Goal: Task Accomplishment & Management: Manage account settings

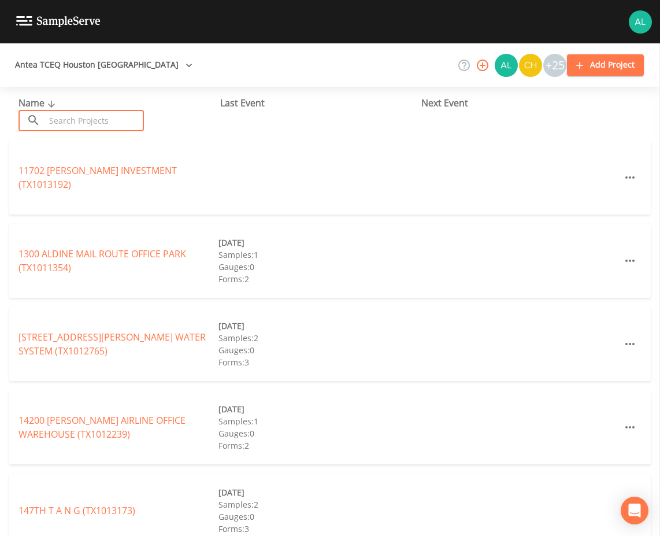
click at [106, 115] on input "text" at bounding box center [94, 120] width 99 height 21
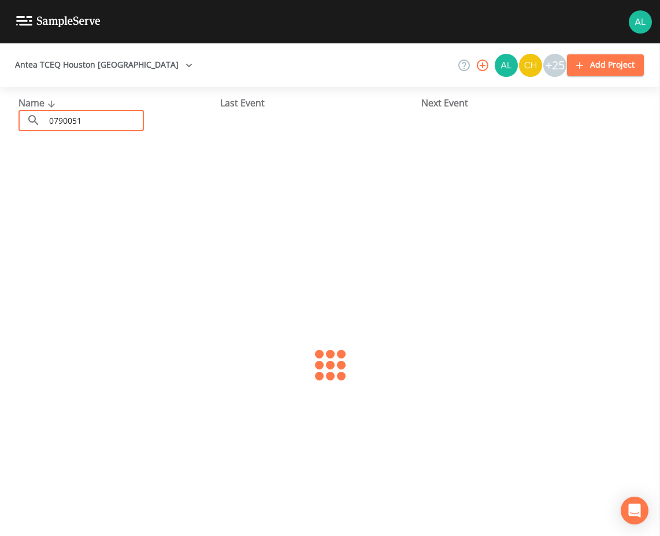
type input "0790051"
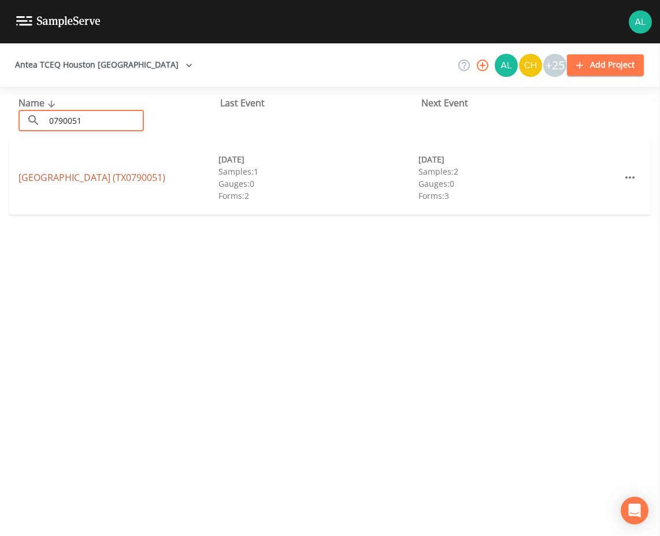
click at [38, 175] on link "[GEOGRAPHIC_DATA] (TX0790051)" at bounding box center [92, 177] width 147 height 13
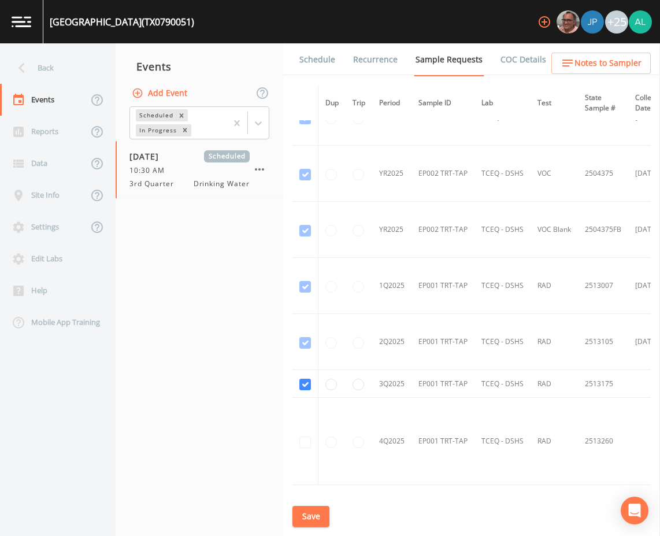
scroll to position [1047, 0]
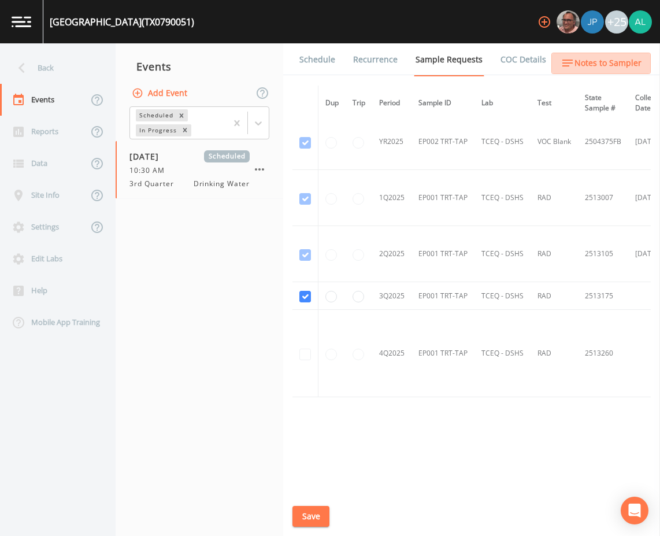
click at [618, 64] on span "Notes to Sampler" at bounding box center [608, 63] width 67 height 14
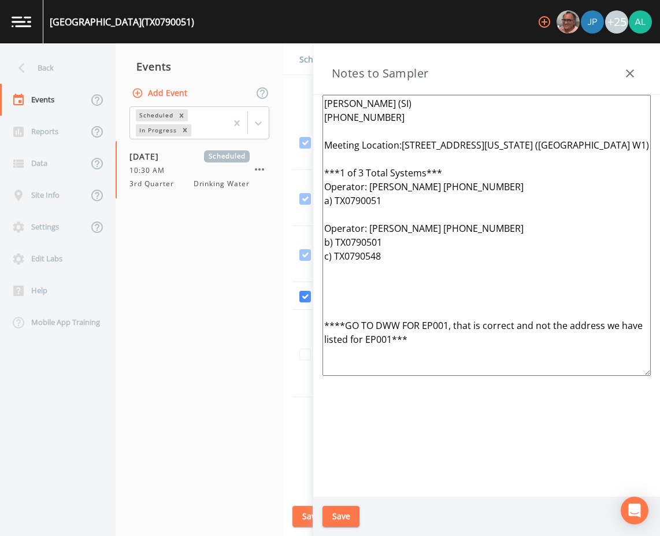
click at [552, 53] on button "Notes to Sampler" at bounding box center [601, 63] width 99 height 21
drag, startPoint x: 549, startPoint y: 147, endPoint x: 403, endPoint y: 150, distance: 146.4
click at [403, 150] on textarea "[PERSON_NAME] (SI) [PHONE_NUMBER] Meeting Location:[STREET_ADDRESS][US_STATE] (…" at bounding box center [487, 235] width 328 height 281
paste textarea "[STREET_ADDRESS][US_STATE]"
click at [401, 150] on textarea "[PERSON_NAME] (SI) [PHONE_NUMBER] Meeting Location:[STREET_ADDRESS][US_STATE] (…" at bounding box center [487, 235] width 328 height 281
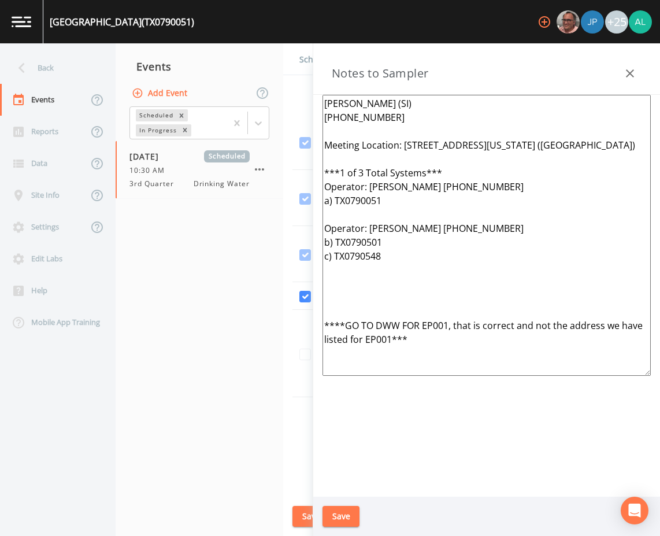
drag, startPoint x: 396, startPoint y: 298, endPoint x: 268, endPoint y: 71, distance: 260.2
click at [268, 71] on div "Back Events Reports Data Site Info Settings Edit Labs Help Mobile App Training …" at bounding box center [330, 289] width 660 height 493
type textarea "[PERSON_NAME] (SI) [PHONE_NUMBER] Meeting Location: [STREET_ADDRESS][US_STATE] …"
click at [353, 506] on button "Save" at bounding box center [341, 516] width 37 height 21
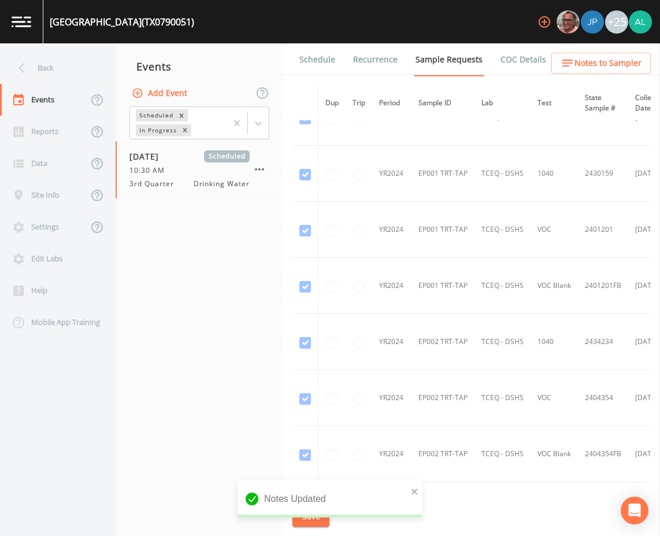
scroll to position [0, 0]
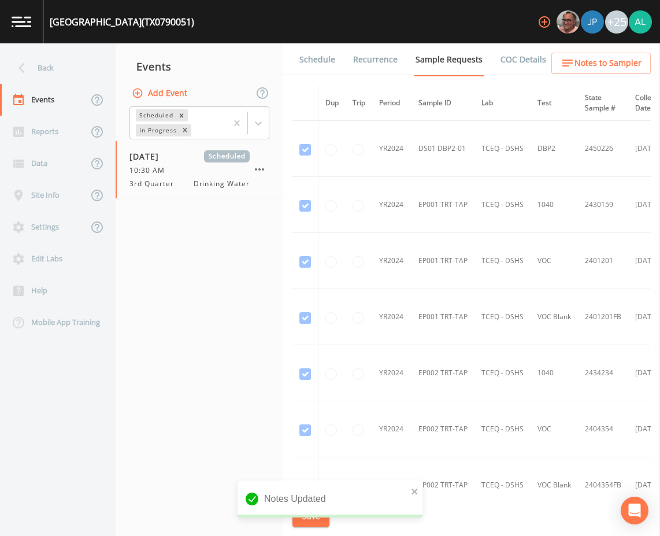
click at [306, 68] on link "Schedule" at bounding box center [317, 59] width 39 height 32
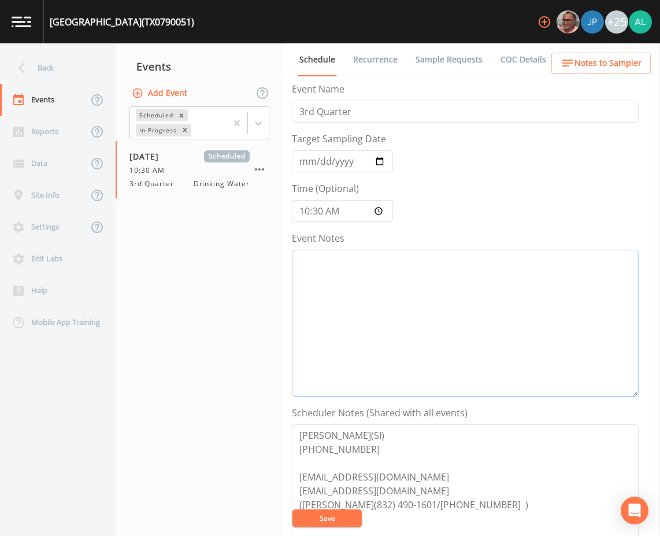
click at [347, 283] on textarea "Event Notes" at bounding box center [465, 323] width 347 height 147
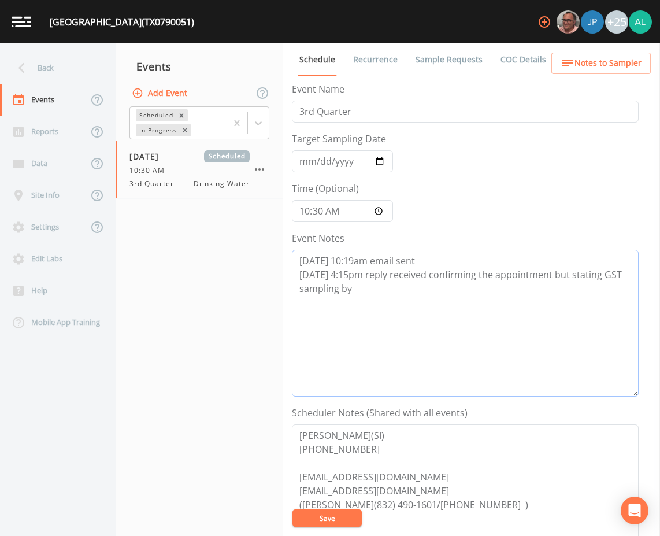
drag, startPoint x: 424, startPoint y: 283, endPoint x: 473, endPoint y: 291, distance: 49.2
click at [424, 283] on textarea "[DATE] 10:19am email sent [DATE] 4:15pm reply received confirming the appointme…" at bounding box center [465, 323] width 347 height 147
click at [570, 275] on textarea "[DATE] 10:19am email sent [DATE] 4:15pm reply received confirming the appointme…" at bounding box center [465, 323] width 347 height 147
drag, startPoint x: 601, startPoint y: 274, endPoint x: 611, endPoint y: 305, distance: 32.0
click at [611, 305] on textarea "[DATE] 10:19am email sent [DATE] 4:15pm reply received confirming the appointme…" at bounding box center [465, 323] width 347 height 147
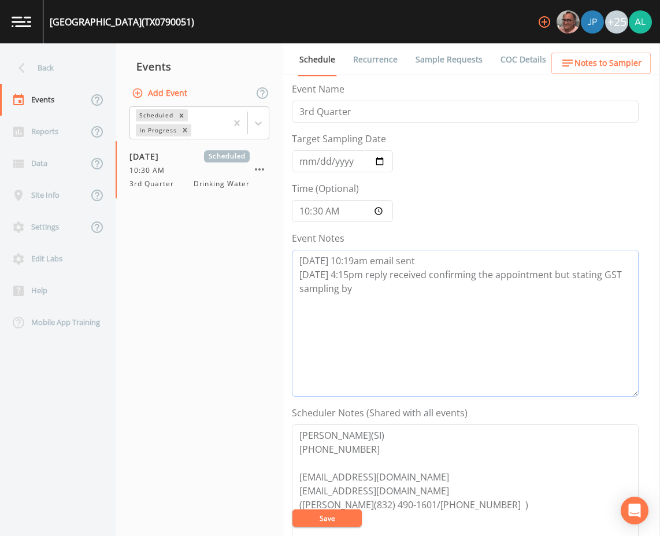
paste textarea "must be postponed as facility under complete rehab to well and pumps no water o…"
click at [599, 277] on textarea "[DATE] 10:19am email sent [DATE] 4:15pm reply received confirming the appointme…" at bounding box center [465, 323] width 347 height 147
click at [433, 297] on textarea "[DATE] 10:19am email sent [DATE] 4:15pm reply received confirming the appointme…" at bounding box center [465, 323] width 347 height 147
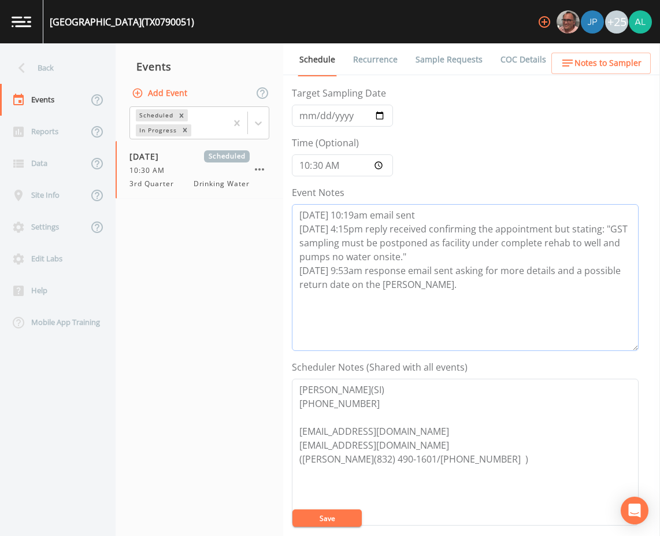
scroll to position [116, 0]
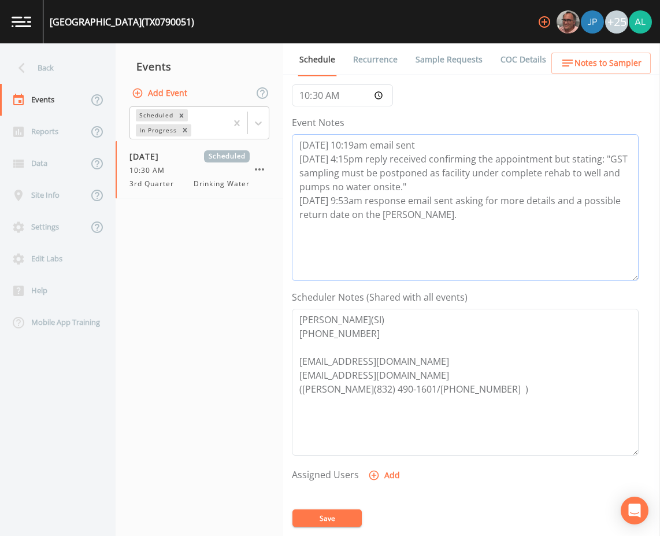
type textarea "[DATE] 10:19am email sent [DATE] 4:15pm reply received confirming the appointme…"
click at [380, 479] on button "Add" at bounding box center [385, 475] width 39 height 21
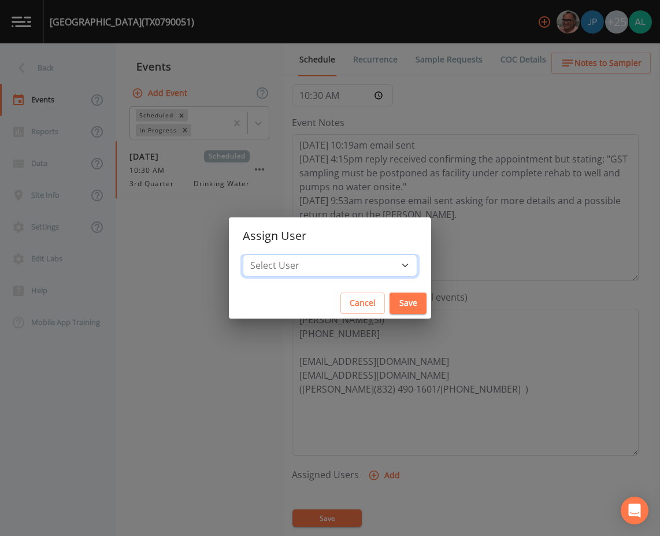
click at [318, 270] on select "Select User [PERSON_NAME] [PERSON_NAME] [PERSON_NAME] [PERSON_NAME] [PERSON_NAM…" at bounding box center [330, 265] width 175 height 22
select select "af93318b-11dc-4776-bee1-f4056f560a61"
click at [269, 254] on select "Select User [PERSON_NAME] [PERSON_NAME] [PERSON_NAME] [PERSON_NAME] [PERSON_NAM…" at bounding box center [330, 265] width 175 height 22
click at [399, 304] on button "Save" at bounding box center [408, 303] width 37 height 21
select select
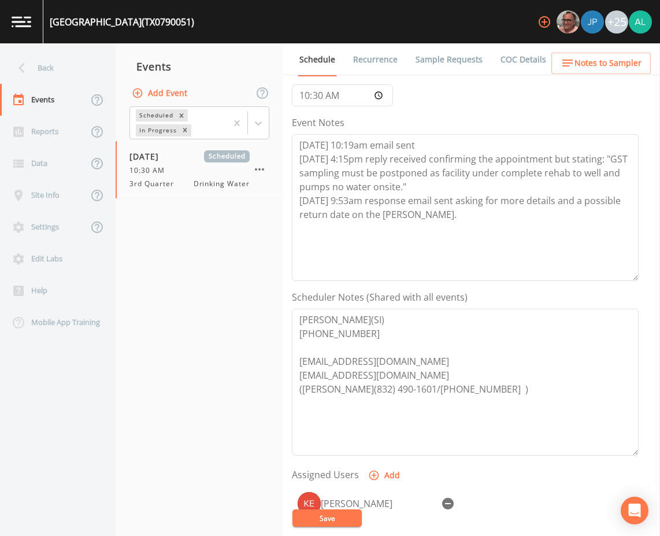
click at [341, 513] on button "Save" at bounding box center [327, 517] width 69 height 17
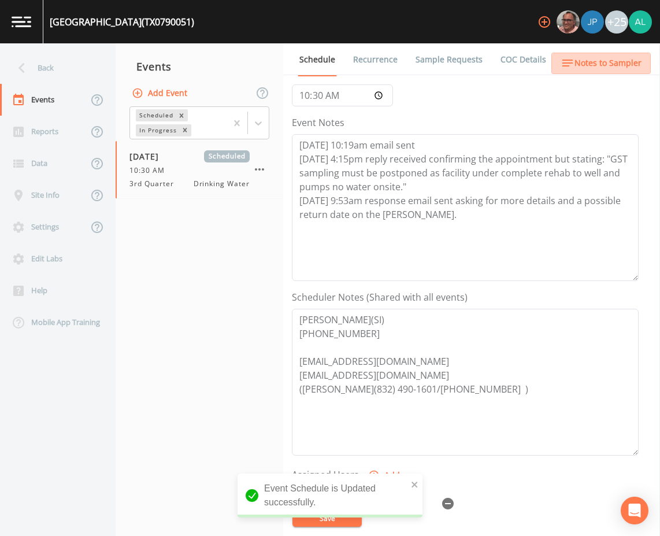
click at [616, 62] on span "Notes to Sampler" at bounding box center [608, 63] width 67 height 14
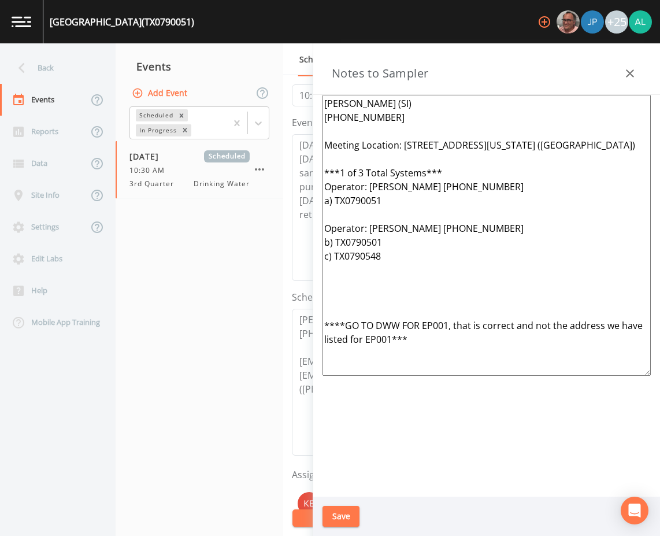
drag, startPoint x: 404, startPoint y: 283, endPoint x: 306, endPoint y: 83, distance: 223.5
click at [306, 83] on div "Back Events Reports Data Site Info Settings Edit Labs Help Mobile App Training …" at bounding box center [330, 289] width 660 height 493
drag, startPoint x: 351, startPoint y: 130, endPoint x: 349, endPoint y: 138, distance: 7.7
drag, startPoint x: 349, startPoint y: 138, endPoint x: 341, endPoint y: 516, distance: 378.3
click at [341, 516] on button "Save" at bounding box center [341, 516] width 37 height 21
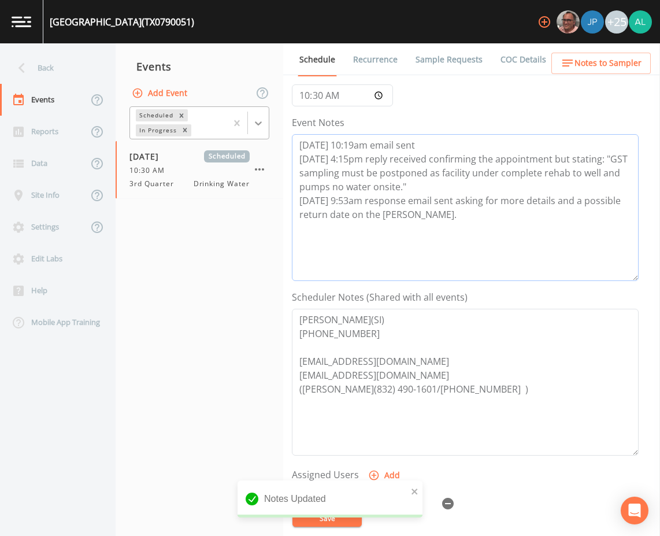
drag, startPoint x: 434, startPoint y: 221, endPoint x: 265, endPoint y: 115, distance: 199.1
click at [265, 115] on div "Back Events Reports Data Site Info Settings Edit Labs Help Mobile App Training …" at bounding box center [330, 289] width 660 height 493
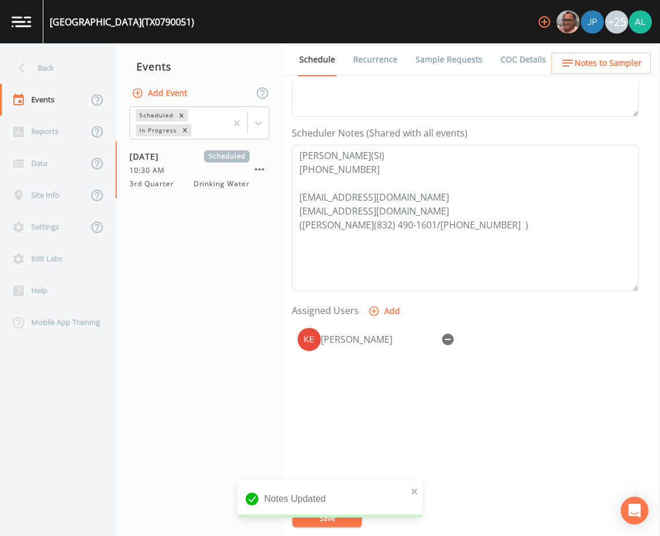
click at [431, 57] on link "Sample Requests" at bounding box center [449, 59] width 71 height 32
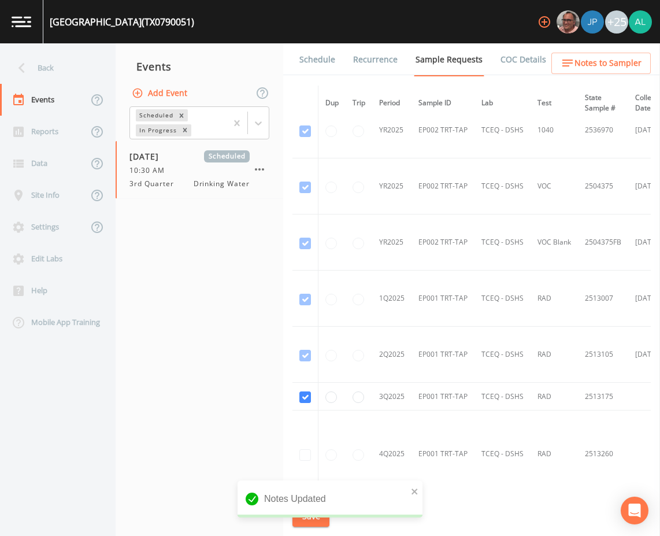
scroll to position [1047, 0]
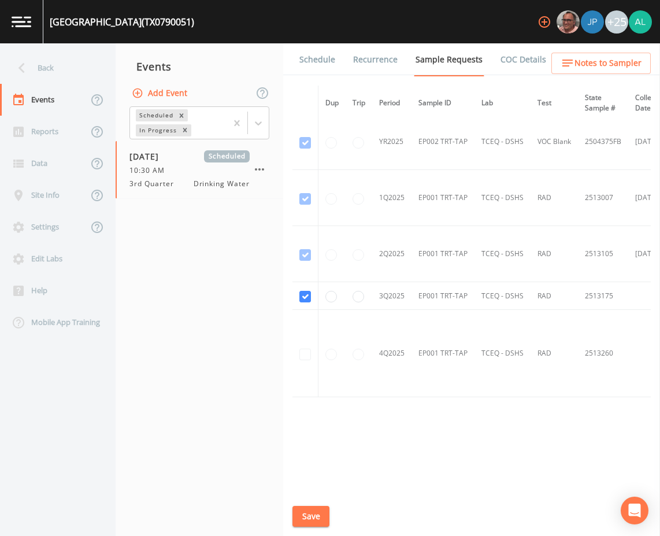
click at [321, 504] on div "Schedule Recurrence Sample Requests COC Details Forms Dup Trip Period Sample ID…" at bounding box center [471, 289] width 377 height 493
click at [319, 511] on button "Save" at bounding box center [311, 516] width 37 height 21
click at [20, 32] on link at bounding box center [21, 21] width 43 height 43
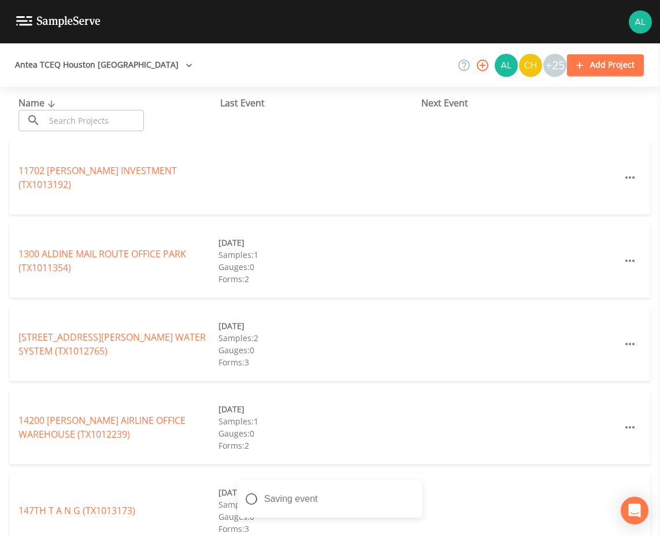
click at [31, 51] on div "Antea TCEQ Houston San Antonio +25 Add Project" at bounding box center [330, 64] width 660 height 43
drag, startPoint x: 81, startPoint y: 126, endPoint x: 94, endPoint y: 120, distance: 14.5
click at [81, 126] on input "text" at bounding box center [94, 120] width 99 height 21
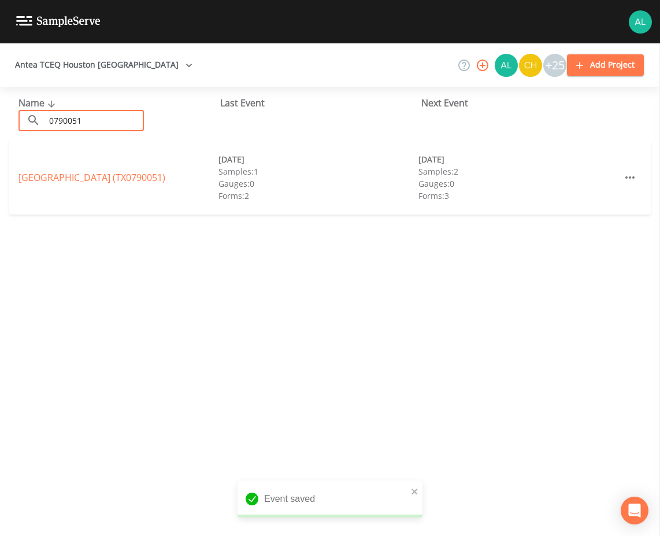
type input "0790051"
click at [55, 176] on link "[GEOGRAPHIC_DATA] (TX0790051)" at bounding box center [92, 177] width 147 height 13
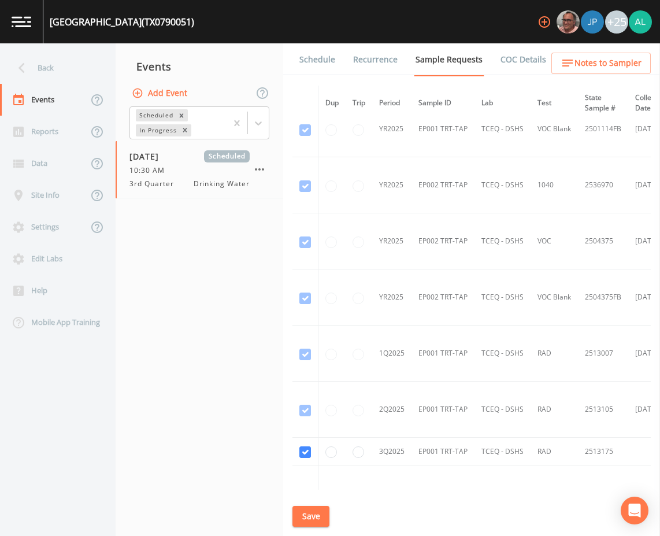
scroll to position [932, 0]
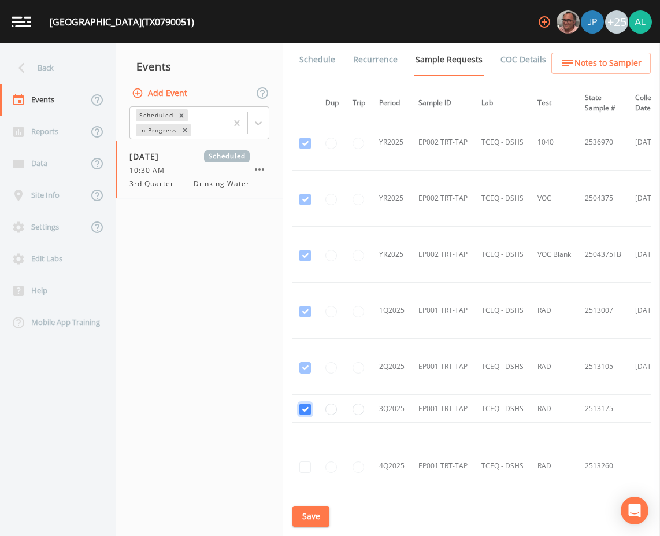
checkbox input "false"
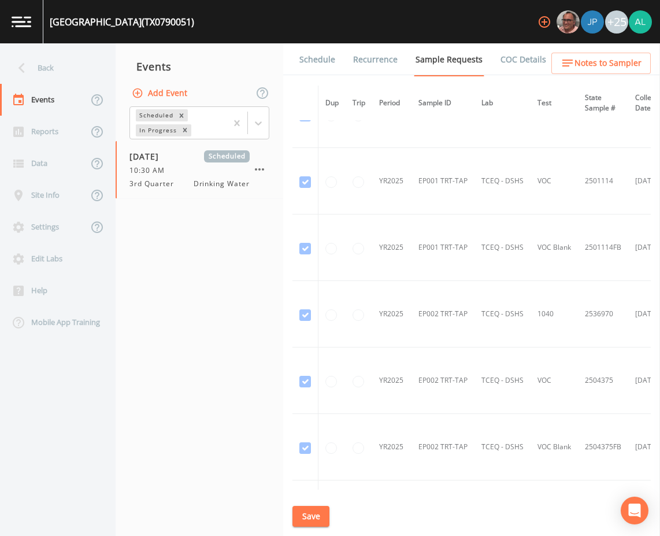
scroll to position [1093, 0]
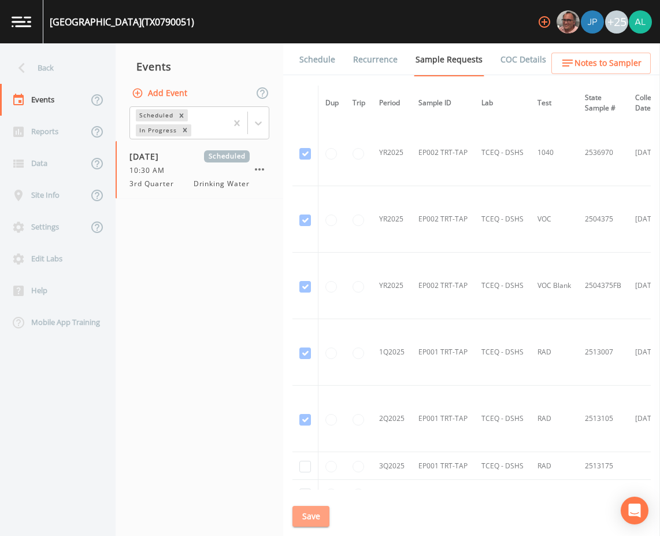
click at [309, 507] on button "Save" at bounding box center [311, 516] width 37 height 21
click at [310, 68] on link "Schedule" at bounding box center [317, 59] width 39 height 32
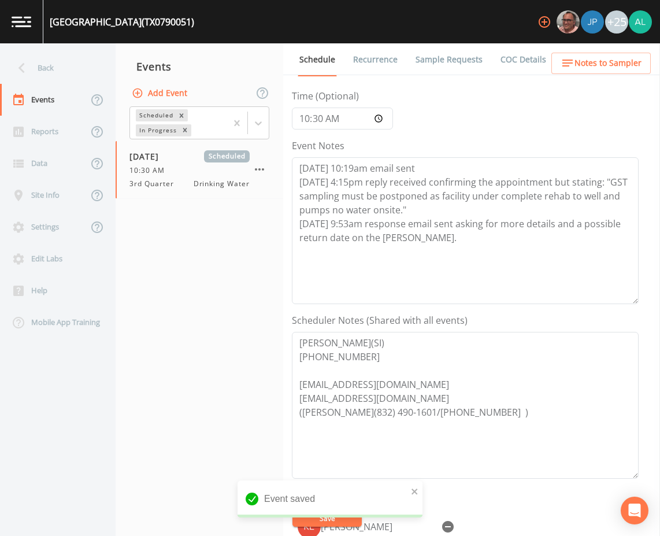
scroll to position [280, 0]
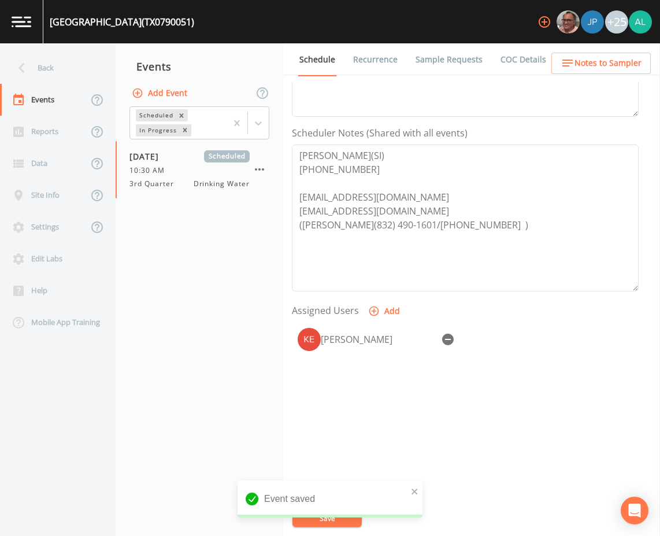
click at [611, 57] on span "Notes to Sampler" at bounding box center [608, 63] width 67 height 14
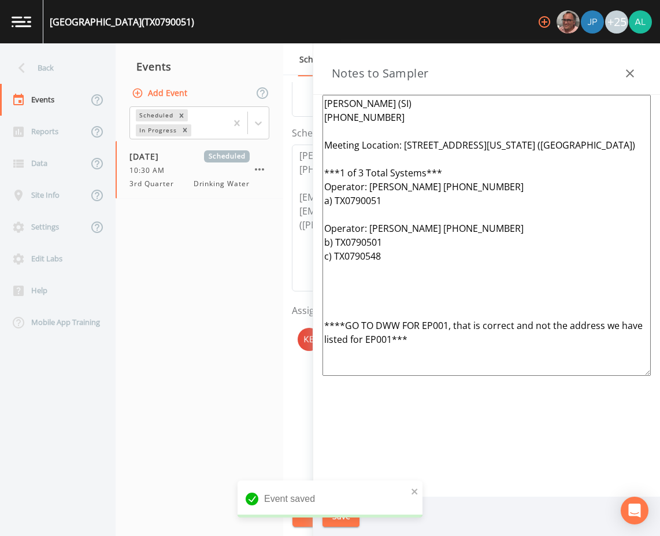
click at [627, 76] on icon "button" at bounding box center [630, 73] width 8 height 8
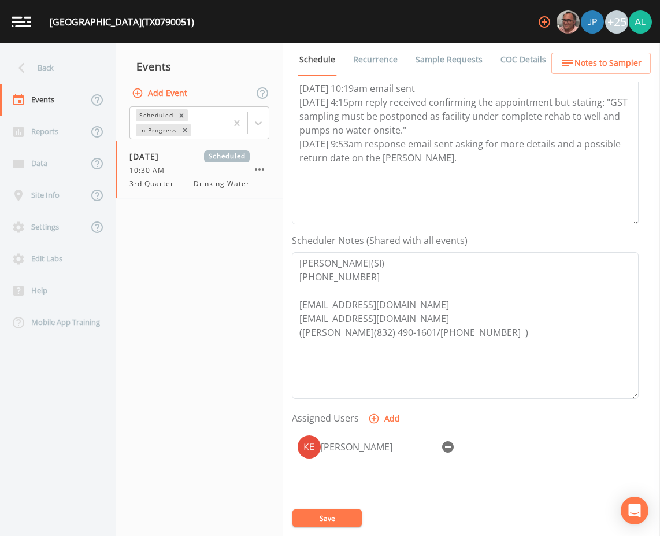
scroll to position [0, 0]
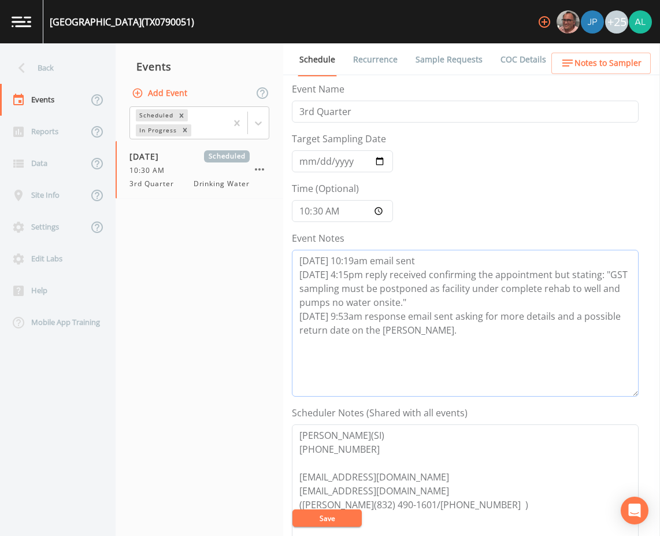
drag, startPoint x: 421, startPoint y: 343, endPoint x: 274, endPoint y: 254, distance: 172.0
click at [274, 254] on div "Back Events Reports Data Site Info Settings Edit Labs Help Mobile App Training …" at bounding box center [330, 289] width 660 height 493
click at [331, 512] on button "Save" at bounding box center [327, 517] width 69 height 17
click at [352, 519] on button "Save" at bounding box center [327, 517] width 69 height 17
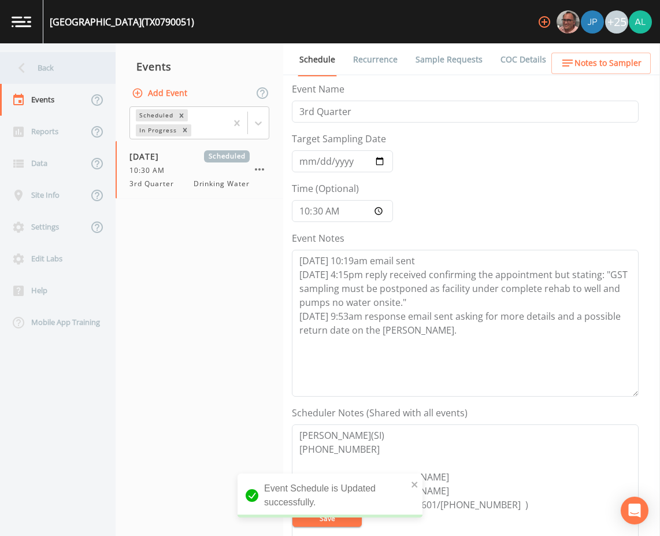
click at [56, 73] on div "Back" at bounding box center [52, 68] width 104 height 32
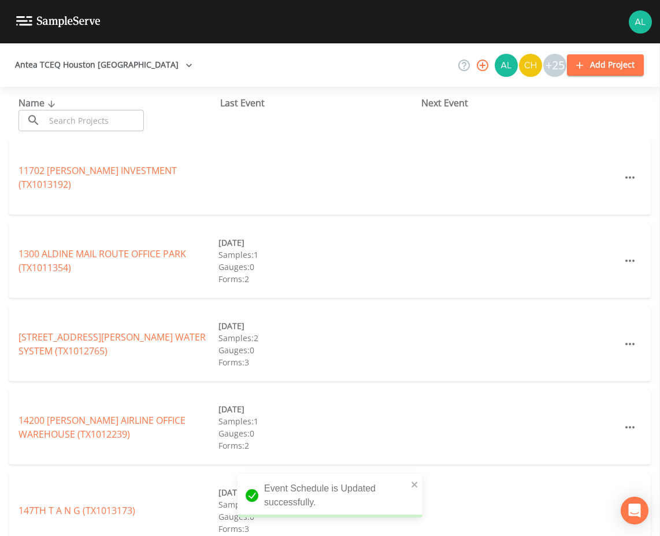
click at [89, 123] on input "text" at bounding box center [94, 120] width 99 height 21
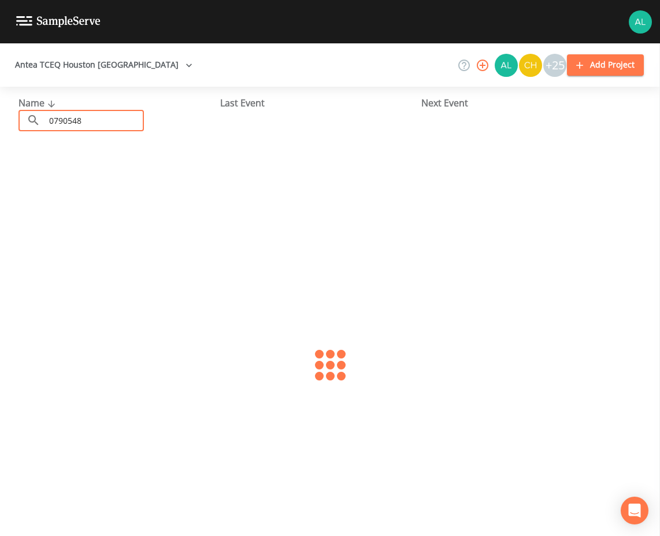
type input "0790548"
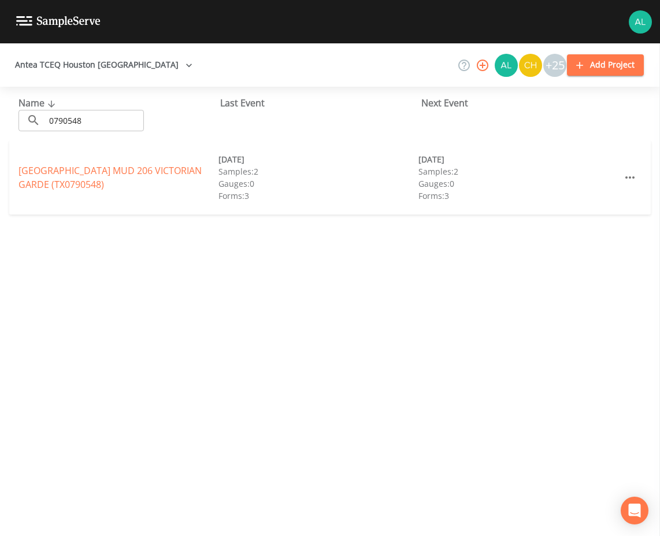
click at [29, 157] on div "[GEOGRAPHIC_DATA] 206 VICTORIAN GARDE (TX0790548) [DATE] Samples: 2 Gauges: 0 F…" at bounding box center [330, 178] width 642 height 74
drag, startPoint x: 25, startPoint y: 168, endPoint x: 31, endPoint y: 162, distance: 8.6
click at [24, 167] on link "[GEOGRAPHIC_DATA] 206 VICTORIAN GARDE (TX0790548)" at bounding box center [110, 177] width 183 height 27
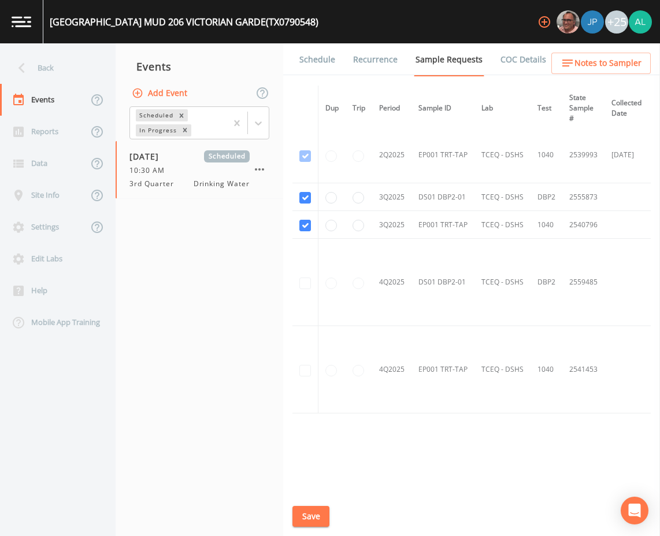
scroll to position [640, 0]
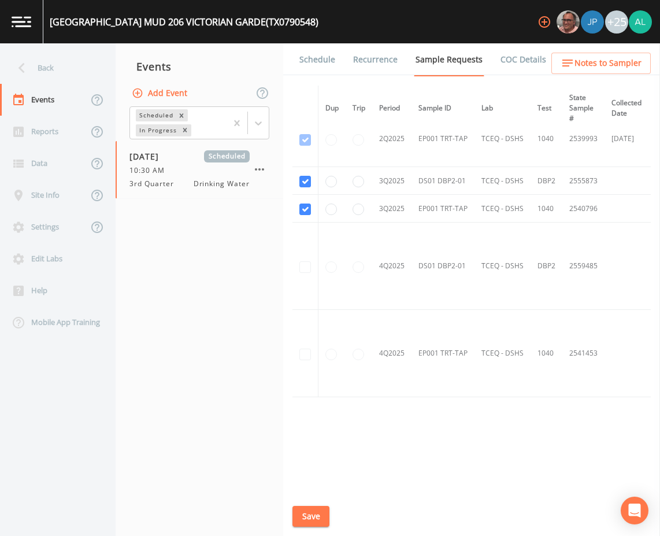
click at [328, 64] on link "Schedule" at bounding box center [317, 59] width 39 height 32
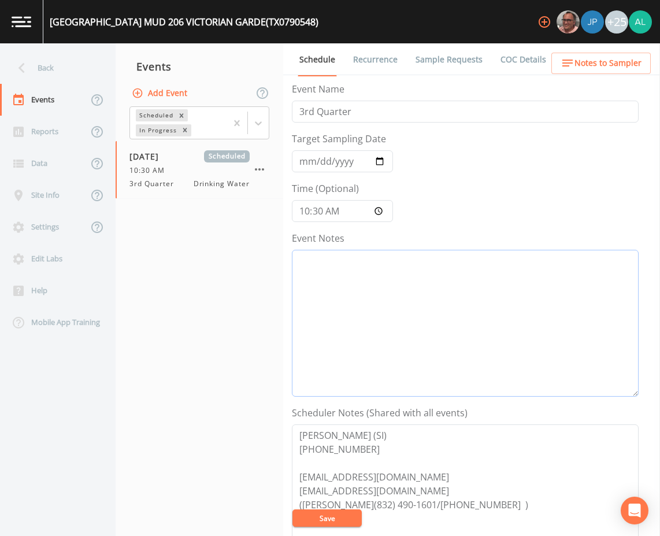
click at [363, 335] on textarea "Event Notes" at bounding box center [465, 323] width 347 height 147
paste textarea "[DATE] 10:19am email sent [DATE] 4:15pm reply received confirming the appointme…"
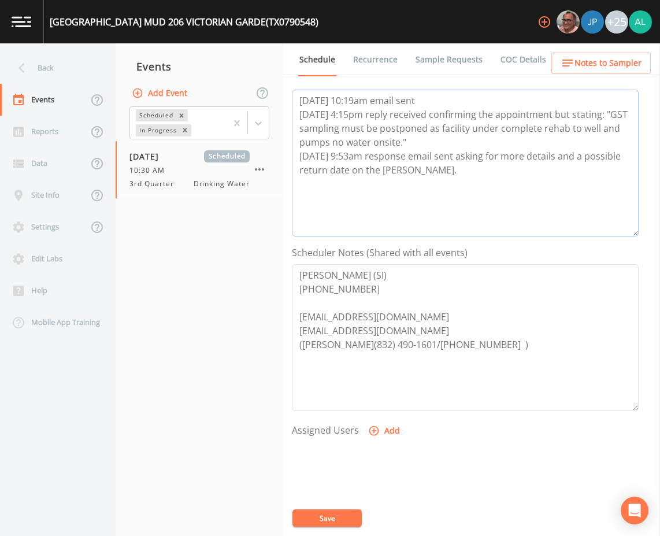
scroll to position [280, 0]
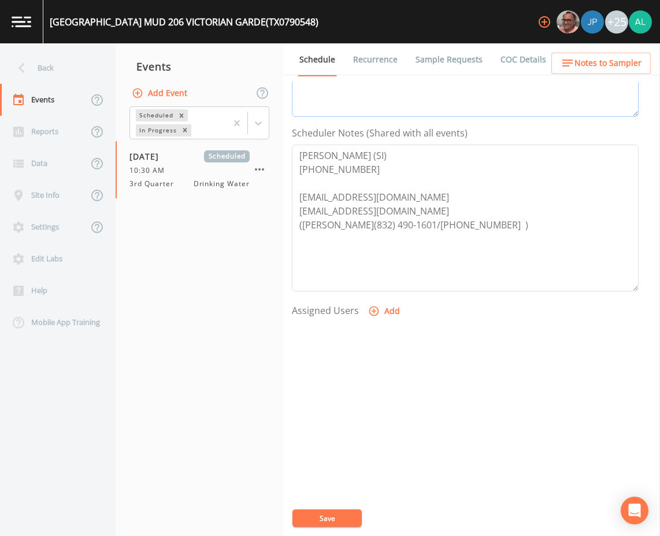
type textarea "[DATE] 10:19am email sent [DATE] 4:15pm reply received confirming the appointme…"
click at [380, 312] on button "Add" at bounding box center [385, 311] width 39 height 21
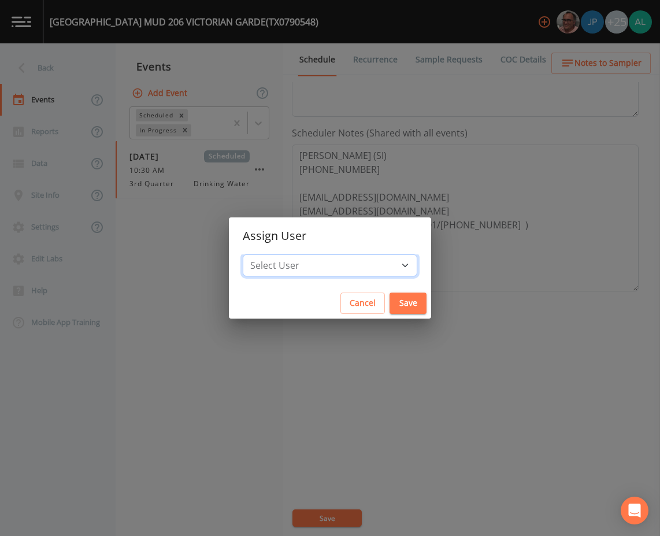
click at [343, 263] on select "Select User [PERSON_NAME] [PERSON_NAME] [PERSON_NAME] [PERSON_NAME] [PERSON_NAM…" at bounding box center [330, 265] width 175 height 22
select select "af93318b-11dc-4776-bee1-f4056f560a61"
click at [269, 254] on select "Select User [PERSON_NAME] [PERSON_NAME] [PERSON_NAME] [PERSON_NAME] [PERSON_NAM…" at bounding box center [330, 265] width 175 height 22
click at [390, 311] on button "Save" at bounding box center [408, 303] width 37 height 21
select select
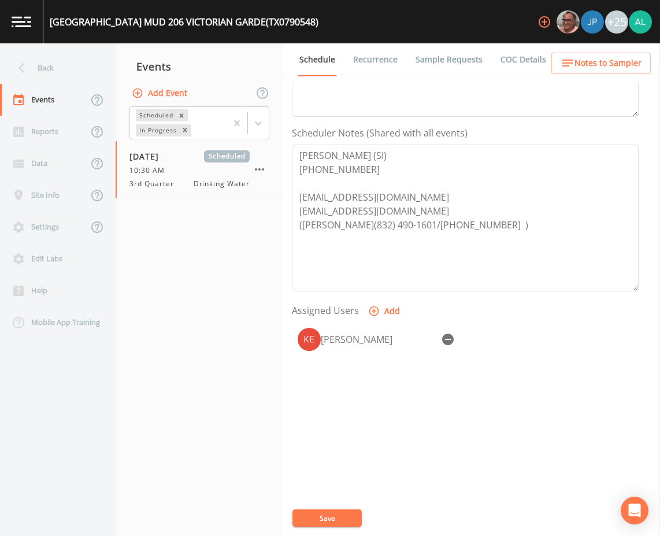
click at [339, 519] on button "Save" at bounding box center [327, 517] width 69 height 17
click at [595, 46] on ul "Schedule Recurrence Sample Requests COC Details Forms" at bounding box center [471, 59] width 377 height 32
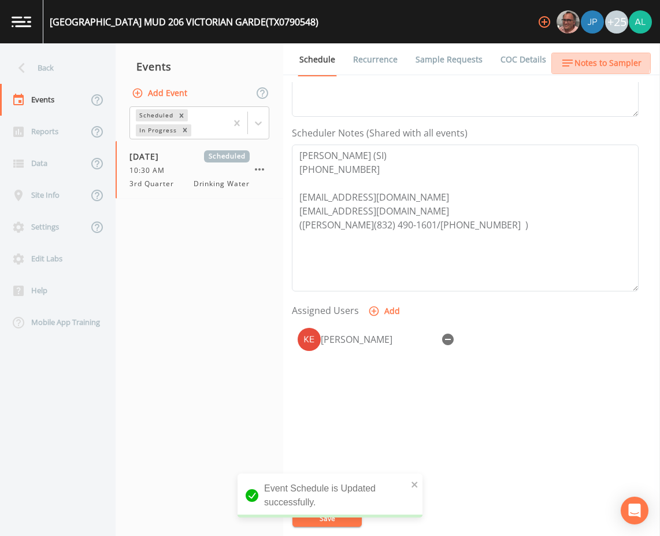
click at [596, 59] on span "Notes to Sampler" at bounding box center [608, 63] width 67 height 14
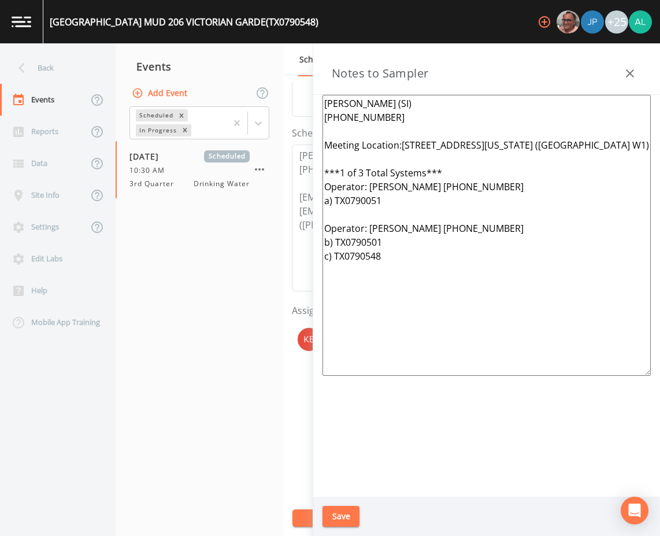
drag, startPoint x: 548, startPoint y: 145, endPoint x: 403, endPoint y: 143, distance: 145.2
click at [403, 143] on textarea "[PERSON_NAME] (SI) [PHONE_NUMBER] Meeting Location:[STREET_ADDRESS][US_STATE] (…" at bounding box center [487, 235] width 328 height 281
paste textarea "[STREET_ADDRESS][US_STATE]"
click at [400, 144] on textarea "[PERSON_NAME] (SI) [PHONE_NUMBER] Meeting Location:[STREET_ADDRESS][US_STATE] (…" at bounding box center [487, 235] width 328 height 281
type textarea "[PERSON_NAME] (SI) [PHONE_NUMBER] Meeting Location: [STREET_ADDRESS][US_STATE] …"
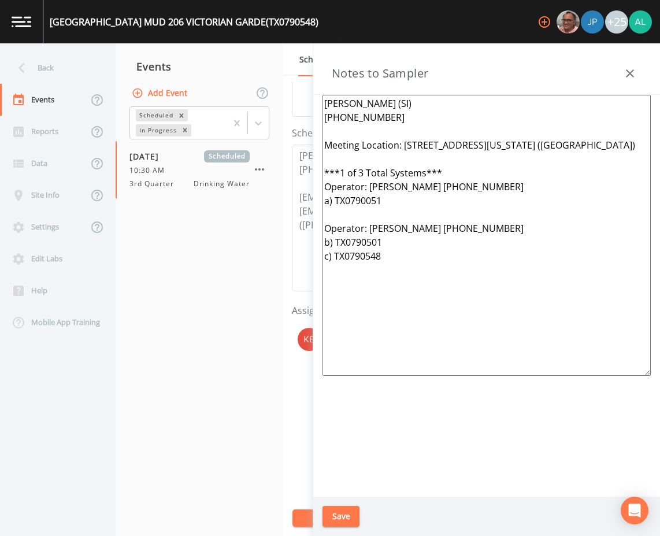
click at [355, 522] on button "Save" at bounding box center [341, 516] width 37 height 21
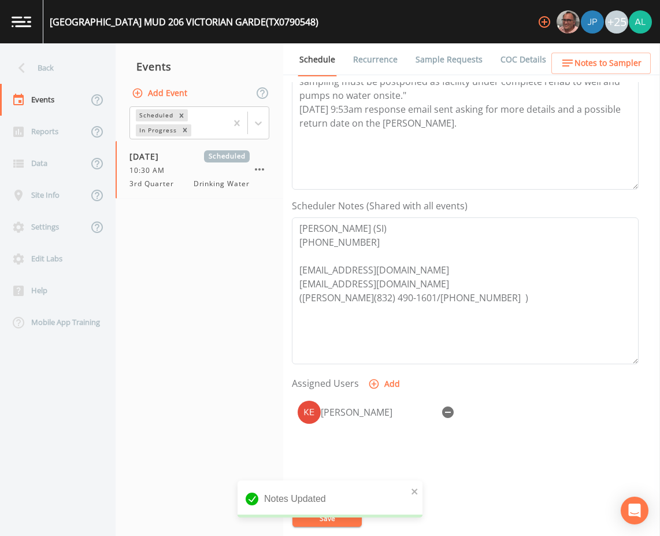
scroll to position [49, 0]
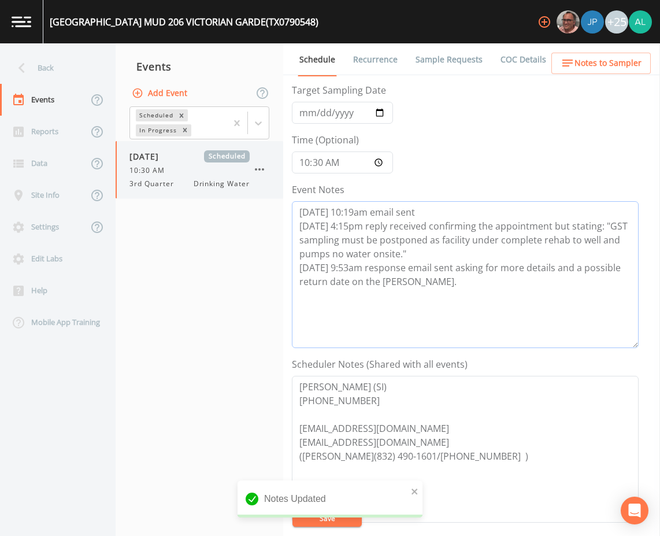
drag, startPoint x: 434, startPoint y: 295, endPoint x: 211, endPoint y: 193, distance: 245.6
click at [211, 193] on div "Back Events Reports Data Site Info Settings Edit Labs Help Mobile App Training …" at bounding box center [330, 289] width 660 height 493
click at [53, 62] on div "Back" at bounding box center [52, 68] width 104 height 32
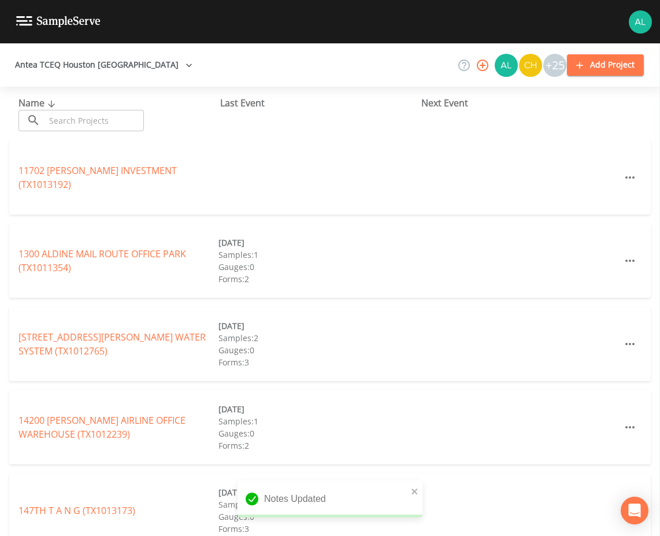
click at [67, 139] on div "Name ​ ​ Last Event Next Event" at bounding box center [330, 114] width 660 height 54
click at [79, 123] on input "text" at bounding box center [94, 120] width 99 height 21
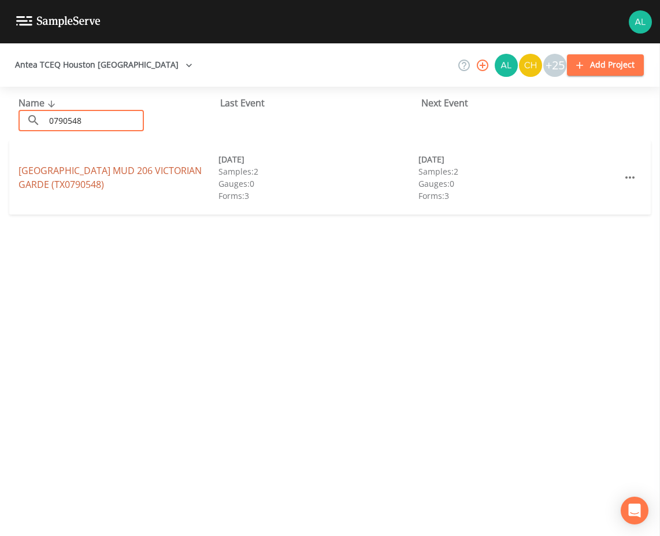
type input "0790548"
click at [28, 180] on link "[GEOGRAPHIC_DATA] 206 VICTORIAN GARDE (TX0790548)" at bounding box center [110, 177] width 183 height 27
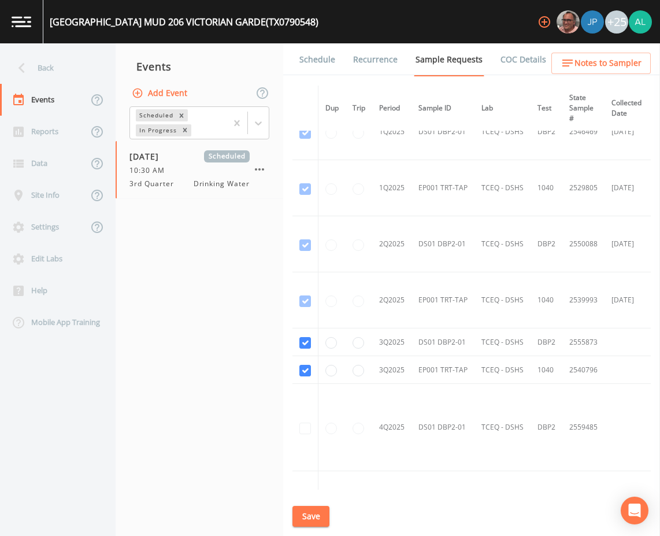
scroll to position [640, 0]
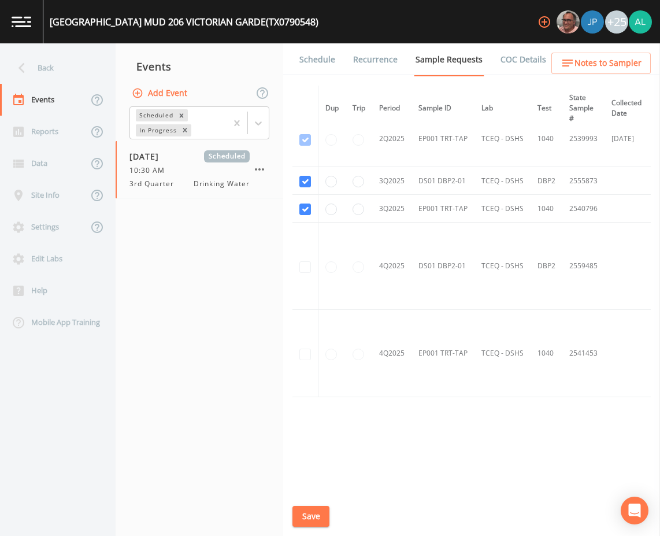
click at [315, 68] on link "Schedule" at bounding box center [317, 59] width 39 height 32
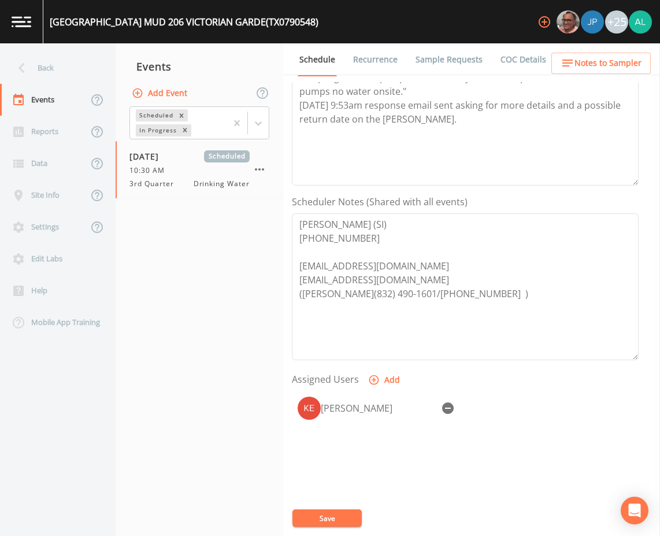
scroll to position [280, 0]
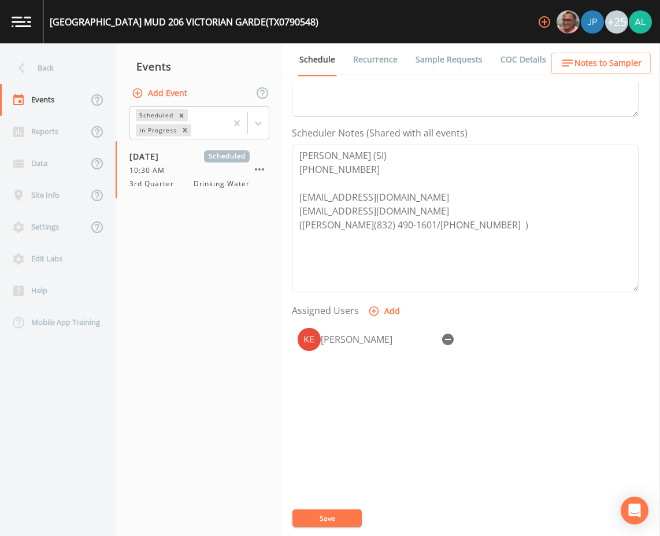
click at [592, 49] on ul "Schedule Recurrence Sample Requests COC Details Forms" at bounding box center [471, 59] width 377 height 32
click at [585, 60] on span "Notes to Sampler" at bounding box center [608, 63] width 67 height 14
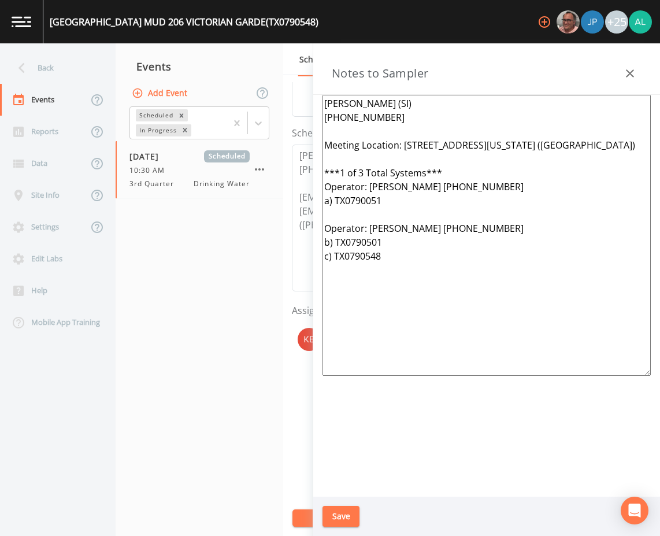
click at [348, 523] on button "Save" at bounding box center [341, 516] width 37 height 21
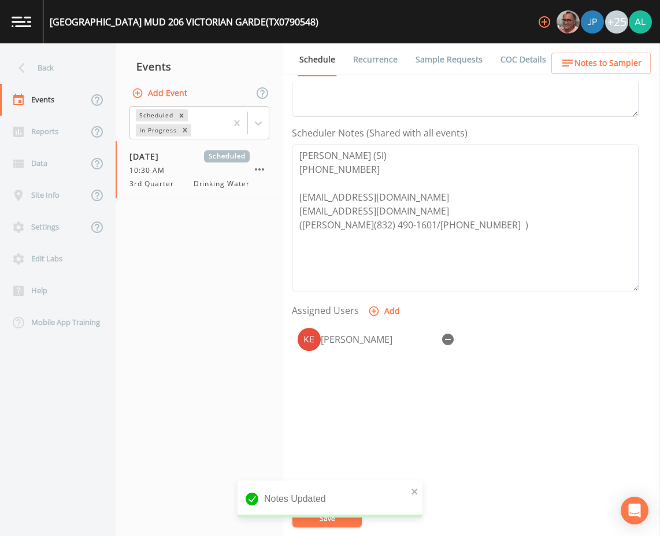
drag, startPoint x: 316, startPoint y: 518, endPoint x: 301, endPoint y: 505, distance: 20.1
click at [238, 515] on div "notification timer" at bounding box center [238, 516] width 0 height 3
click at [32, 67] on div "Back" at bounding box center [52, 68] width 104 height 32
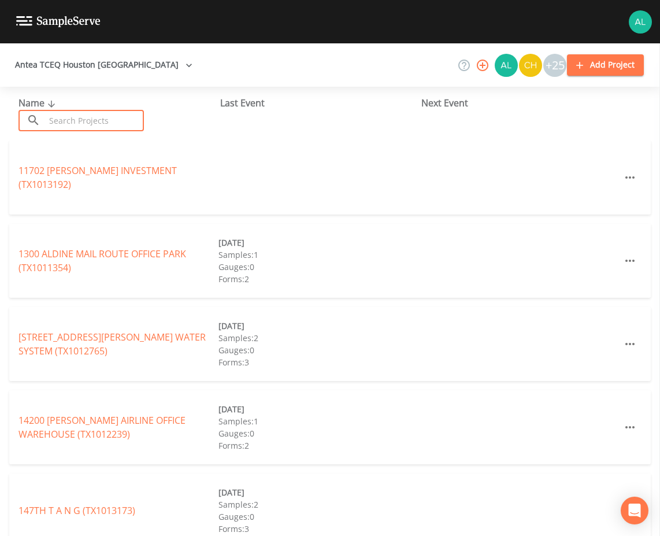
click at [56, 122] on input "text" at bounding box center [94, 120] width 99 height 21
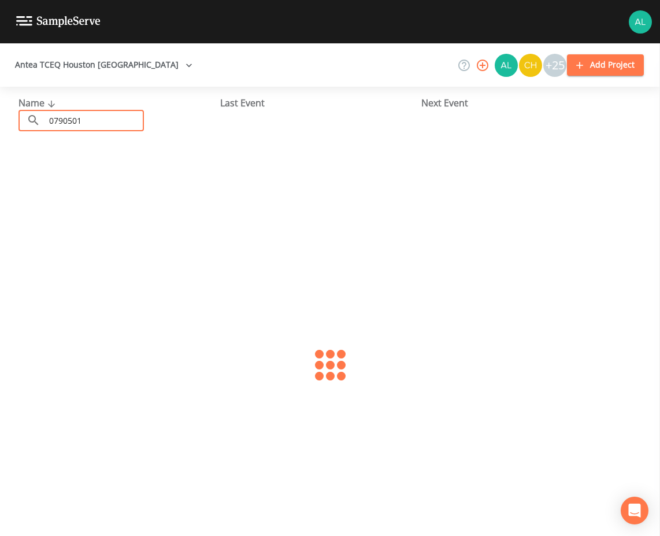
type input "0790501"
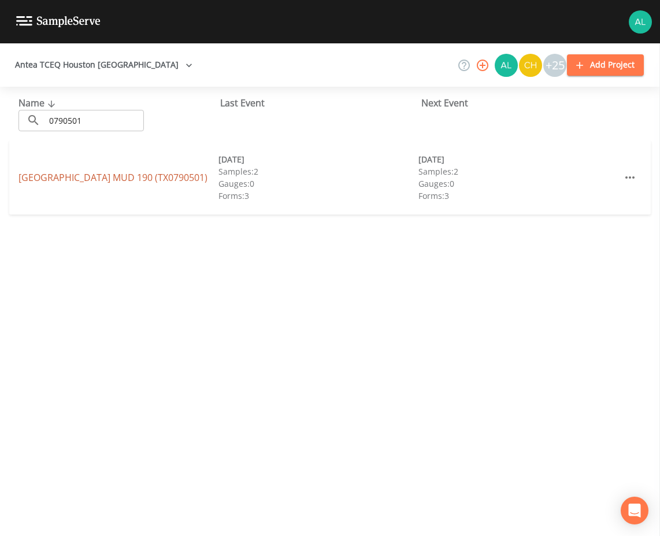
click at [66, 174] on link "[GEOGRAPHIC_DATA] 190 (TX0790501)" at bounding box center [113, 177] width 189 height 13
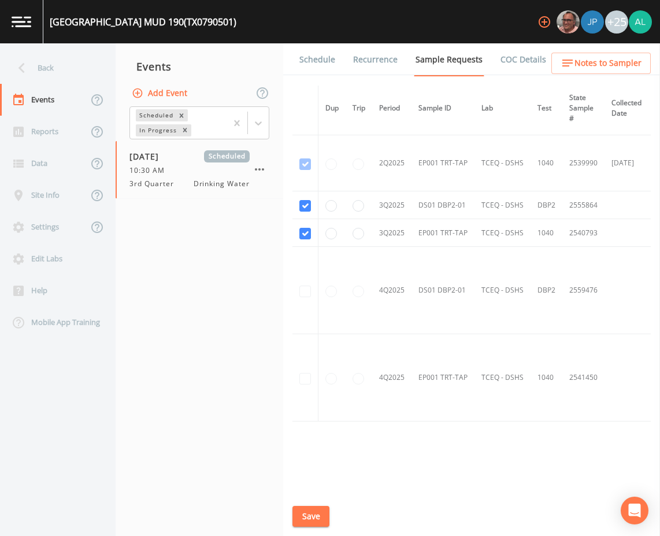
scroll to position [640, 0]
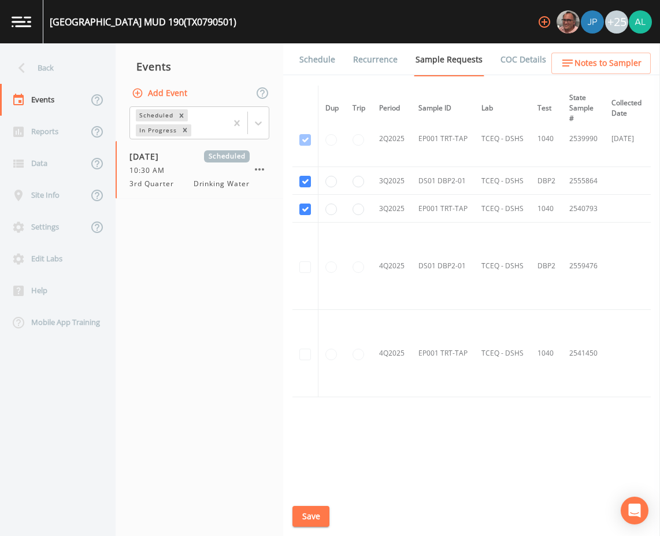
click at [326, 54] on link "Schedule" at bounding box center [317, 59] width 39 height 32
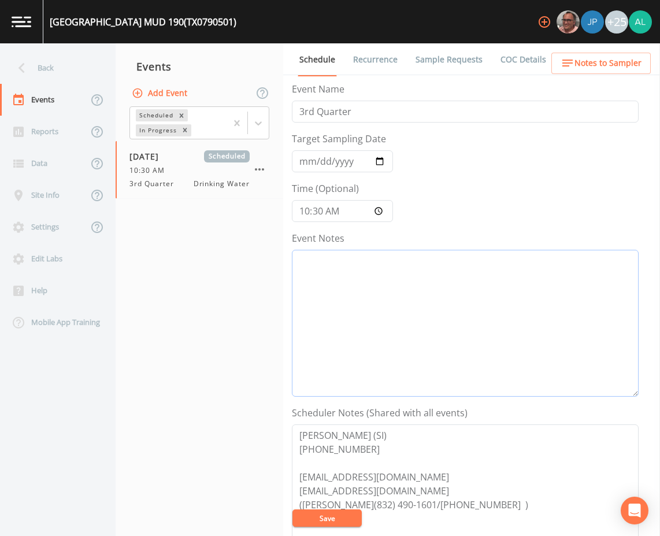
click at [356, 285] on textarea "Event Notes" at bounding box center [465, 323] width 347 height 147
paste textarea "[DATE] 10:19am email sent [DATE] 4:15pm reply received confirming the appointme…"
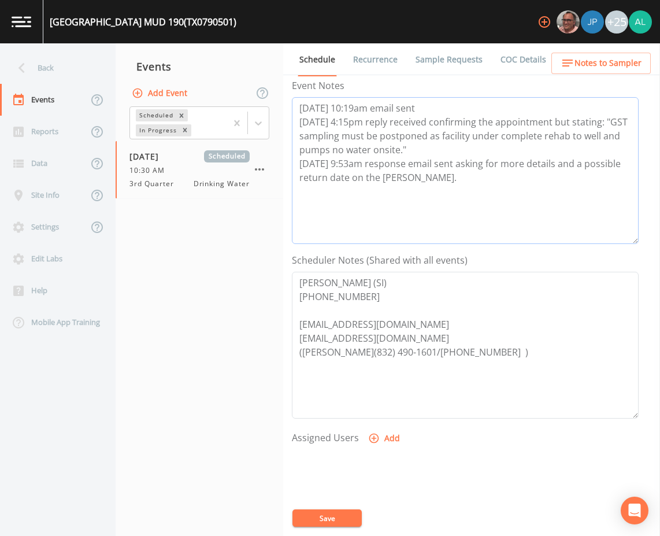
scroll to position [280, 0]
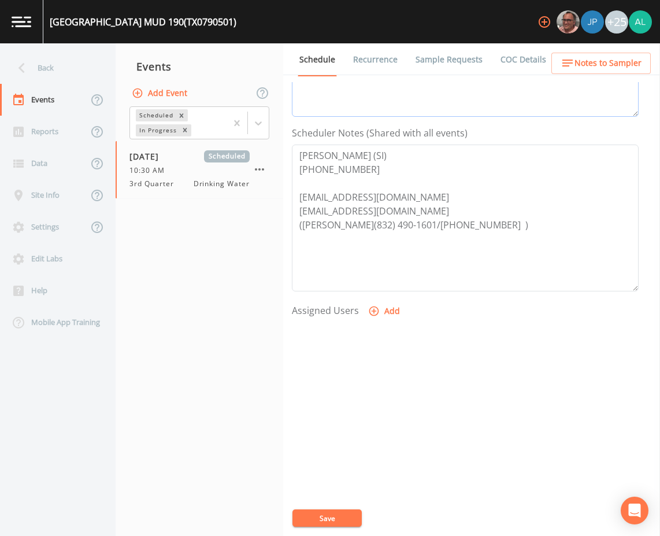
type textarea "[DATE] 10:19am email sent [DATE] 4:15pm reply received confirming the appointme…"
click at [389, 308] on button "Add" at bounding box center [385, 311] width 39 height 21
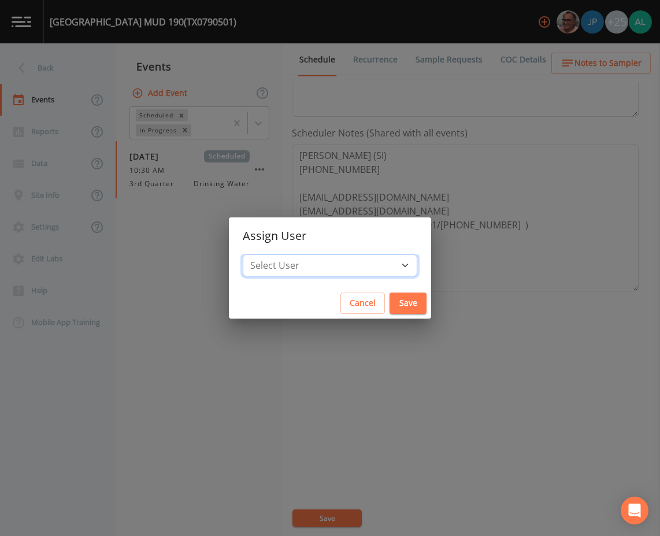
click at [356, 257] on select "Select User [PERSON_NAME] [PERSON_NAME] [PERSON_NAME] [PERSON_NAME] [PERSON_NAM…" at bounding box center [330, 265] width 175 height 22
select select "af93318b-11dc-4776-bee1-f4056f560a61"
click at [269, 254] on select "Select User [PERSON_NAME] [PERSON_NAME] [PERSON_NAME] [PERSON_NAME] [PERSON_NAM…" at bounding box center [330, 265] width 175 height 22
click at [390, 305] on button "Save" at bounding box center [408, 303] width 37 height 21
select select
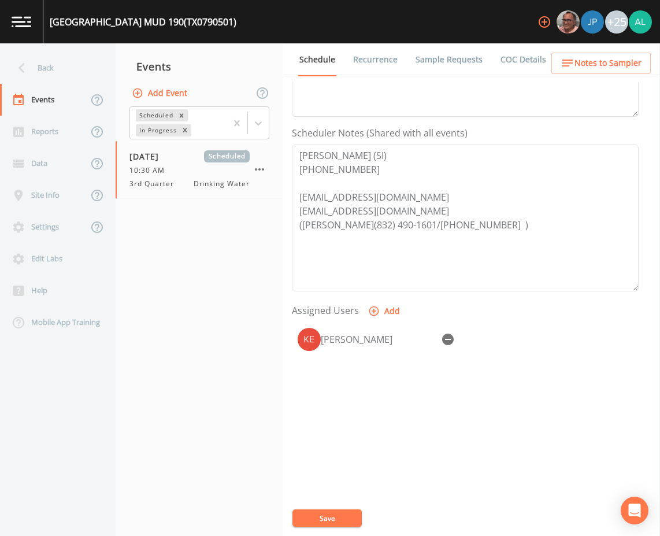
click at [349, 515] on button "Save" at bounding box center [327, 517] width 69 height 17
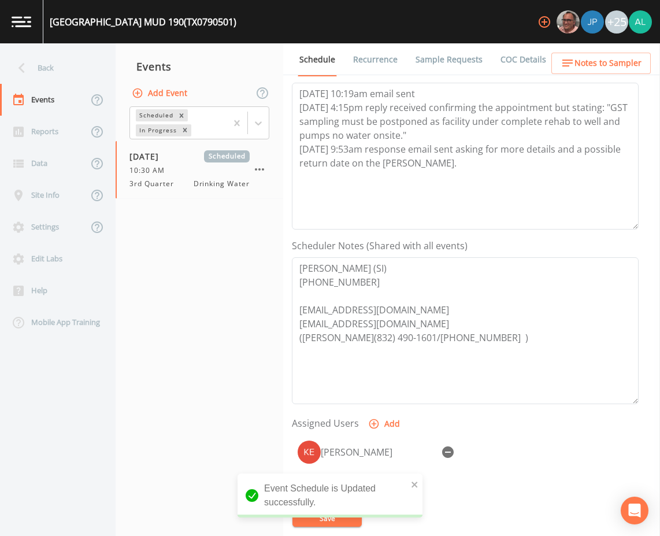
scroll to position [164, 0]
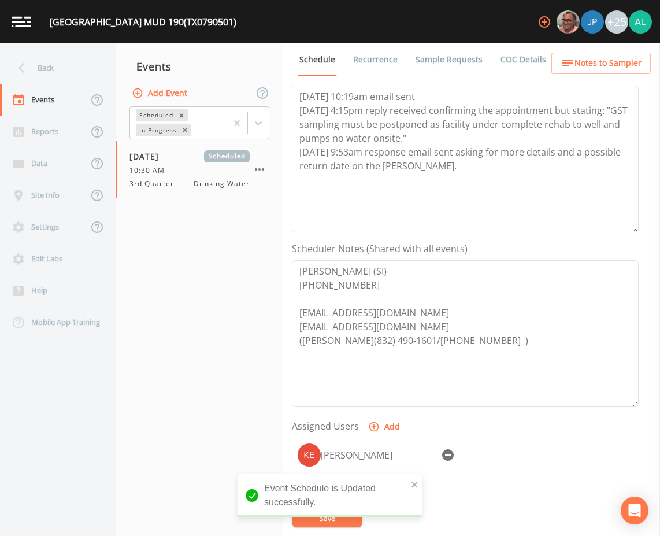
click at [600, 71] on button "Notes to Sampler" at bounding box center [601, 63] width 99 height 21
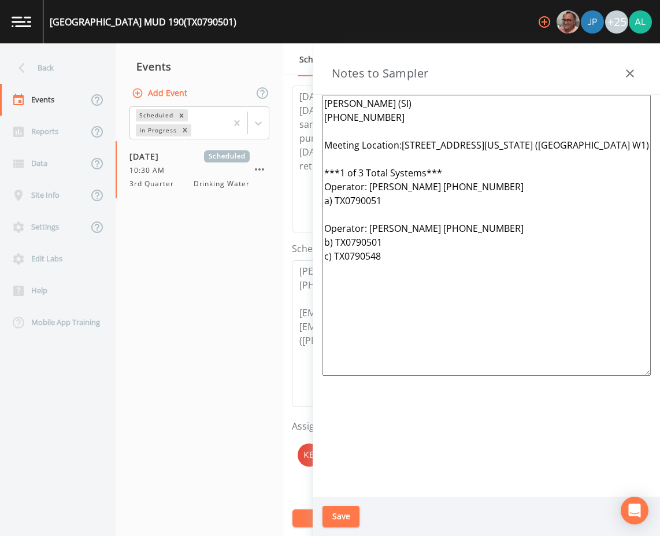
drag, startPoint x: 549, startPoint y: 141, endPoint x: 402, endPoint y: 140, distance: 146.9
click at [402, 140] on textarea "[PERSON_NAME] (SI) [PHONE_NUMBER] Meeting Location:[STREET_ADDRESS][US_STATE] (…" at bounding box center [487, 235] width 328 height 281
paste textarea "[STREET_ADDRESS][US_STATE]"
click at [401, 142] on textarea "[PERSON_NAME] (SI) [PHONE_NUMBER] Meeting Location:[STREET_ADDRESS][US_STATE] (…" at bounding box center [487, 235] width 328 height 281
type textarea "[PERSON_NAME] (SI) [PHONE_NUMBER] Meeting Location: [STREET_ADDRESS][US_STATE] …"
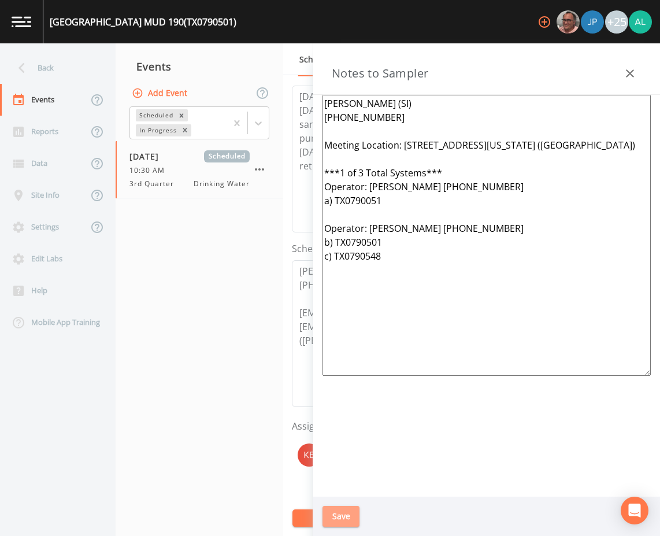
click at [342, 508] on button "Save" at bounding box center [341, 516] width 37 height 21
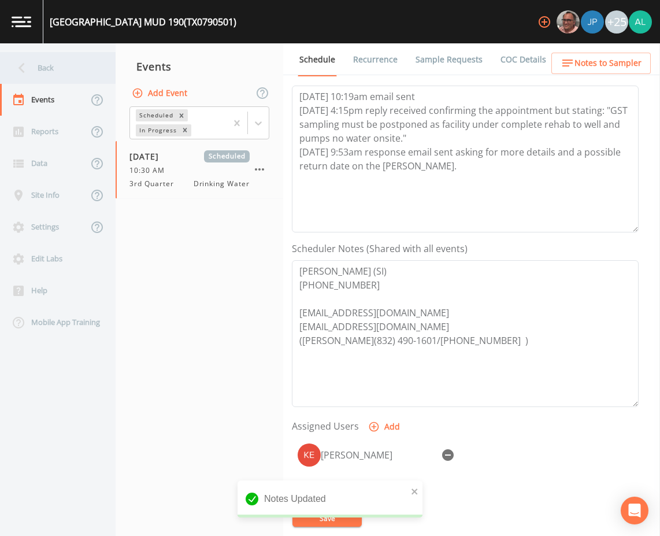
click at [69, 68] on div "Back" at bounding box center [52, 68] width 104 height 32
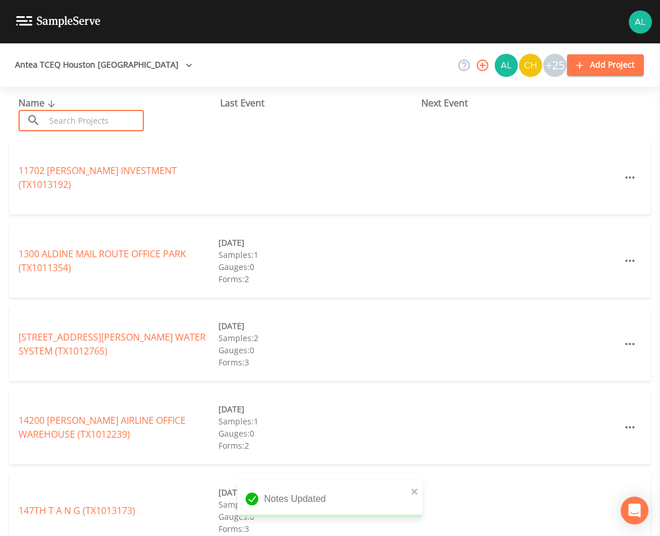
click at [93, 112] on input "text" at bounding box center [94, 120] width 99 height 21
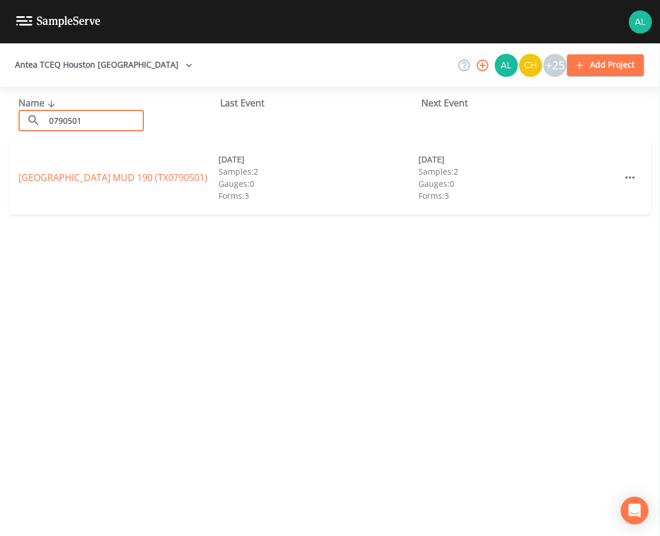
type input "0790501"
click at [50, 180] on link "[GEOGRAPHIC_DATA] 190 (TX0790501)" at bounding box center [113, 177] width 189 height 13
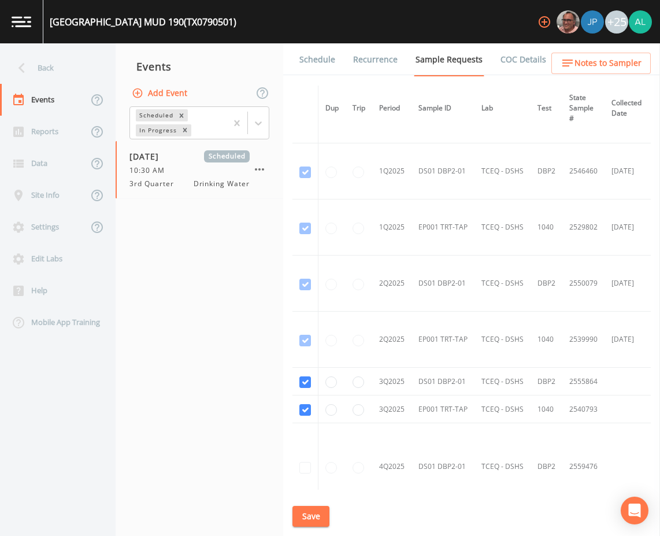
scroll to position [640, 0]
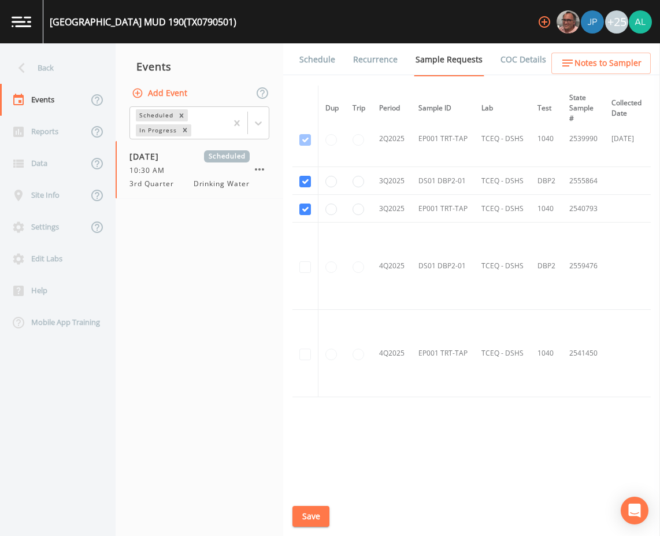
click at [324, 69] on link "Schedule" at bounding box center [317, 59] width 39 height 32
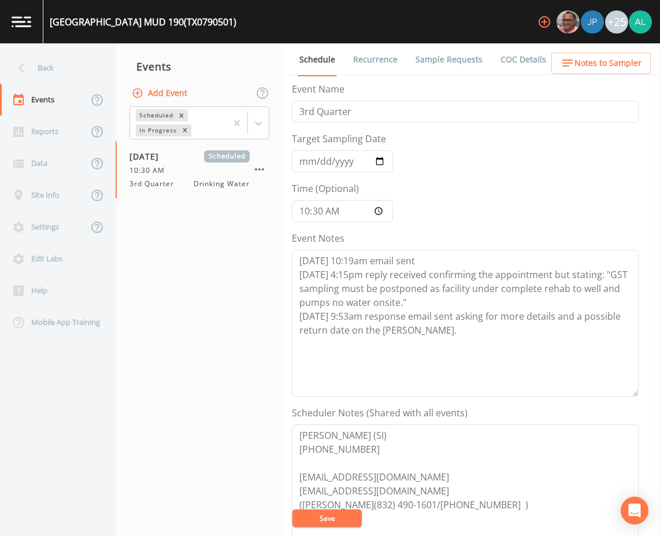
click at [591, 68] on span "Notes to Sampler" at bounding box center [608, 63] width 67 height 14
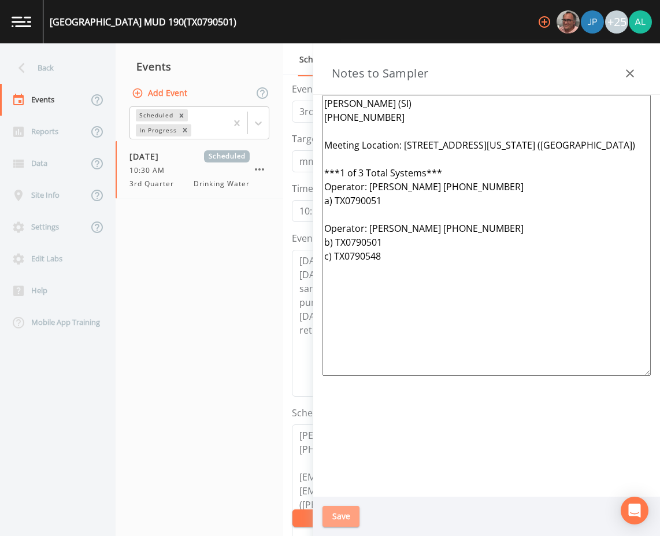
click at [351, 520] on button "Save" at bounding box center [341, 516] width 37 height 21
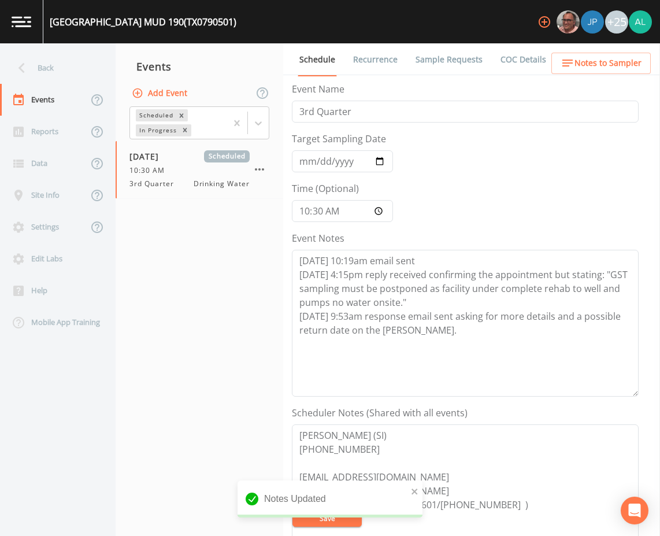
click at [238, 515] on div "notification timer" at bounding box center [238, 516] width 0 height 3
click at [309, 516] on div "Notes Updated" at bounding box center [330, 504] width 185 height 46
drag, startPoint x: 409, startPoint y: 303, endPoint x: 518, endPoint y: 284, distance: 109.8
click at [518, 284] on textarea "[DATE] 10:19am email sent [DATE] 4:15pm reply received confirming the appointme…" at bounding box center [465, 323] width 347 height 147
click at [415, 306] on textarea "[DATE] 10:19am email sent [DATE] 4:15pm reply received confirming the appointme…" at bounding box center [465, 323] width 347 height 147
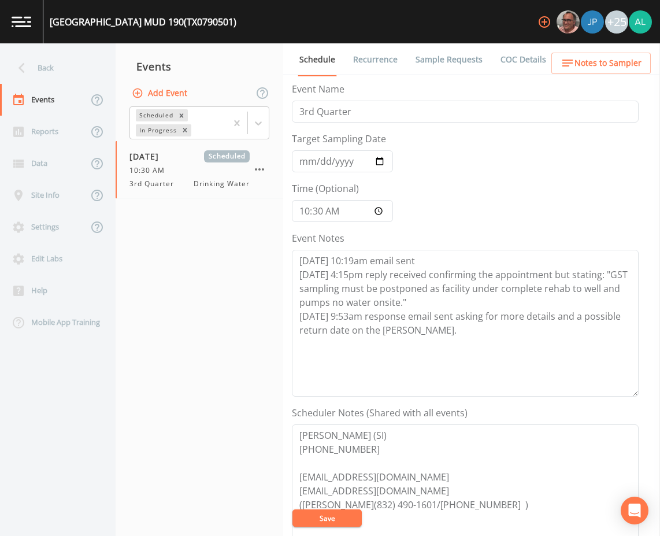
click at [329, 518] on button "Save" at bounding box center [327, 517] width 69 height 17
click at [328, 520] on button "Save" at bounding box center [327, 517] width 69 height 17
click at [326, 518] on button "Save" at bounding box center [327, 517] width 69 height 17
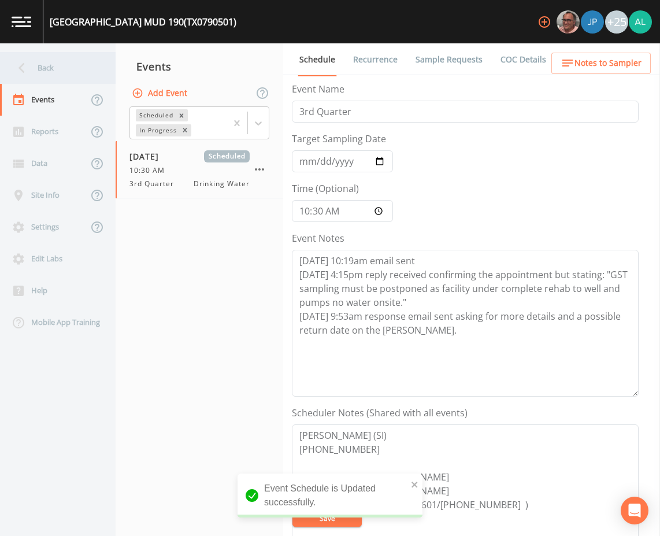
click at [73, 75] on div "Back" at bounding box center [52, 68] width 104 height 32
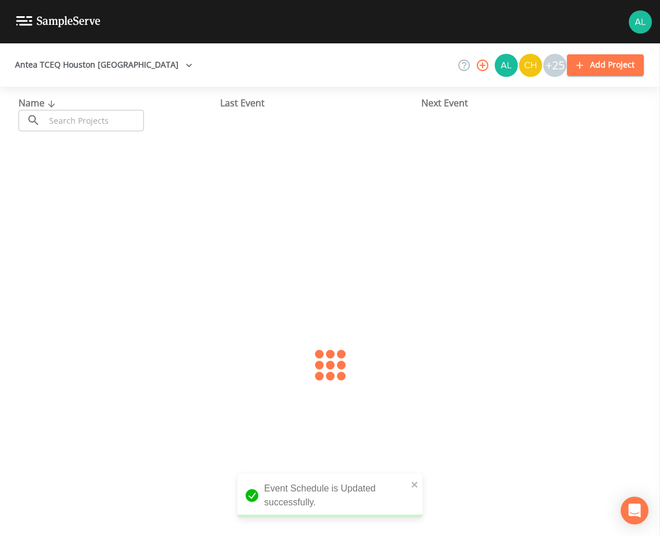
click at [83, 120] on input "text" at bounding box center [94, 120] width 99 height 21
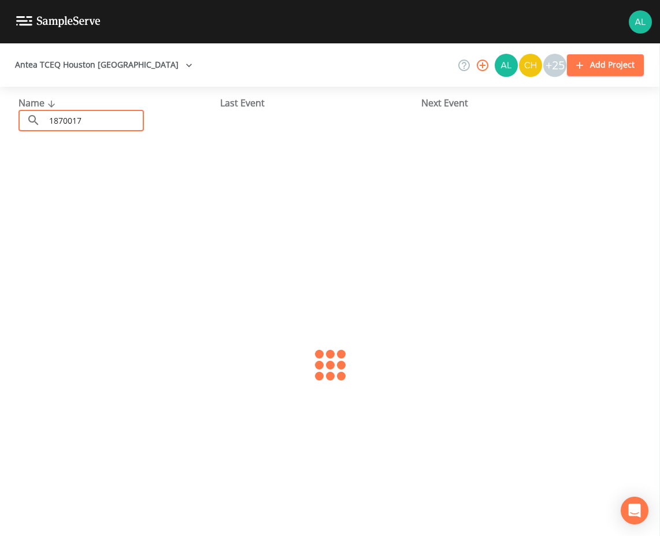
type input "1870017"
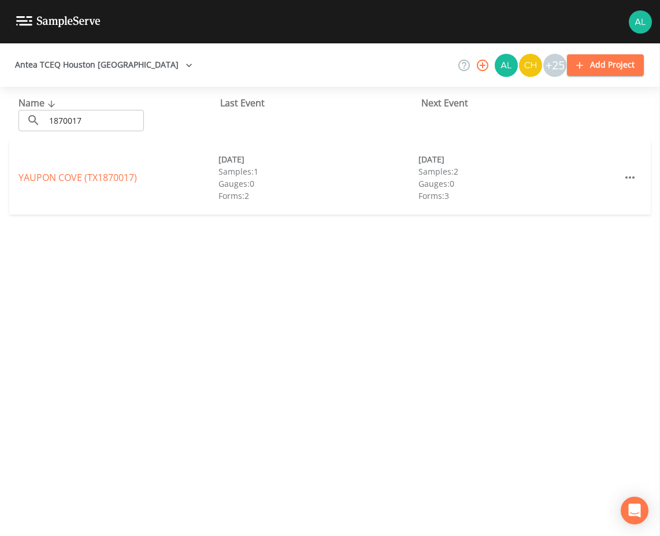
click at [38, 164] on div "[GEOGRAPHIC_DATA] (TX1870017) [DATE] Samples: 1 Gauges: 0 Forms: 2 [DATE] Sampl…" at bounding box center [330, 178] width 642 height 74
click at [38, 173] on link "[GEOGRAPHIC_DATA] (TX1870017)" at bounding box center [78, 177] width 119 height 13
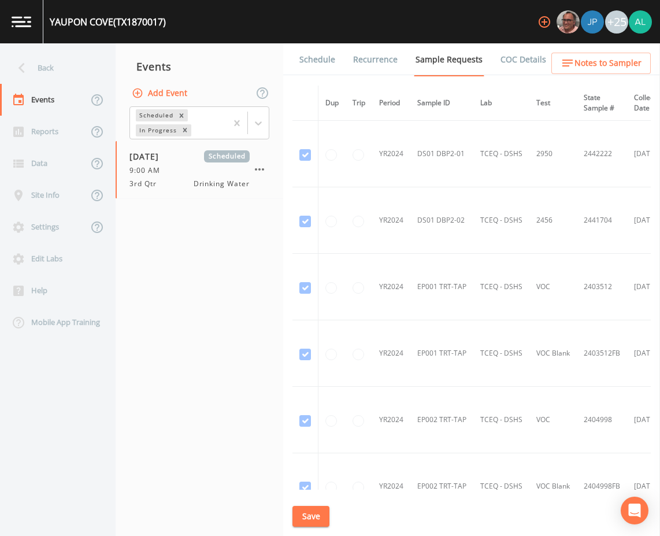
click at [289, 57] on li "Schedule" at bounding box center [310, 59] width 54 height 32
click at [321, 58] on link "Schedule" at bounding box center [317, 59] width 39 height 32
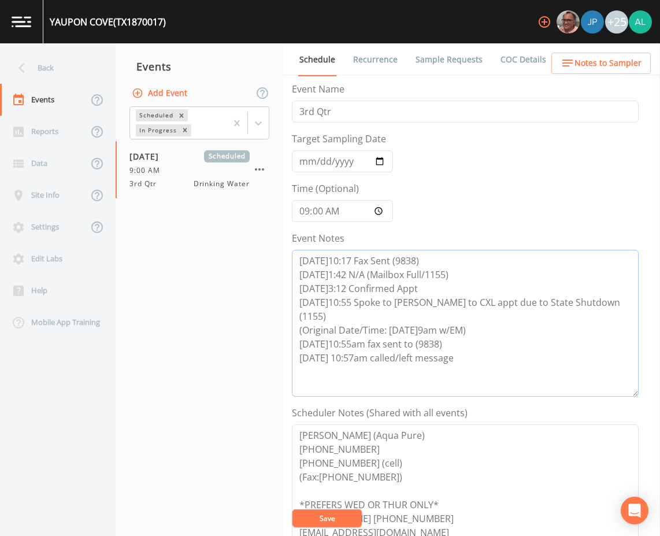
click at [471, 344] on textarea "[DATE]10:17 Fax Sent (9838) [DATE]1:42 N/A (Mailbox Full/1155) [DATE]3:12 Confi…" at bounding box center [465, 323] width 347 height 147
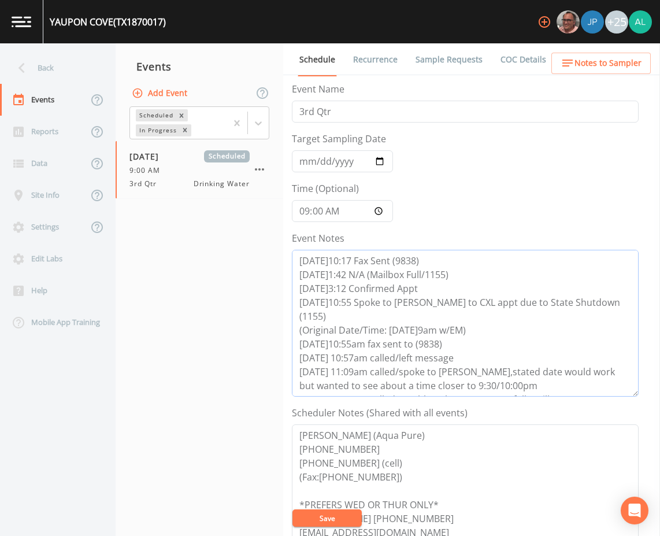
type textarea "[DATE]10:17 Fax Sent (9838) [DATE]1:42 N/A (Mailbox Full/1155) [DATE]3:12 Confi…"
click at [310, 515] on button "Save" at bounding box center [327, 517] width 69 height 17
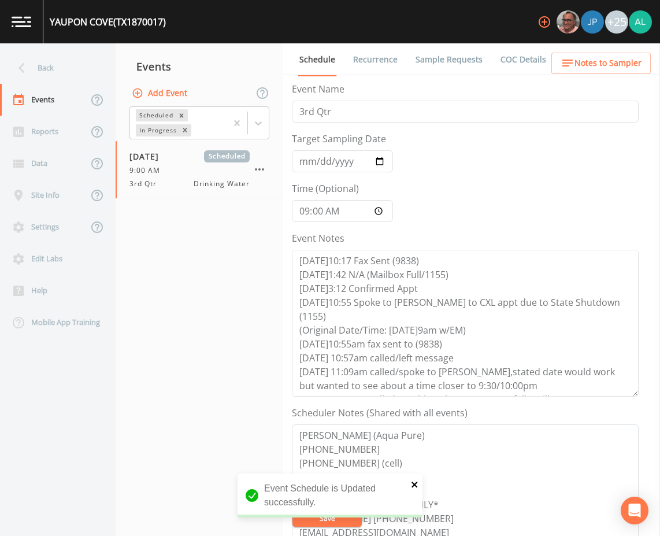
click at [418, 488] on icon "close" at bounding box center [415, 484] width 8 height 9
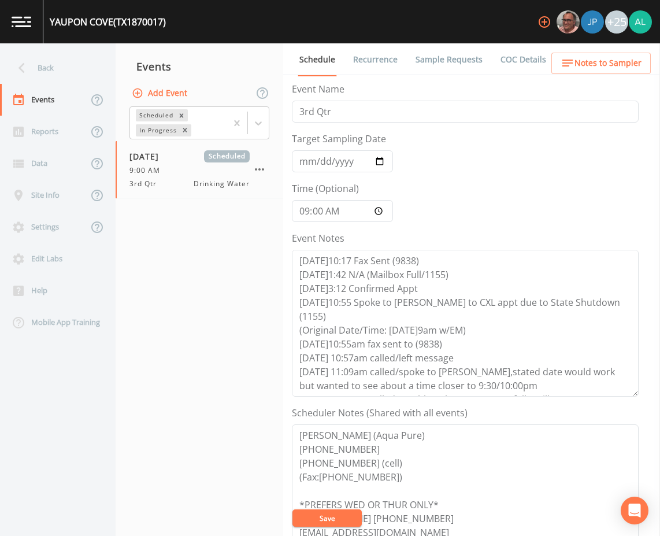
click at [332, 527] on div "Event Schedule is Updated successfully." at bounding box center [330, 527] width 185 height 0
click at [332, 513] on button "Save" at bounding box center [327, 517] width 69 height 17
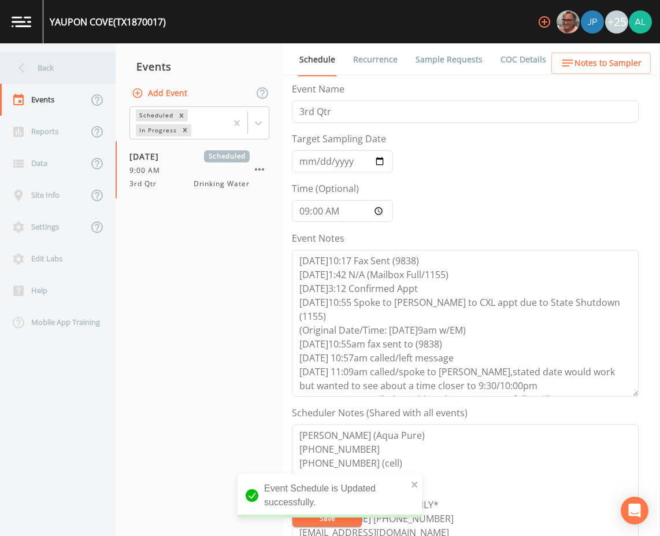
click at [71, 83] on div "Back" at bounding box center [52, 68] width 104 height 32
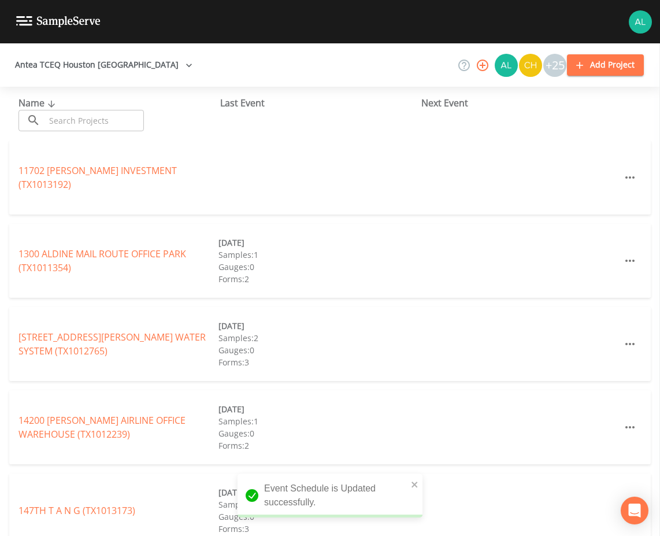
click at [94, 121] on input "text" at bounding box center [94, 120] width 99 height 21
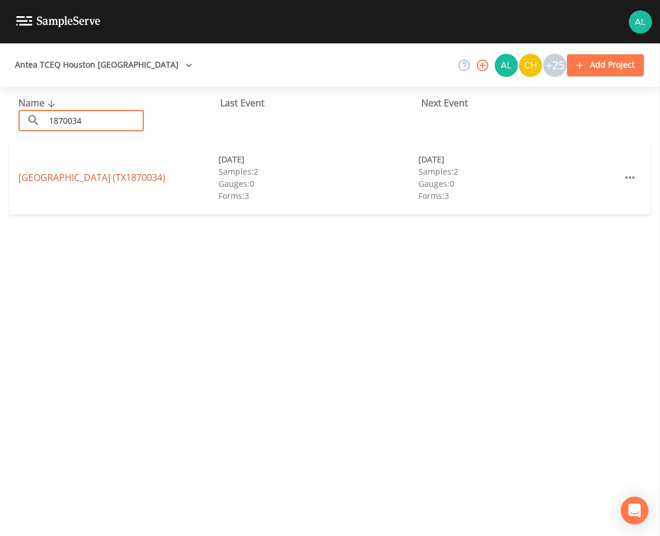
type input "1870034"
click at [85, 182] on link "[GEOGRAPHIC_DATA] (TX1870034)" at bounding box center [92, 177] width 147 height 13
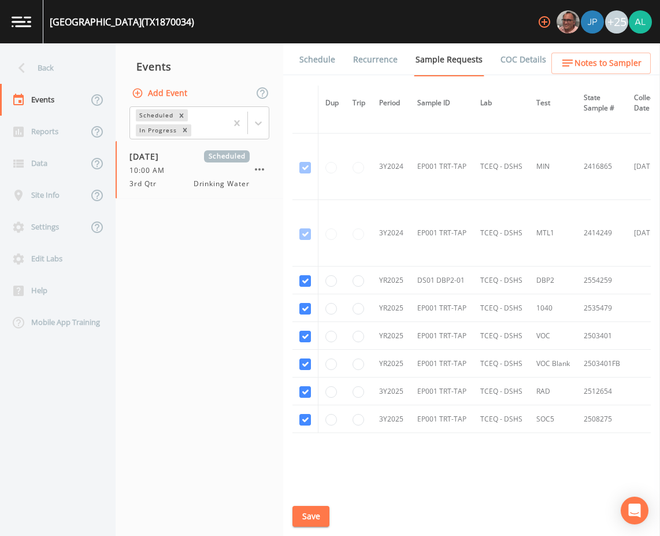
scroll to position [425, 0]
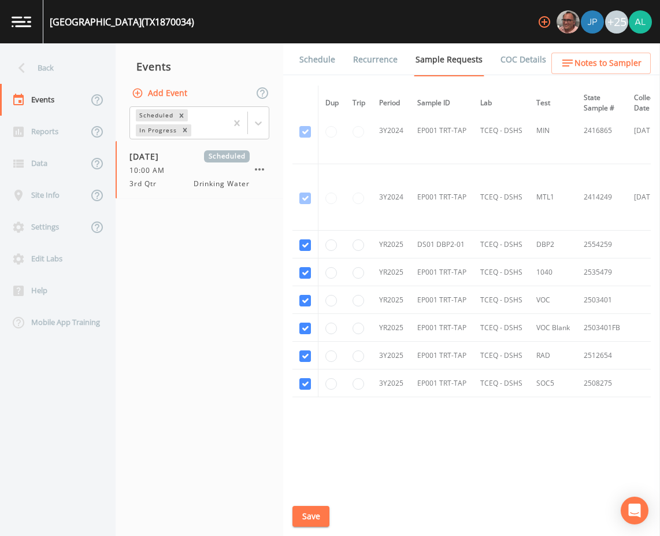
click at [304, 510] on button "Save" at bounding box center [311, 516] width 37 height 21
click at [328, 69] on link "Schedule" at bounding box center [317, 59] width 39 height 32
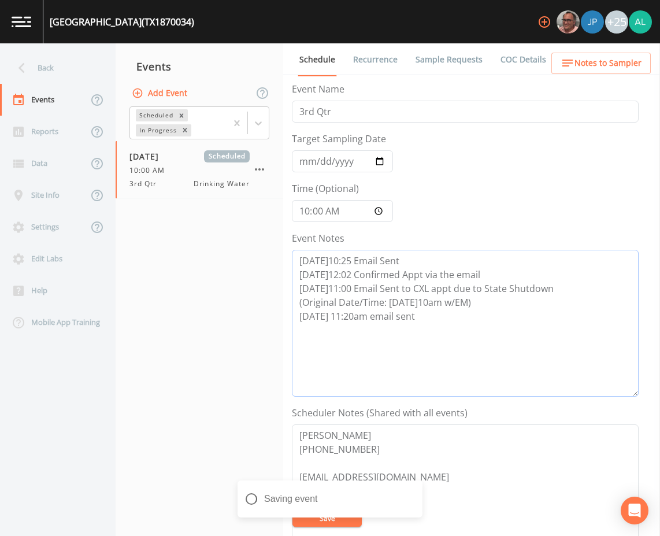
click at [437, 305] on textarea "[DATE]10:25 Email Sent [DATE]12:02 Confirmed Appt via the email [DATE]11:00 Ema…" at bounding box center [465, 323] width 347 height 147
click at [430, 322] on textarea "[DATE]10:25 Email Sent [DATE]12:02 Confirmed Appt via the email [DATE]11:00 Ema…" at bounding box center [465, 323] width 347 height 147
click at [435, 310] on textarea "[DATE]10:25 Email Sent [DATE]12:02 Confirmed Appt via the email [DATE]11:00 Ema…" at bounding box center [465, 323] width 347 height 147
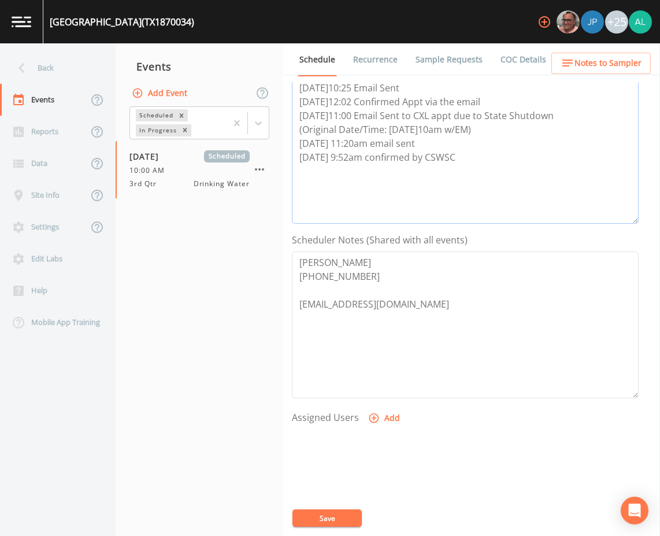
scroll to position [173, 0]
type textarea "[DATE]10:25 Email Sent [DATE]12:02 Confirmed Appt via the email [DATE]11:00 Ema…"
click at [386, 426] on button "Add" at bounding box center [385, 417] width 39 height 21
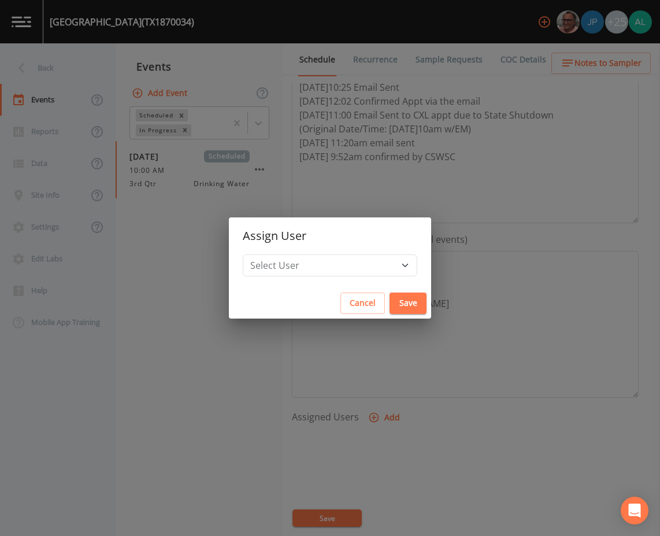
click at [311, 241] on h2 "Assign User" at bounding box center [330, 235] width 202 height 37
click at [304, 266] on select "Select User [PERSON_NAME] [PERSON_NAME] [PERSON_NAME] [PERSON_NAME] [PERSON_NAM…" at bounding box center [330, 265] width 175 height 22
select select "1051c3a1-6c84-4a22-a0dd-c999b59f2b39"
click at [269, 254] on select "Select User [PERSON_NAME] [PERSON_NAME] [PERSON_NAME] [PERSON_NAME] [PERSON_NAM…" at bounding box center [330, 265] width 175 height 22
click at [396, 300] on button "Save" at bounding box center [408, 303] width 37 height 21
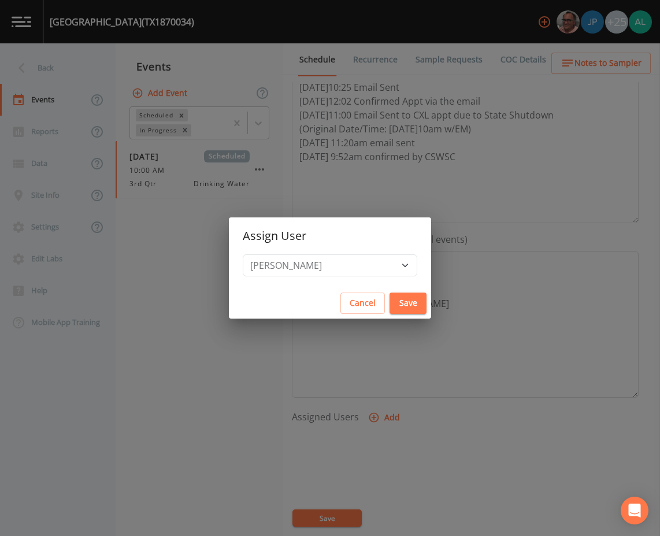
select select
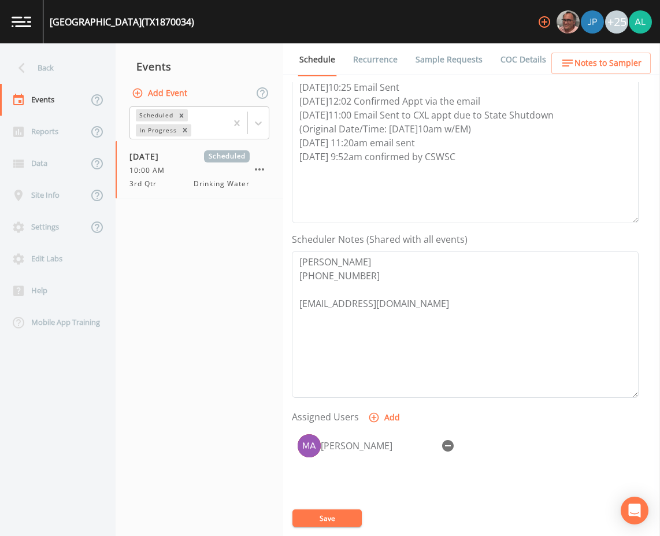
click at [335, 516] on button "Save" at bounding box center [327, 517] width 69 height 17
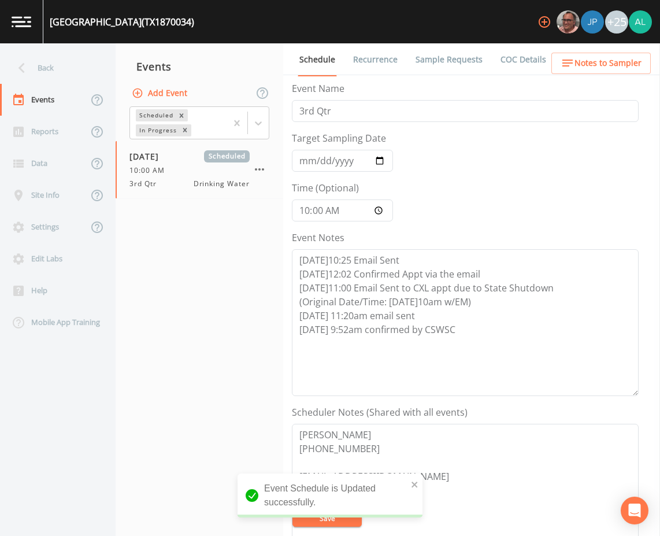
scroll to position [0, 0]
click at [461, 68] on link "Sample Requests" at bounding box center [449, 59] width 71 height 32
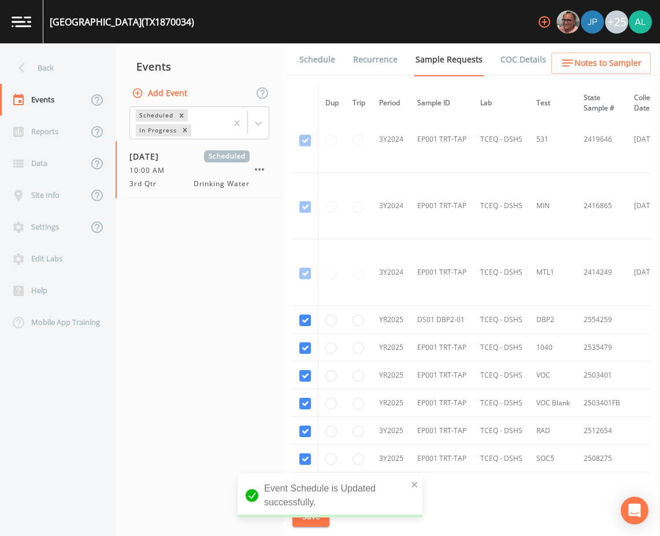
scroll to position [425, 0]
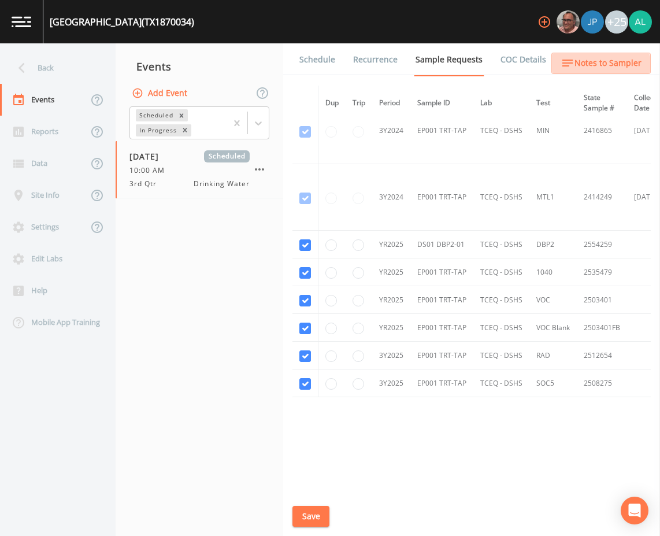
click at [596, 73] on button "Notes to Sampler" at bounding box center [601, 63] width 99 height 21
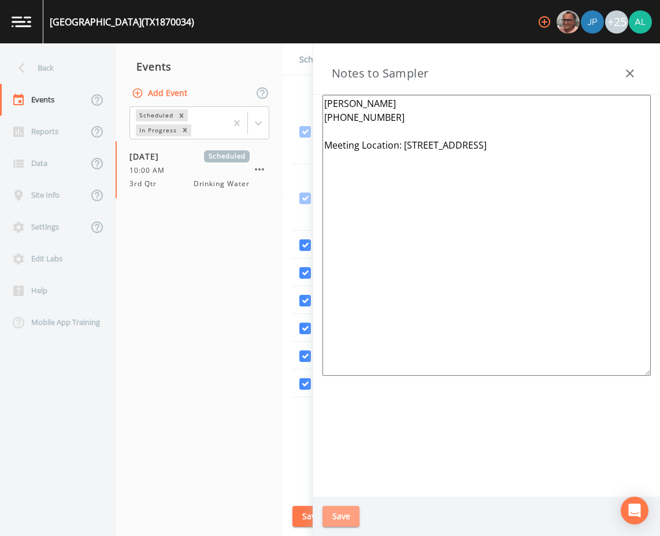
click at [348, 516] on button "Save" at bounding box center [341, 516] width 37 height 21
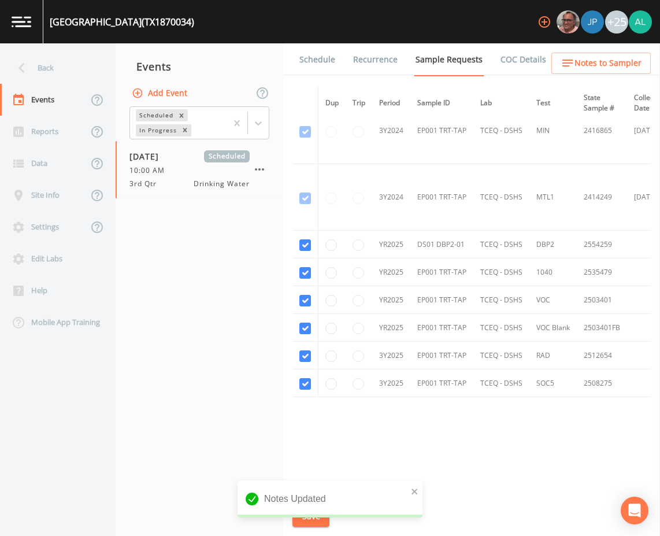
click at [321, 519] on div "Notes Updated" at bounding box center [330, 504] width 185 height 46
click at [318, 53] on link "Schedule" at bounding box center [317, 59] width 39 height 32
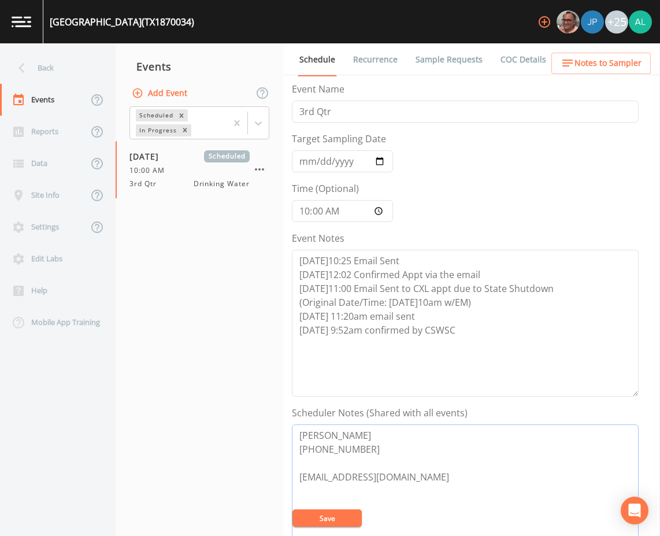
click at [348, 505] on textarea "[PERSON_NAME] [PHONE_NUMBER] [EMAIL_ADDRESS][DOMAIN_NAME]" at bounding box center [465, 497] width 347 height 147
click at [347, 516] on button "Save" at bounding box center [327, 517] width 69 height 17
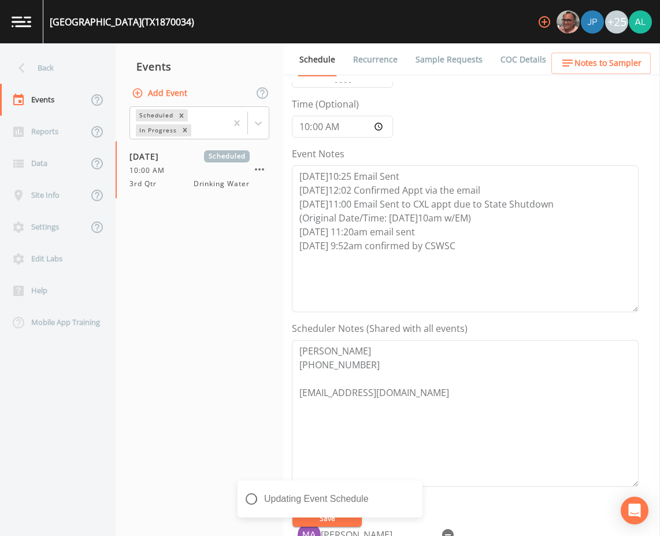
scroll to position [280, 0]
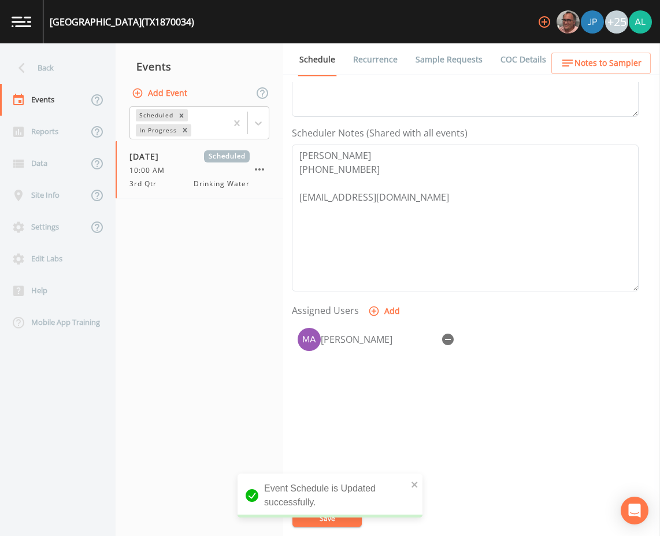
click at [71, 66] on div "Back" at bounding box center [52, 68] width 104 height 32
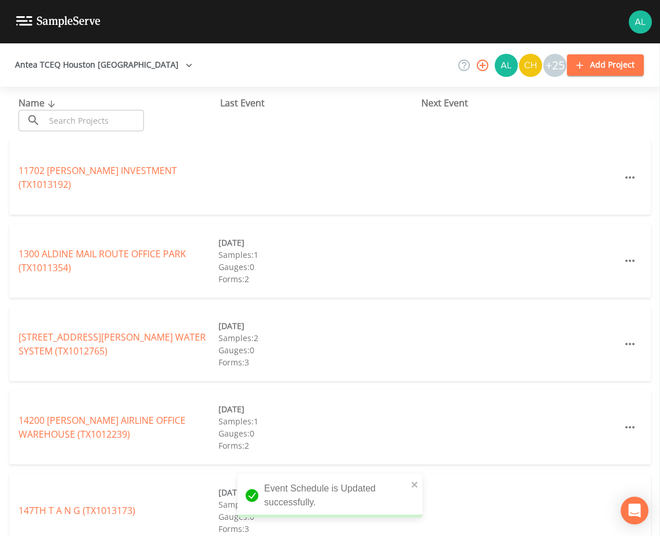
click at [68, 112] on input "text" at bounding box center [94, 120] width 99 height 21
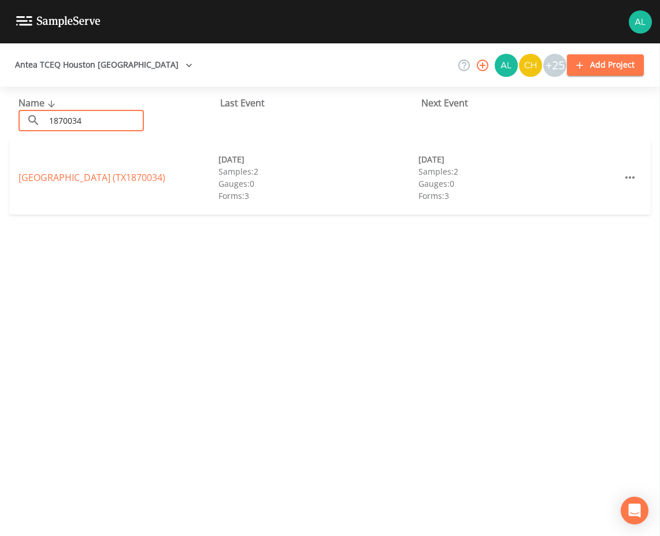
type input "1870034"
click at [28, 183] on link "[GEOGRAPHIC_DATA] (TX1870034)" at bounding box center [92, 177] width 147 height 13
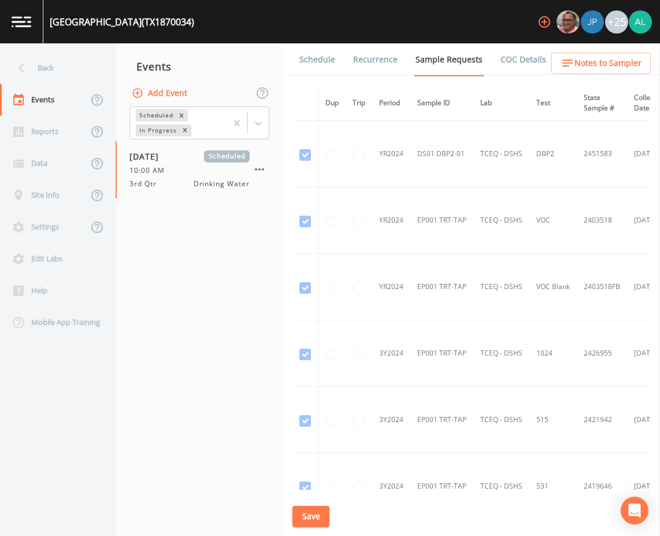
scroll to position [425, 0]
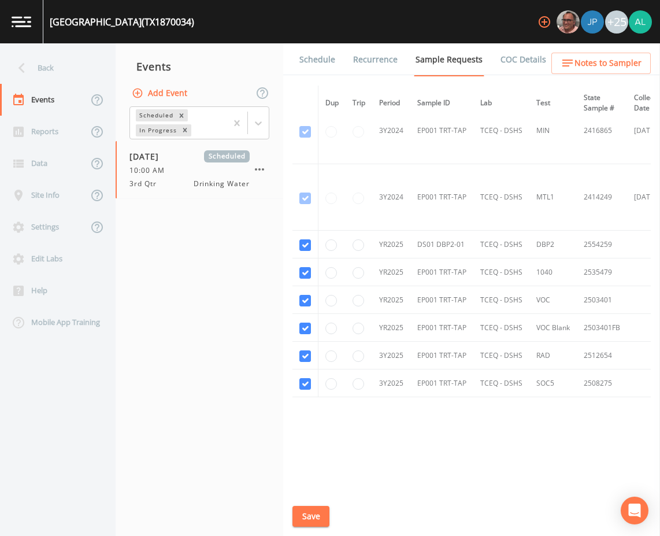
click at [332, 62] on link "Schedule" at bounding box center [317, 59] width 39 height 32
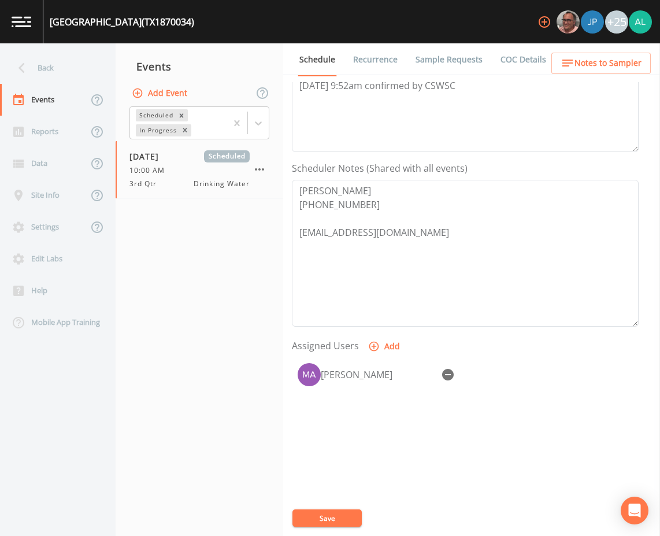
scroll to position [280, 0]
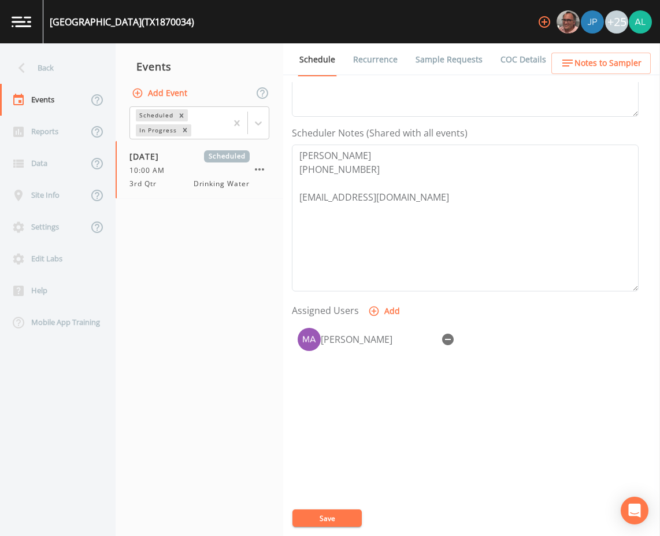
click at [608, 61] on span "Notes to Sampler" at bounding box center [608, 63] width 67 height 14
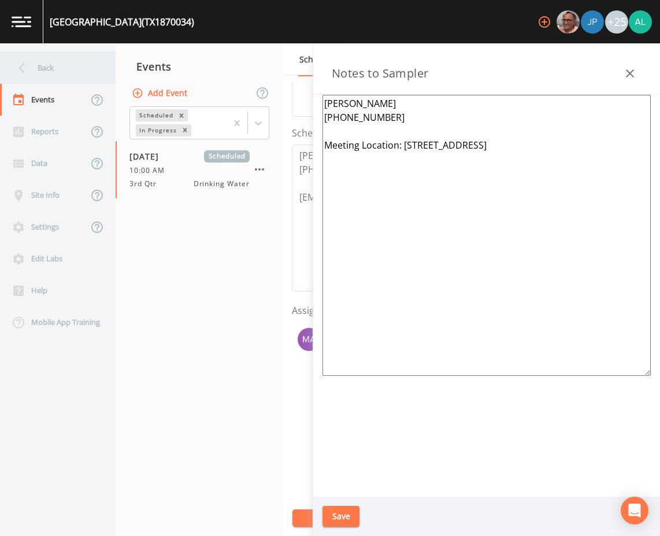
click at [83, 73] on div "Back" at bounding box center [52, 68] width 104 height 32
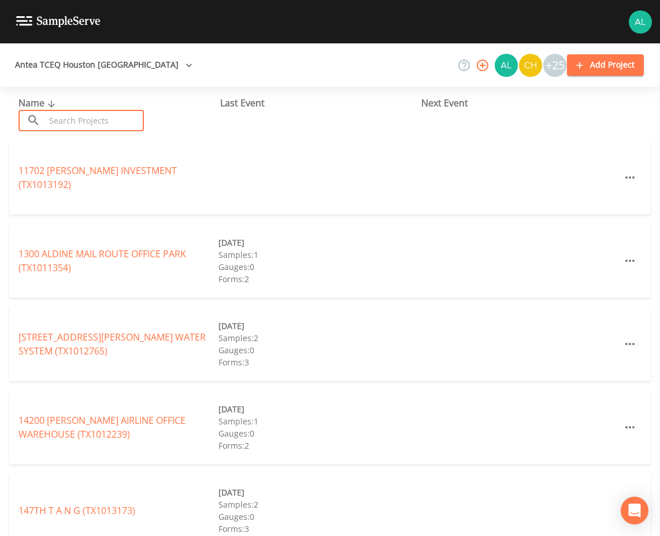
click at [123, 115] on input "text" at bounding box center [94, 120] width 99 height 21
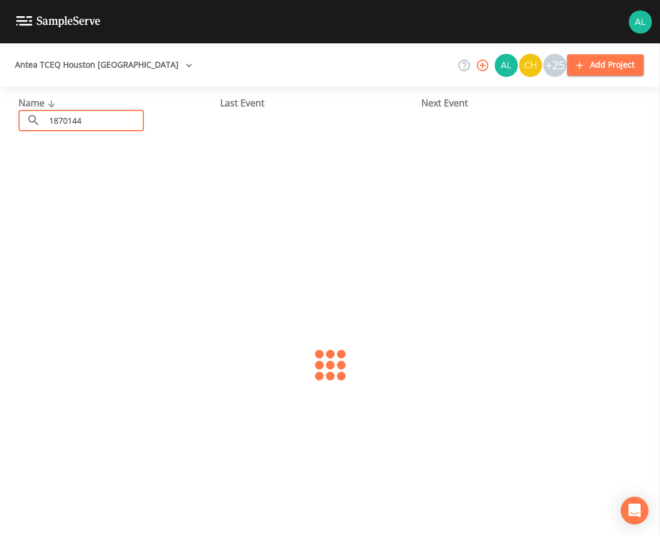
type input "1870144"
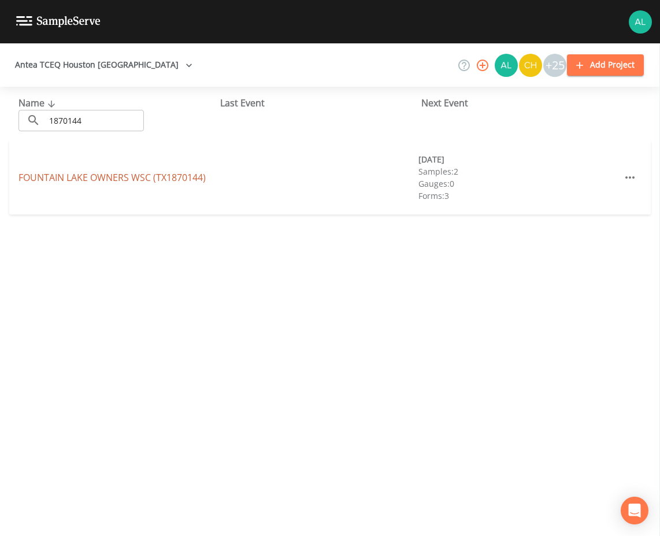
click at [82, 173] on link "FOUNTAIN LAKE OWNERS WSC (TX1870144)" at bounding box center [112, 177] width 187 height 13
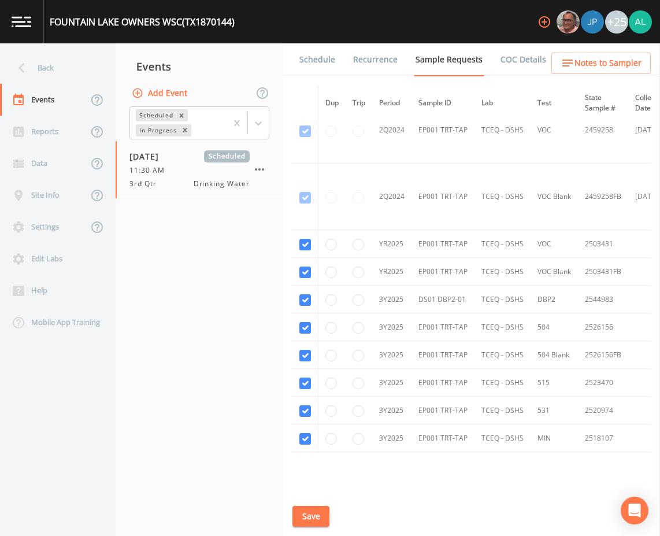
scroll to position [414, 0]
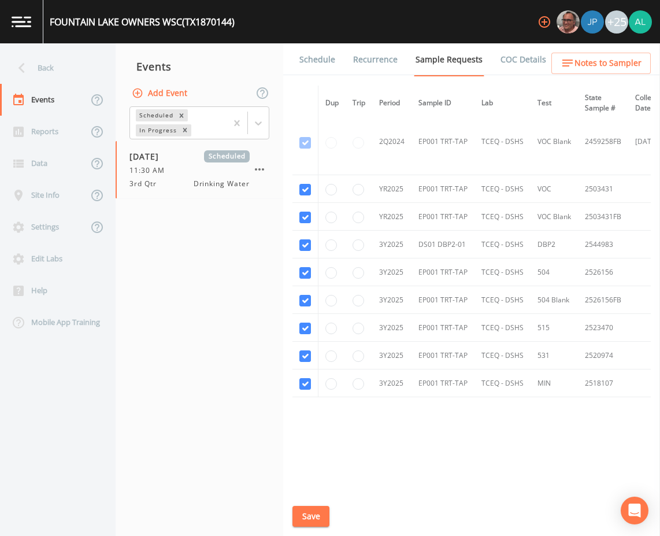
click at [316, 47] on link "Schedule" at bounding box center [317, 59] width 39 height 32
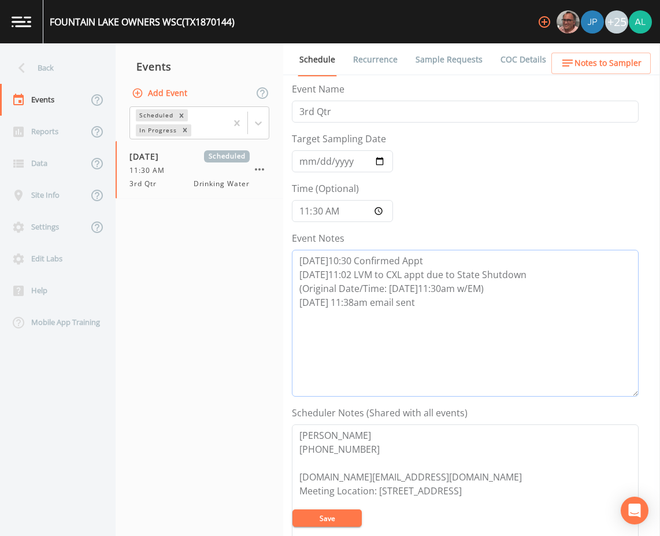
click at [458, 317] on textarea "[DATE]10:30 Confirmed Appt [DATE]11:02 LVM to CXL appt due to State Shutdown (O…" at bounding box center [465, 323] width 347 height 147
type textarea "[DATE]10:30 Confirmed Appt [DATE]11:02 LVM to CXL appt due to State Shutdown (O…"
click at [604, 71] on button "Notes to Sampler" at bounding box center [601, 63] width 99 height 21
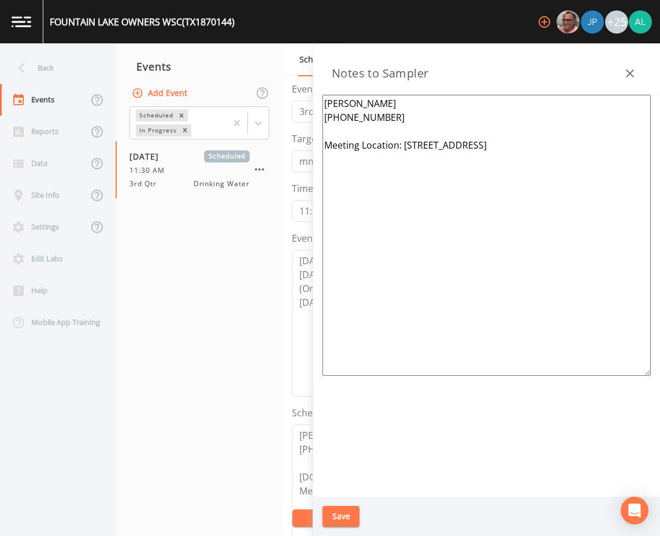
drag, startPoint x: 560, startPoint y: 147, endPoint x: 405, endPoint y: 154, distance: 155.7
click at [405, 154] on textarea "[PERSON_NAME] [PHONE_NUMBER] Meeting Location: [STREET_ADDRESS]" at bounding box center [487, 235] width 328 height 281
drag, startPoint x: 519, startPoint y: 149, endPoint x: 403, endPoint y: 145, distance: 115.7
click at [403, 145] on textarea "[PERSON_NAME] [PHONE_NUMBER] Meeting Location: [STREET_ADDRESS]" at bounding box center [487, 235] width 328 height 281
click at [515, 150] on textarea "[PERSON_NAME] [PHONE_NUMBER] Meeting Location: [STREET_ADDRESS]" at bounding box center [487, 235] width 328 height 281
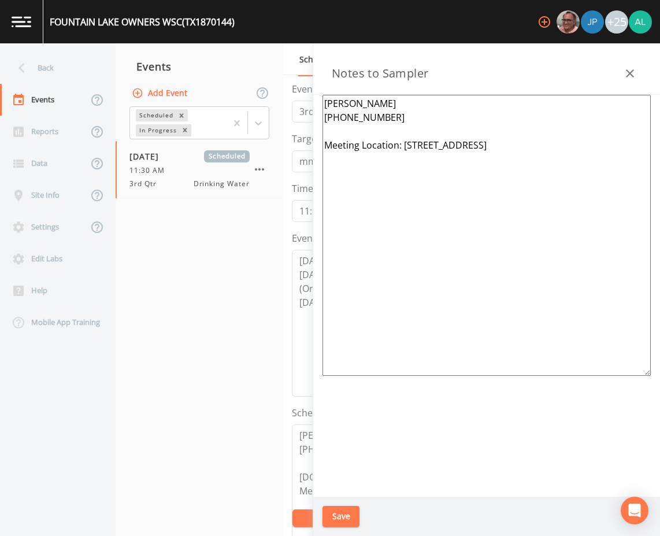
drag, startPoint x: 523, startPoint y: 149, endPoint x: 402, endPoint y: 152, distance: 120.3
click at [402, 152] on textarea "[PERSON_NAME] [PHONE_NUMBER] Meeting Location: [STREET_ADDRESS]" at bounding box center [487, 235] width 328 height 281
paste textarea "[GEOGRAPHIC_DATA][PERSON_NAME]"
type textarea "[PERSON_NAME] [PHONE_NUMBER] Meeting Location: [STREET_ADDRESS][PERSON_NAME][PE…"
click at [339, 515] on button "Save" at bounding box center [341, 516] width 37 height 21
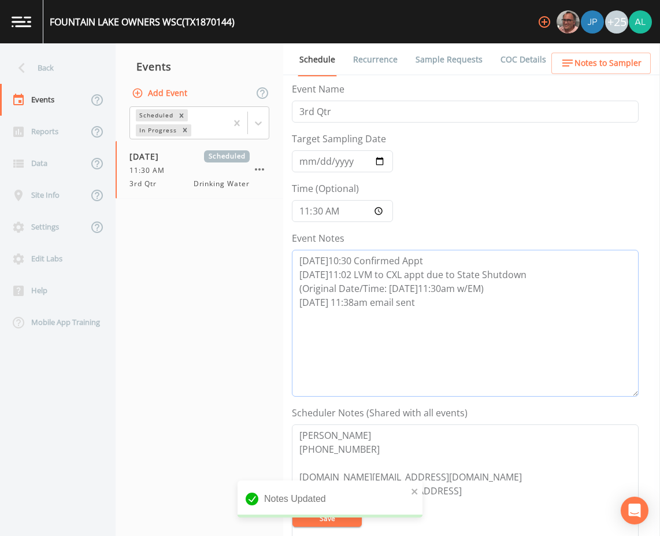
click at [433, 305] on textarea "[DATE]10:30 Confirmed Appt [DATE]11:02 LVM to CXL appt due to State Shutdown (O…" at bounding box center [465, 323] width 347 height 147
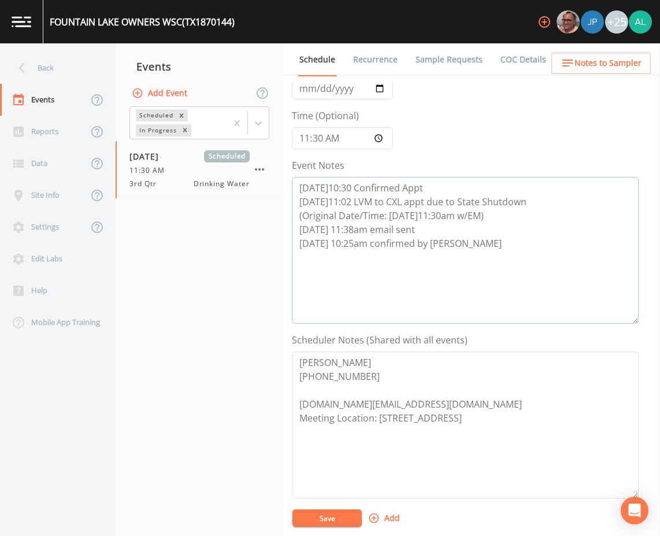
scroll to position [173, 0]
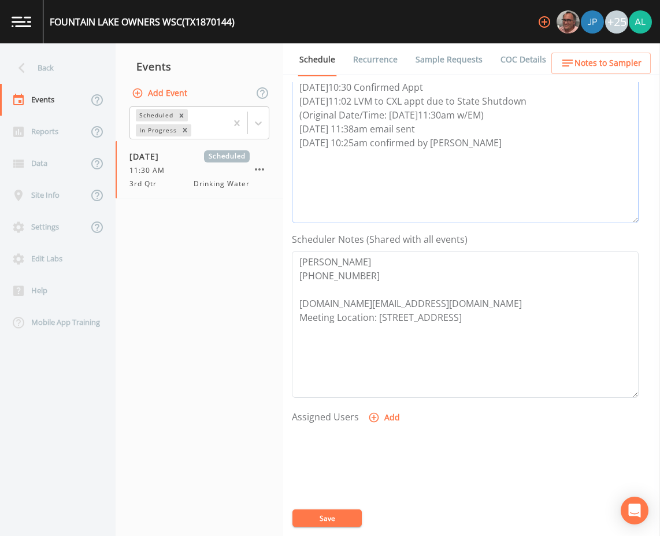
type textarea "[DATE]10:30 Confirmed Appt [DATE]11:02 LVM to CXL appt due to State Shutdown (O…"
click at [390, 427] on div "Assigned Users Add" at bounding box center [465, 478] width 347 height 143
click at [390, 418] on button "Add" at bounding box center [385, 417] width 39 height 21
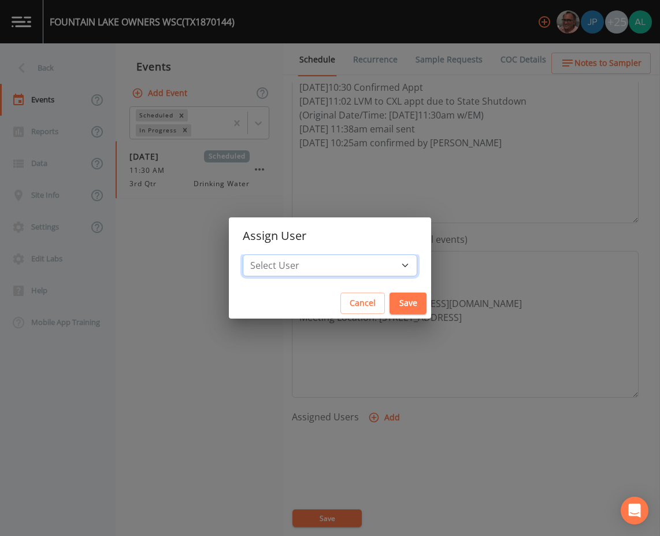
click at [322, 264] on select "Select User [PERSON_NAME] [PERSON_NAME] [PERSON_NAME] [PERSON_NAME] [PERSON_NAM…" at bounding box center [330, 265] width 175 height 22
select select "1051c3a1-6c84-4a22-a0dd-c999b59f2b39"
click at [269, 254] on select "Select User [PERSON_NAME] [PERSON_NAME] [PERSON_NAME] [PERSON_NAME] [PERSON_NAM…" at bounding box center [330, 265] width 175 height 22
click at [392, 300] on button "Save" at bounding box center [408, 303] width 37 height 21
select select
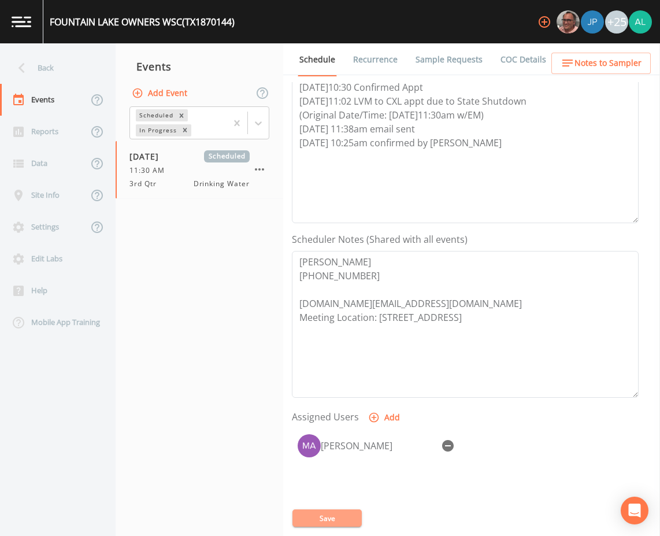
click at [350, 511] on button "Save" at bounding box center [327, 517] width 69 height 17
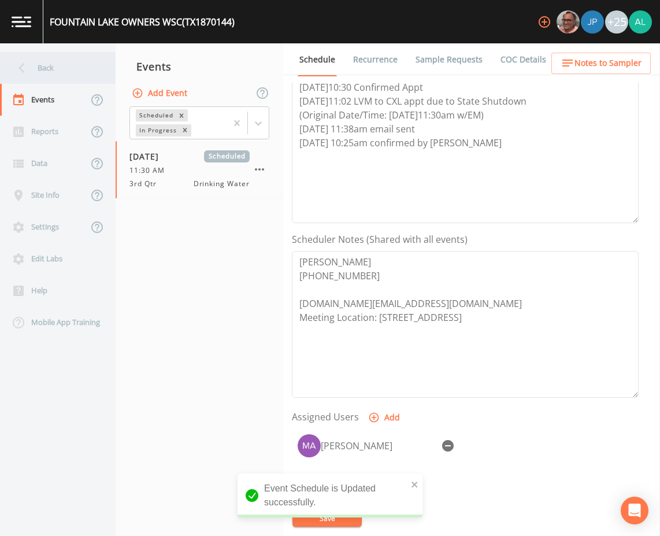
click at [49, 76] on div "Back" at bounding box center [52, 68] width 104 height 32
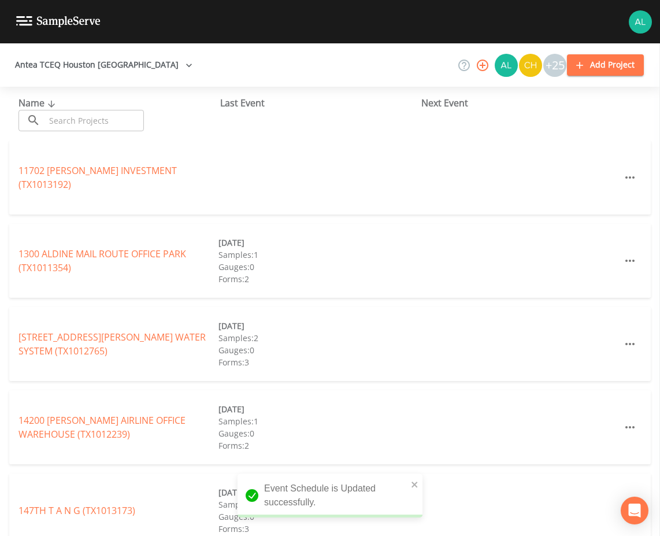
drag, startPoint x: 68, startPoint y: 121, endPoint x: 76, endPoint y: 124, distance: 8.6
click at [68, 122] on input "text" at bounding box center [94, 120] width 99 height 21
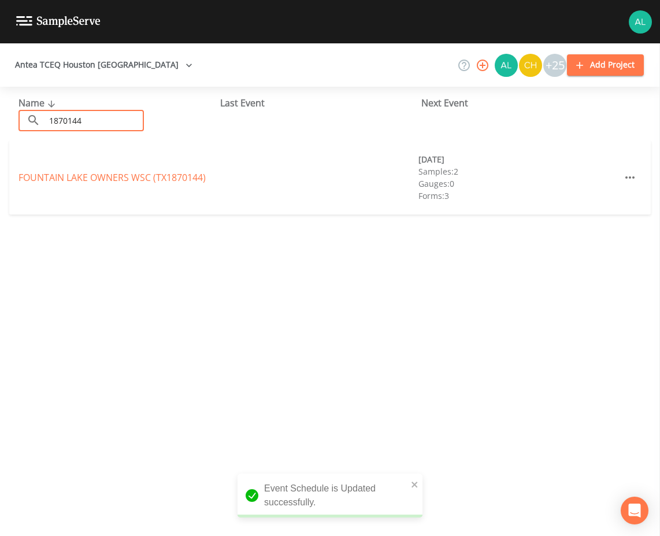
type input "1870144"
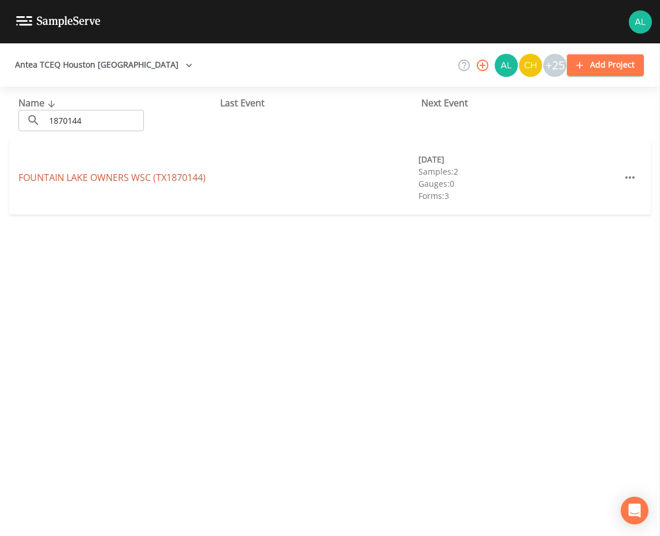
click at [52, 172] on link "FOUNTAIN LAKE OWNERS WSC (TX1870144)" at bounding box center [112, 177] width 187 height 13
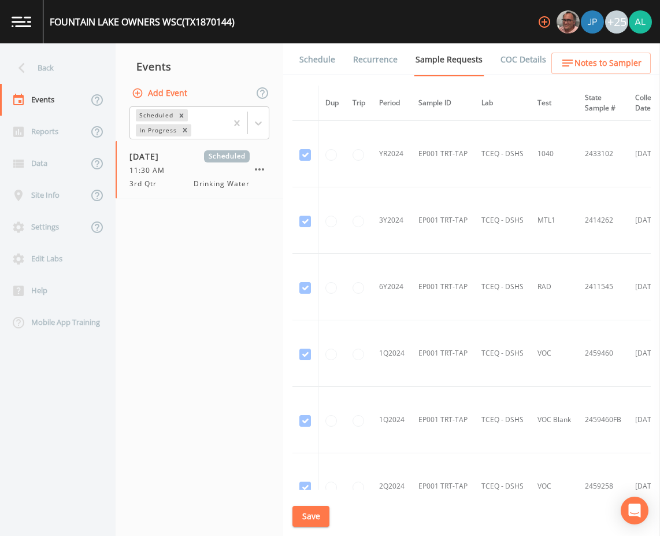
scroll to position [414, 0]
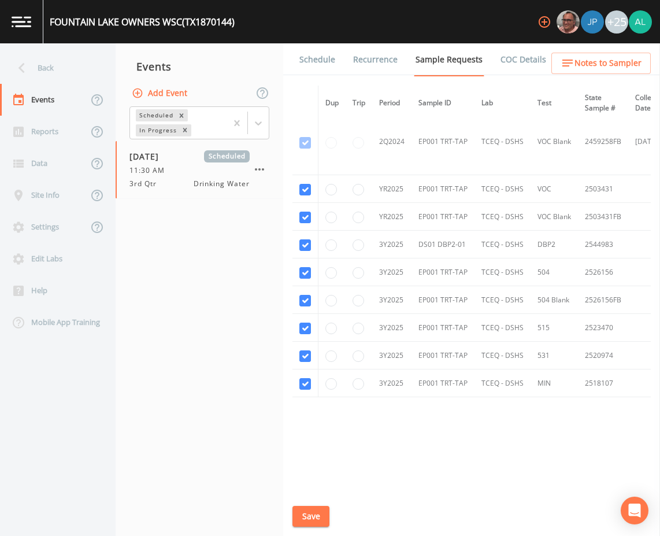
click at [313, 53] on link "Schedule" at bounding box center [317, 59] width 39 height 32
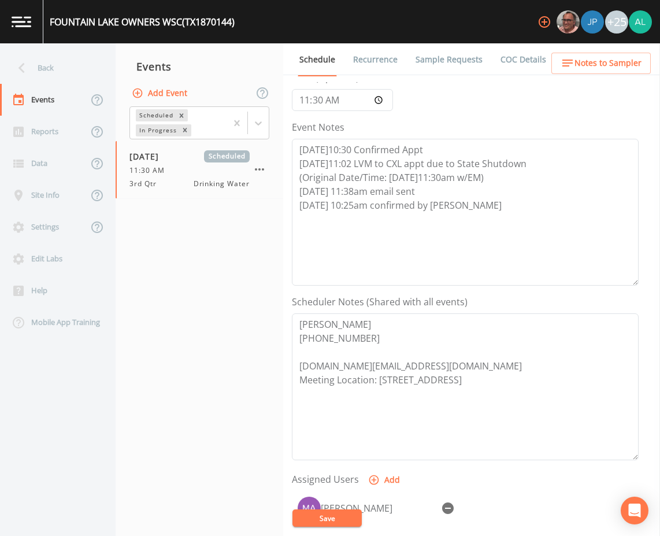
scroll to position [280, 0]
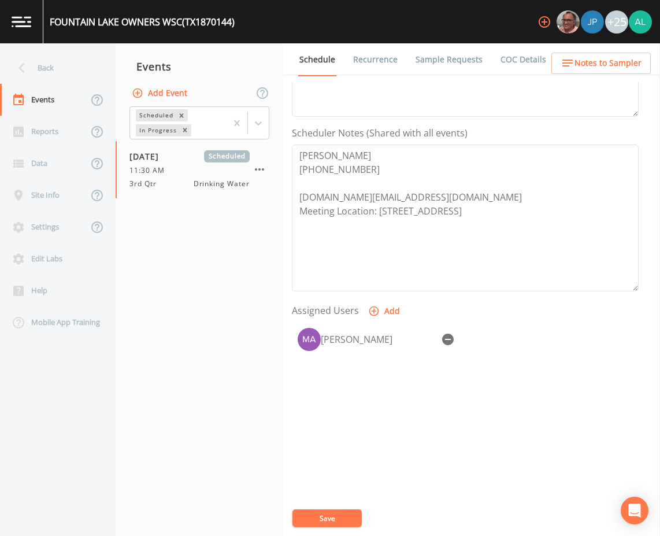
click at [605, 62] on span "Notes to Sampler" at bounding box center [608, 63] width 67 height 14
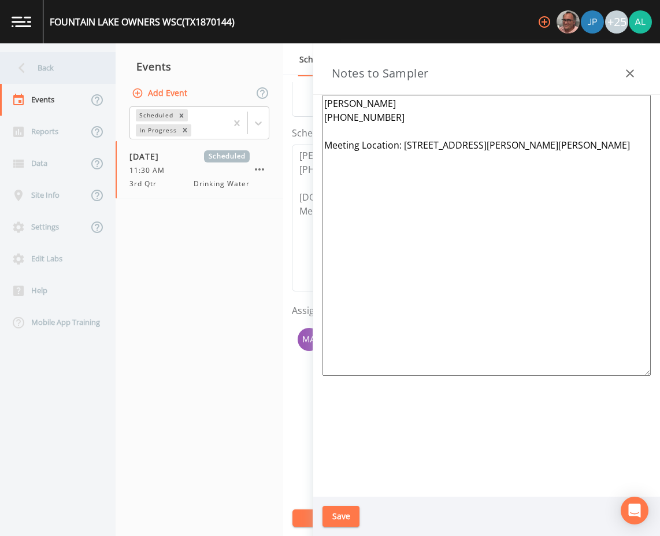
click at [32, 65] on div "Back" at bounding box center [52, 68] width 104 height 32
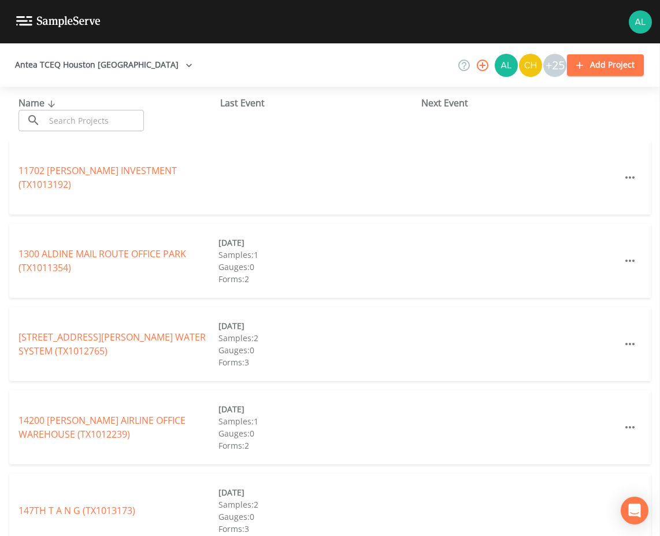
click at [105, 115] on input "text" at bounding box center [94, 120] width 99 height 21
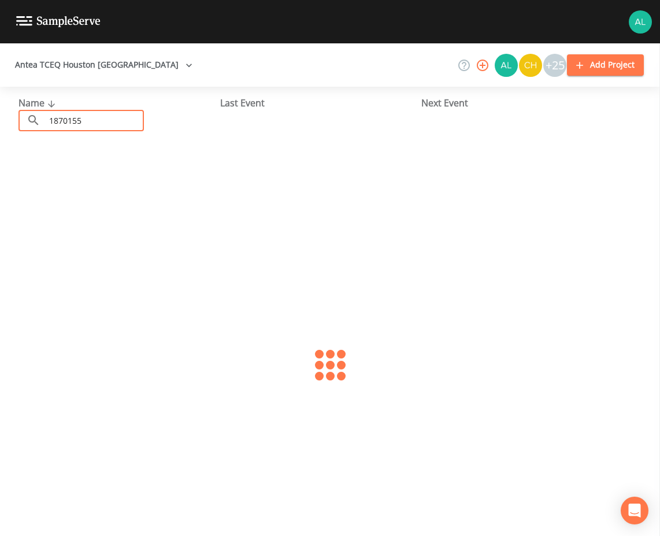
type input "1870155"
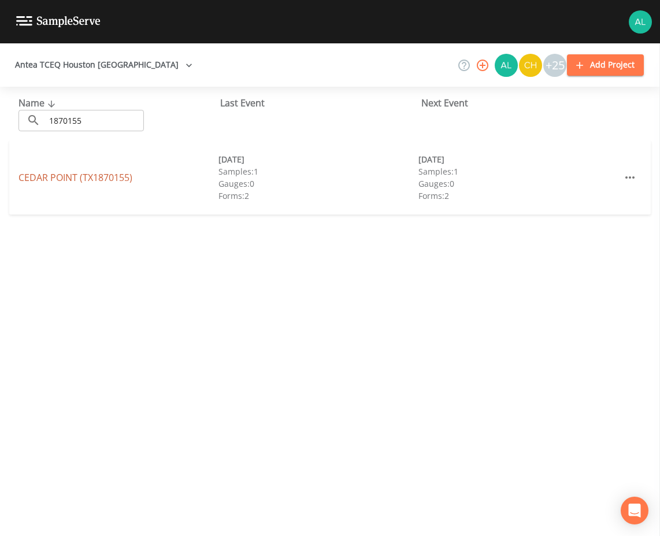
click at [66, 175] on link "[GEOGRAPHIC_DATA] (TX1870155)" at bounding box center [76, 177] width 114 height 13
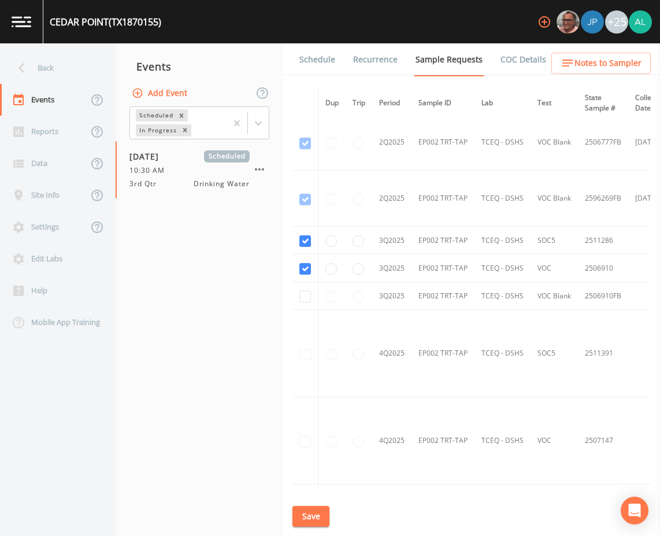
scroll to position [2480, 0]
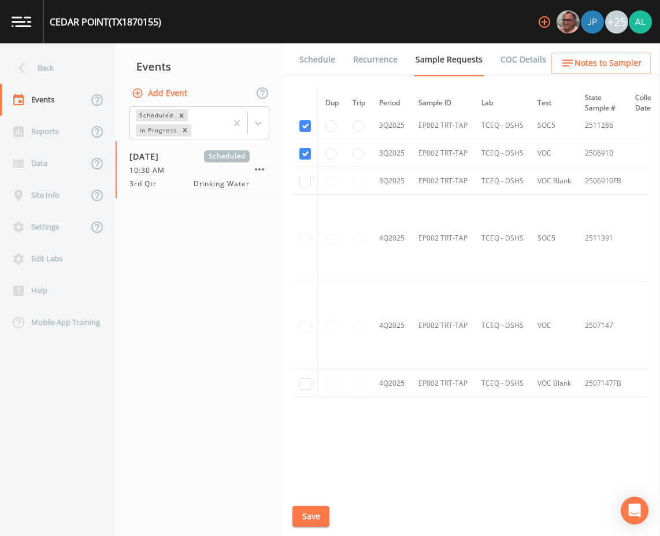
click at [317, 61] on link "Schedule" at bounding box center [317, 59] width 39 height 32
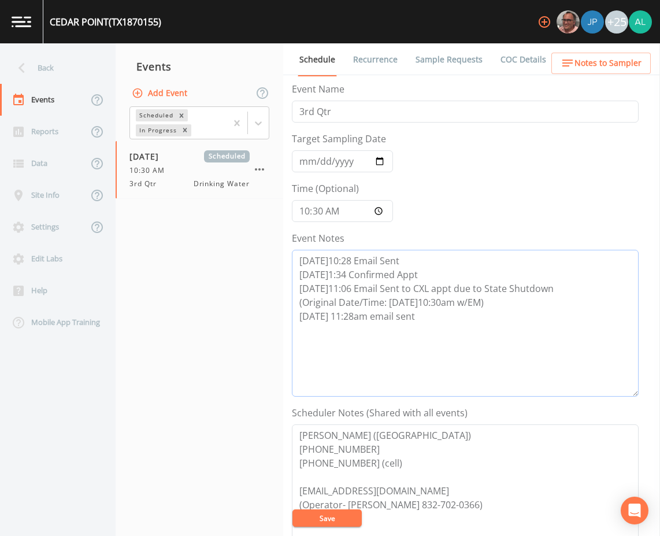
click at [433, 321] on textarea "[DATE]10:28 Email Sent [DATE]1:34 Confirmed Appt [DATE]11:06 Email Sent to CXL …" at bounding box center [465, 323] width 347 height 147
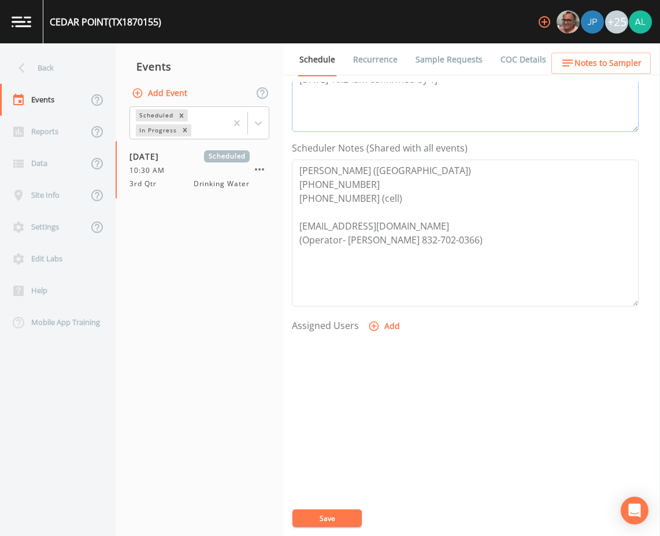
scroll to position [280, 0]
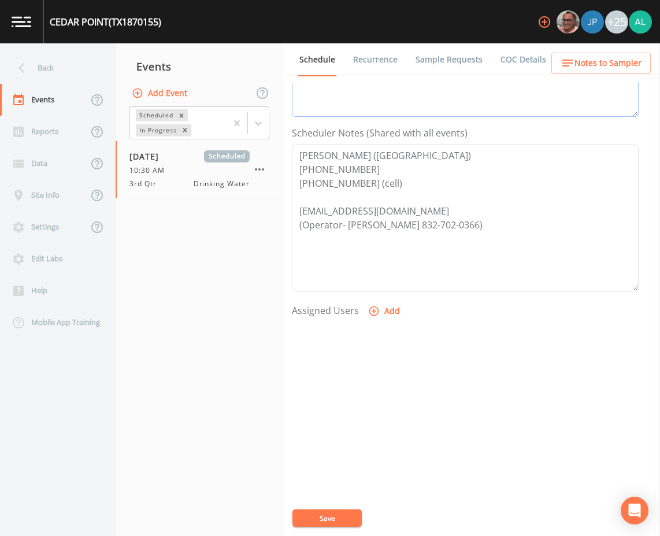
type textarea "[DATE]10:28 Email Sent [DATE]1:34 Confirmed Appt [DATE]11:06 Email Sent to CXL …"
click at [373, 314] on icon "button" at bounding box center [374, 311] width 12 height 12
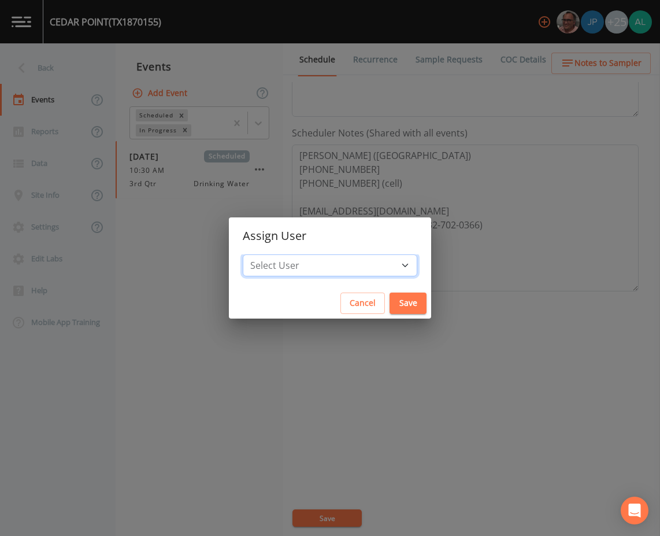
drag, startPoint x: 373, startPoint y: 314, endPoint x: 343, endPoint y: 265, distance: 57.6
click at [343, 265] on select "Select User [PERSON_NAME] [PERSON_NAME] [PERSON_NAME] [PERSON_NAME] [PERSON_NAM…" at bounding box center [330, 265] width 175 height 22
select select "1051c3a1-6c84-4a22-a0dd-c999b59f2b39"
click at [269, 254] on select "Select User [PERSON_NAME] [PERSON_NAME] [PERSON_NAME] [PERSON_NAME] [PERSON_NAM…" at bounding box center [330, 265] width 175 height 22
click at [390, 299] on button "Save" at bounding box center [408, 303] width 37 height 21
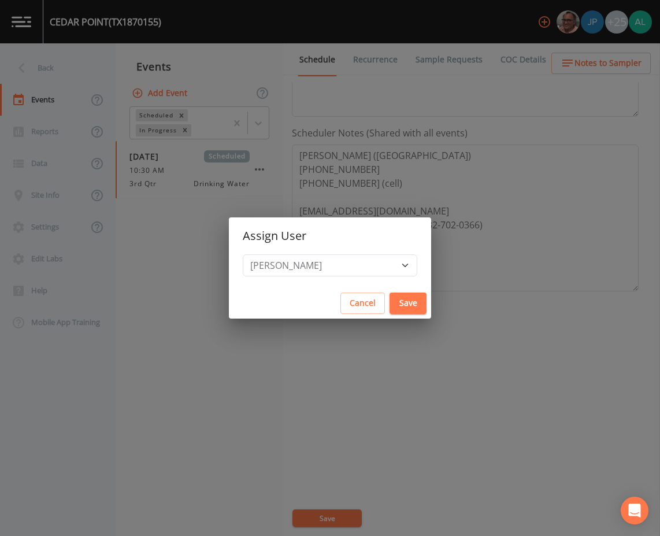
select select
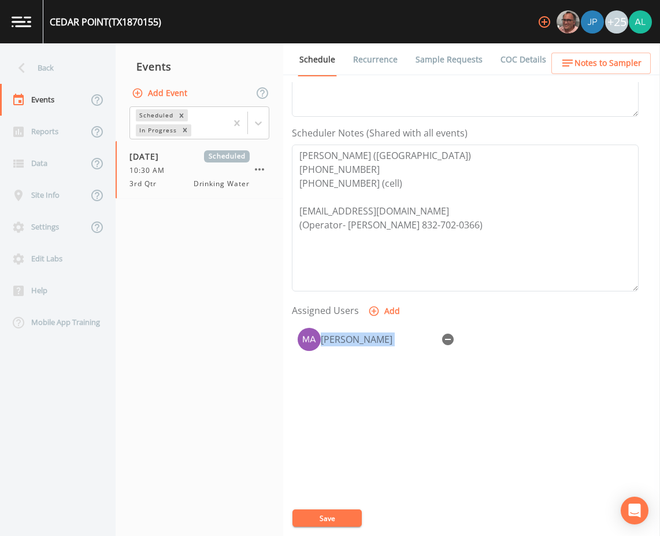
drag, startPoint x: 319, startPoint y: 508, endPoint x: 320, endPoint y: 517, distance: 8.8
click at [320, 517] on div "Event Name 3rd Qtr Target Sampling Date [DATE] Time (Optional) 10:30:00 Event N…" at bounding box center [476, 309] width 368 height 454
click at [315, 517] on button "Save" at bounding box center [327, 517] width 69 height 17
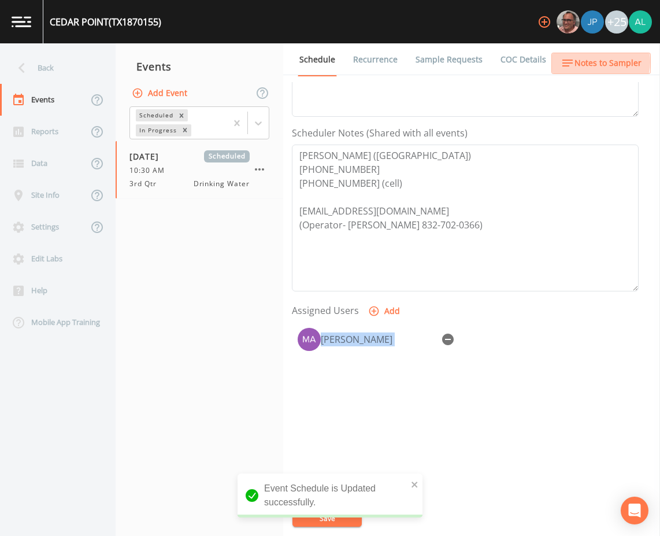
click at [590, 61] on span "Notes to Sampler" at bounding box center [608, 63] width 67 height 14
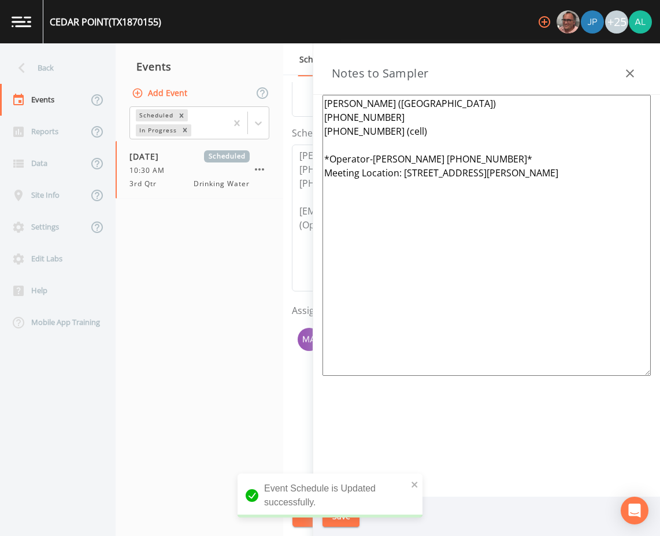
click at [471, 151] on textarea "[PERSON_NAME] ([GEOGRAPHIC_DATA]) [PHONE_NUMBER] [PHONE_NUMBER] (cell) *Operato…" at bounding box center [487, 235] width 328 height 281
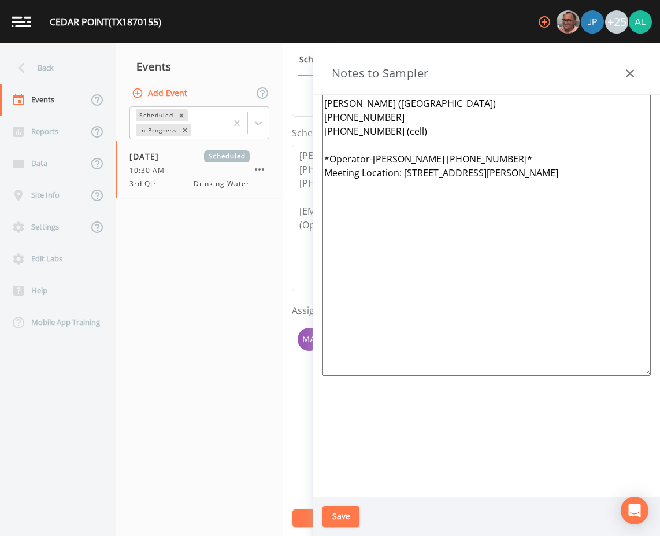
drag, startPoint x: 493, startPoint y: 157, endPoint x: 371, endPoint y: 159, distance: 121.5
click at [371, 159] on textarea "[PERSON_NAME] ([GEOGRAPHIC_DATA]) [PHONE_NUMBER] [PHONE_NUMBER] (cell) *Operato…" at bounding box center [487, 235] width 328 height 281
paste textarea "[PERSON_NAME] [PHONE_NUMBER]"
type textarea "[PERSON_NAME] ([GEOGRAPHIC_DATA]) [PHONE_NUMBER] [PHONE_NUMBER] (cell) *Operato…"
click at [335, 510] on button "Save" at bounding box center [341, 516] width 37 height 21
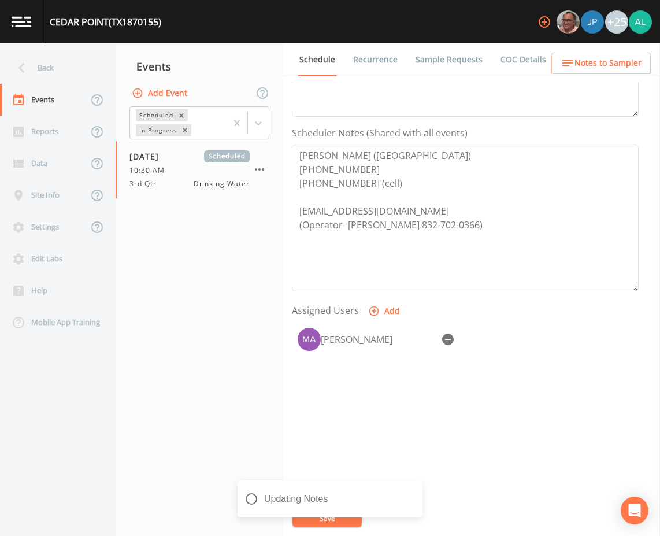
click at [302, 514] on div "Updating Notes" at bounding box center [330, 499] width 185 height 37
click at [418, 494] on icon "close" at bounding box center [415, 491] width 8 height 9
click at [330, 518] on div "Notes Updated" at bounding box center [330, 504] width 185 height 46
click at [330, 518] on div "[GEOGRAPHIC_DATA] (TX1870155) +25 Back Events Reports Data Site Info Settings E…" at bounding box center [330, 268] width 660 height 536
click at [330, 518] on button "Save" at bounding box center [327, 517] width 69 height 17
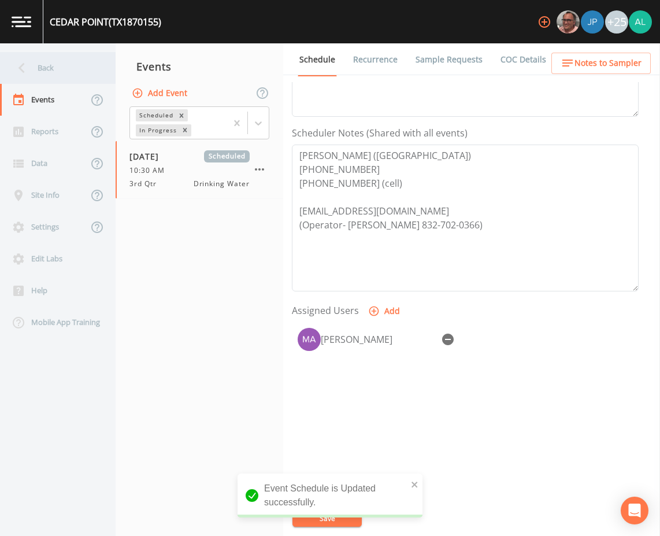
click at [88, 72] on div "Back" at bounding box center [52, 68] width 104 height 32
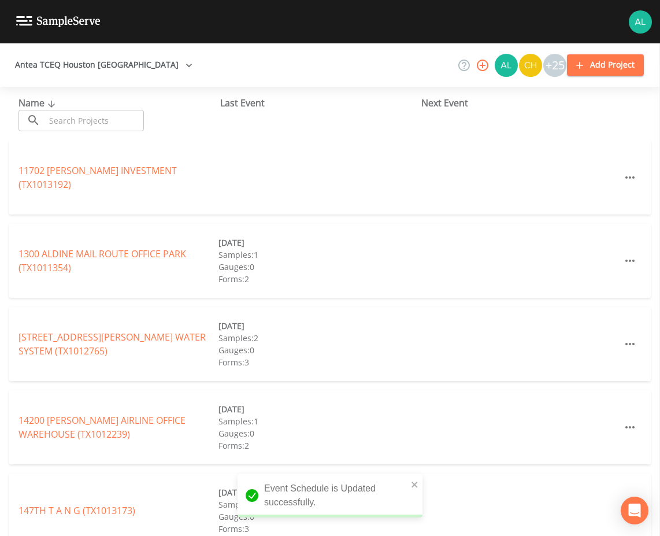
click at [96, 108] on div "Name ​ ​" at bounding box center [120, 113] width 202 height 35
click at [94, 127] on input "text" at bounding box center [94, 120] width 99 height 21
type input "0"
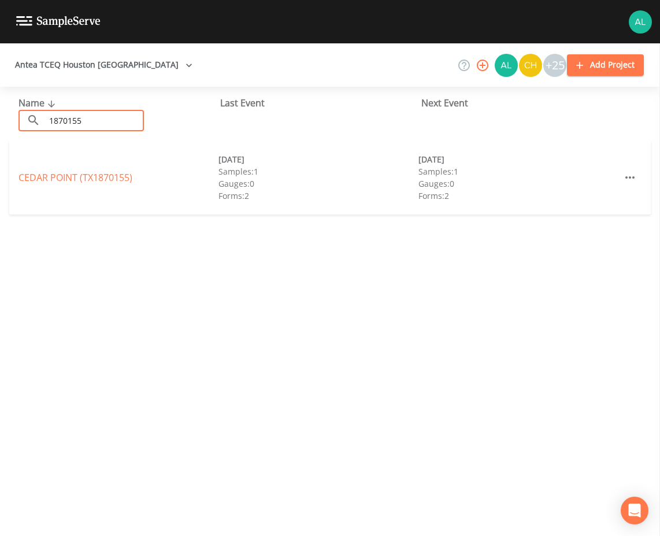
type input "1870155"
click at [21, 181] on link "[GEOGRAPHIC_DATA] (TX1870155)" at bounding box center [76, 177] width 114 height 13
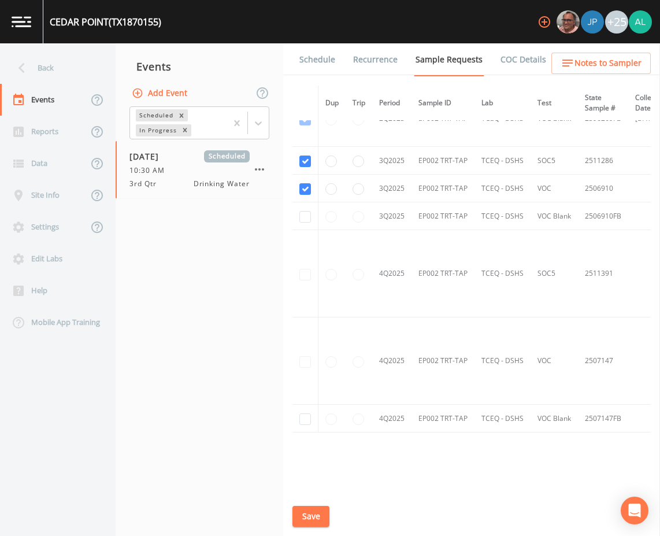
scroll to position [2422, 0]
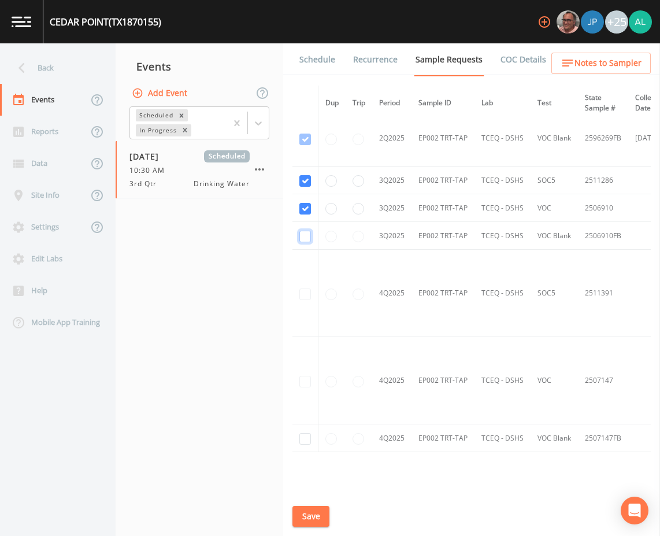
checkbox input "true"
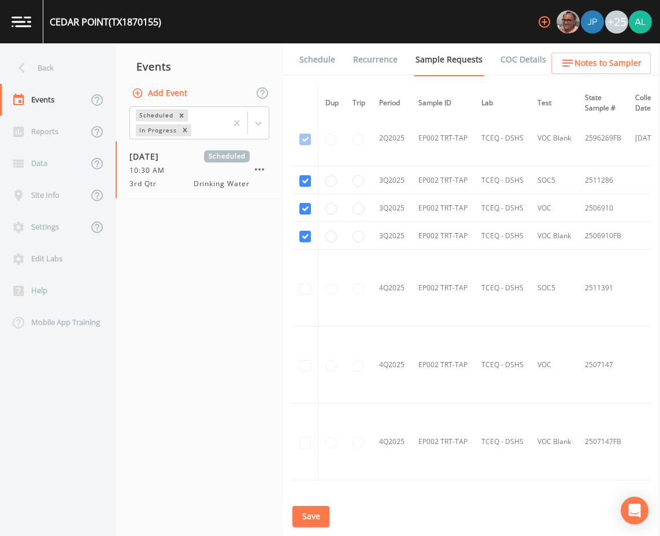
click at [324, 512] on button "Save" at bounding box center [311, 516] width 37 height 21
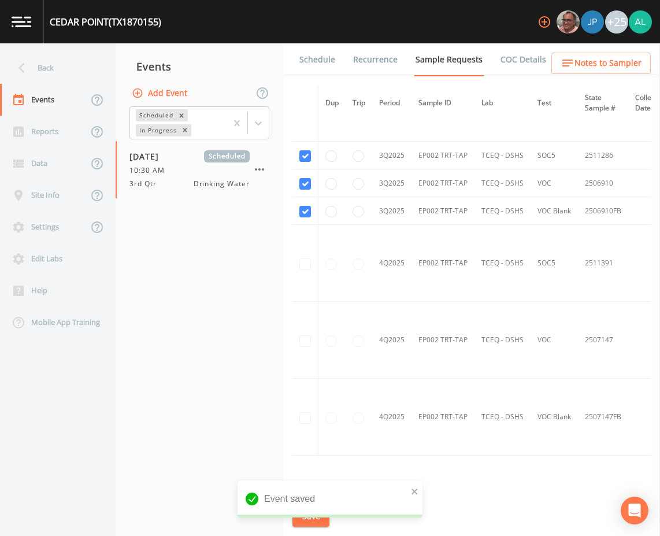
scroll to position [2393, 0]
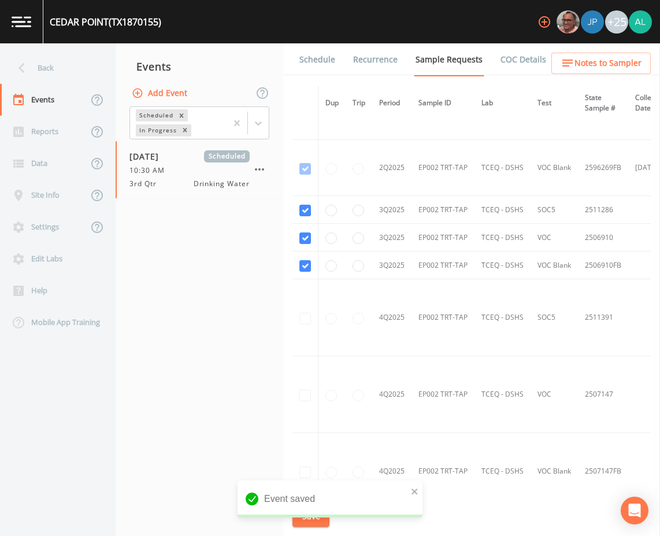
click at [315, 64] on link "Schedule" at bounding box center [317, 59] width 39 height 32
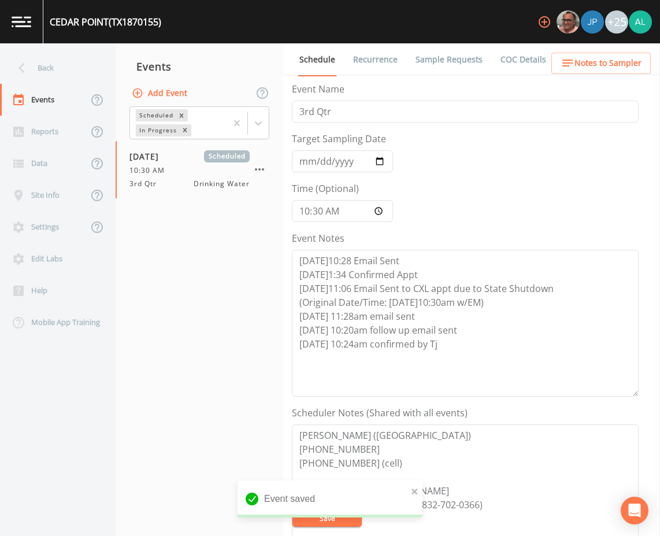
scroll to position [231, 0]
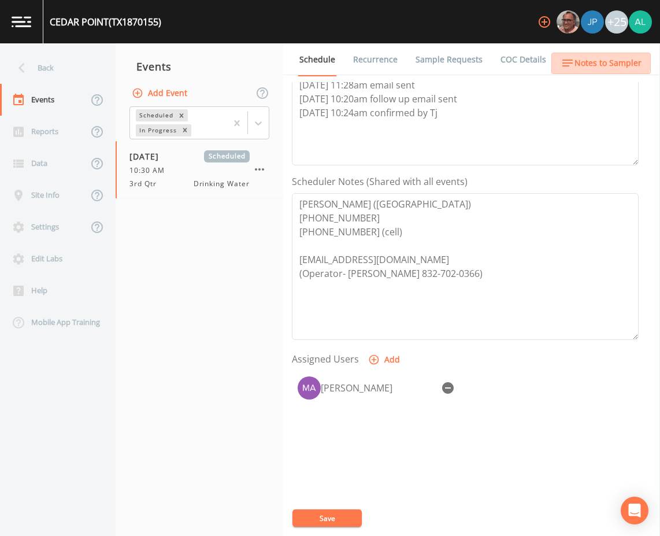
click at [570, 58] on icon "button" at bounding box center [568, 63] width 14 height 14
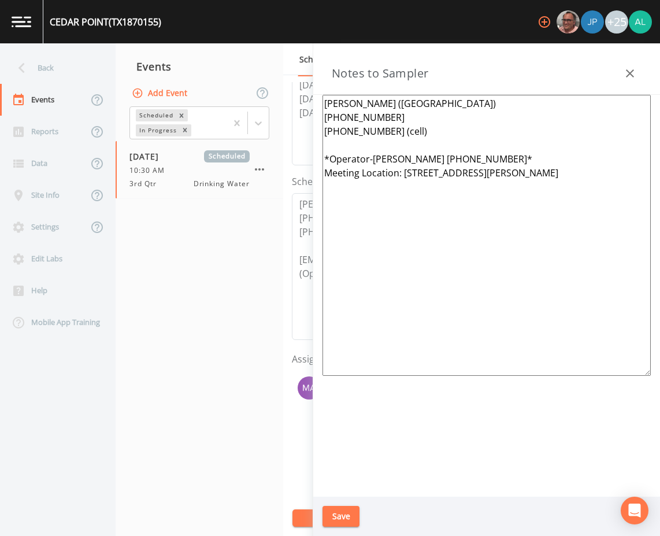
click at [625, 69] on icon "button" at bounding box center [630, 74] width 14 height 14
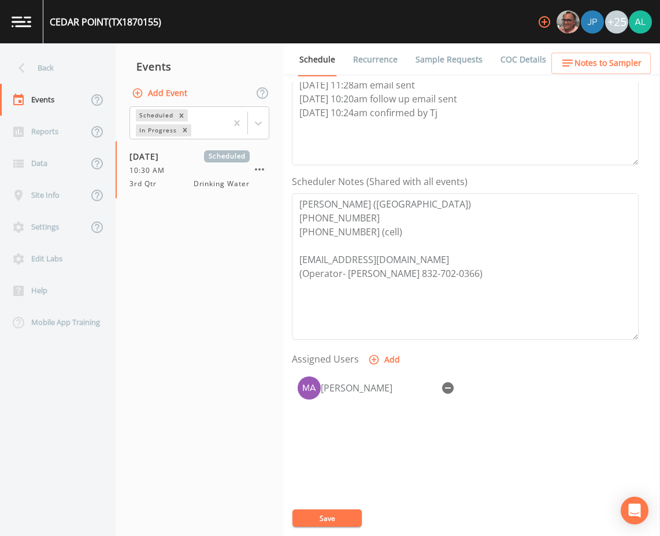
click at [446, 64] on link "Sample Requests" at bounding box center [449, 59] width 71 height 32
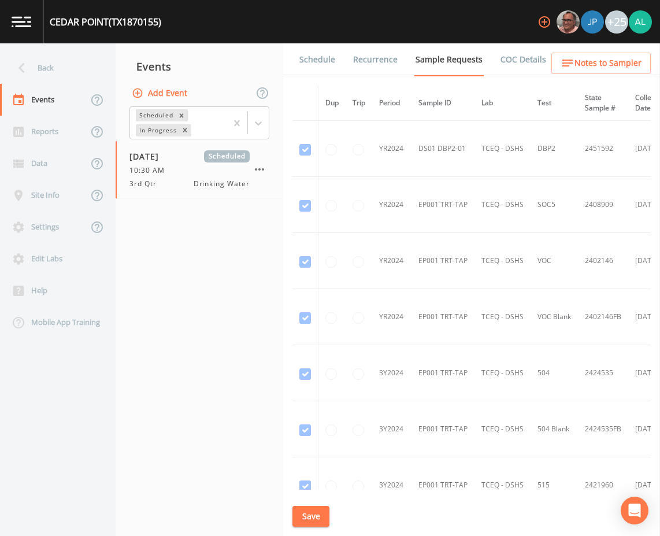
click at [574, 62] on icon "button" at bounding box center [568, 63] width 14 height 14
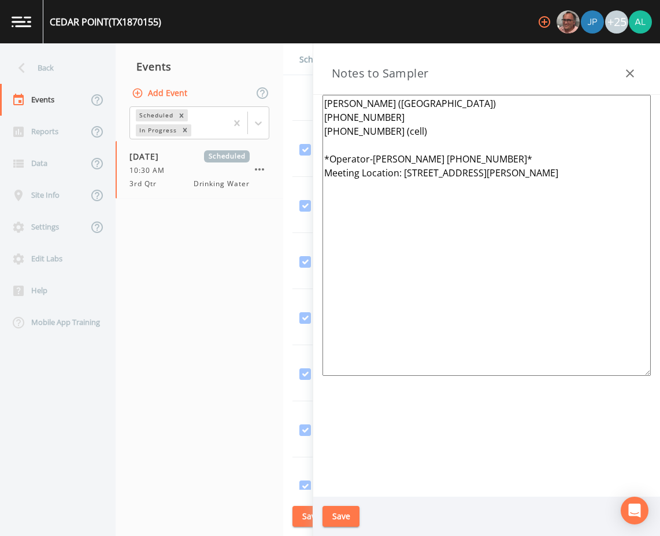
click at [346, 512] on button "Save" at bounding box center [341, 516] width 37 height 21
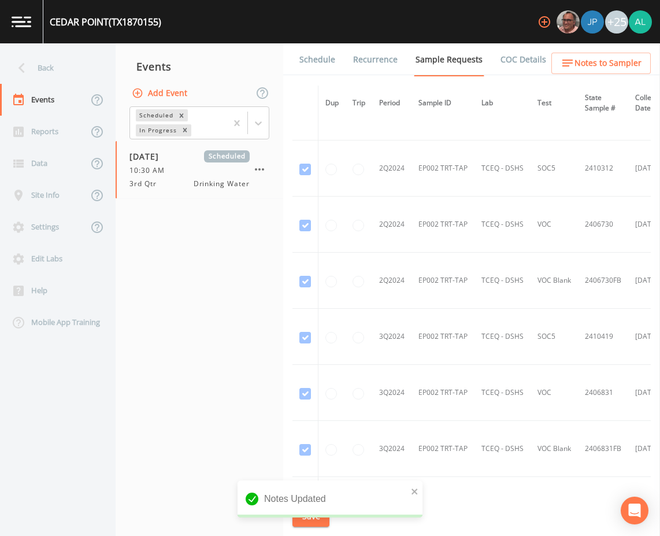
scroll to position [1388, 0]
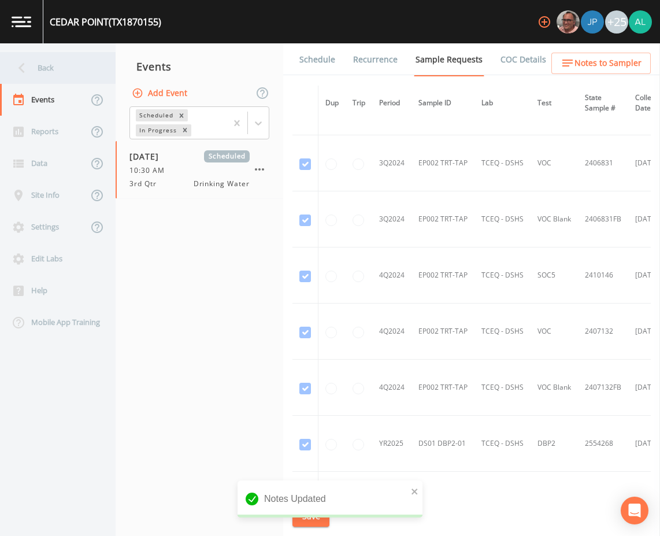
click at [50, 75] on div "Back" at bounding box center [52, 68] width 104 height 32
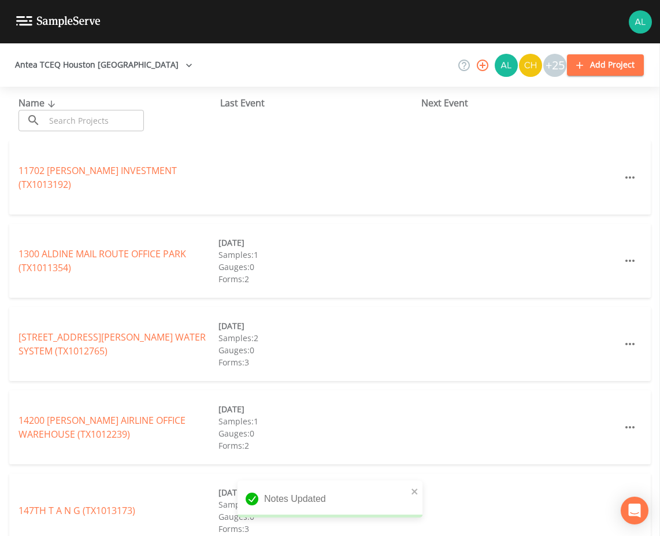
click at [67, 119] on input "text" at bounding box center [94, 120] width 99 height 21
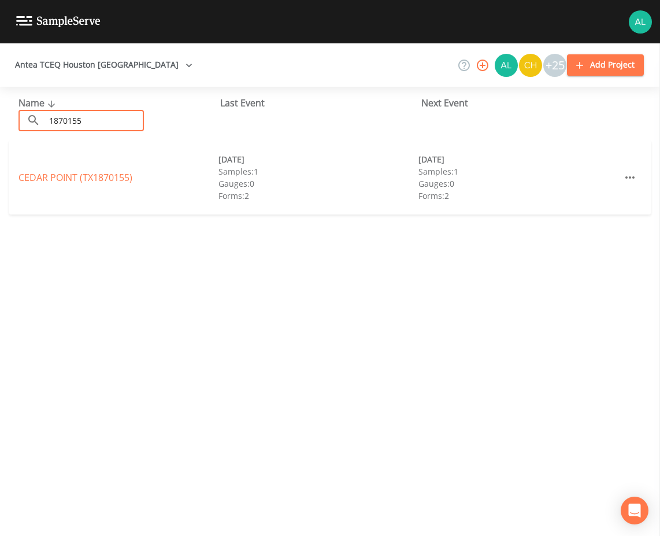
type input "1870155"
click at [51, 179] on link "[GEOGRAPHIC_DATA] (TX1870155)" at bounding box center [76, 177] width 114 height 13
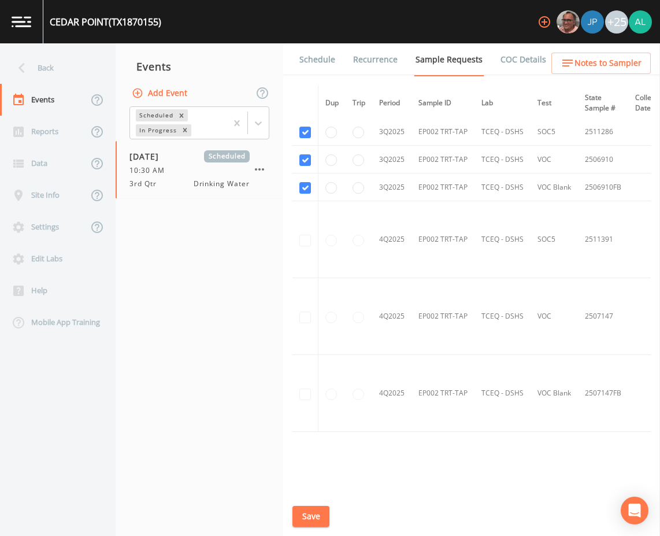
scroll to position [2451, 0]
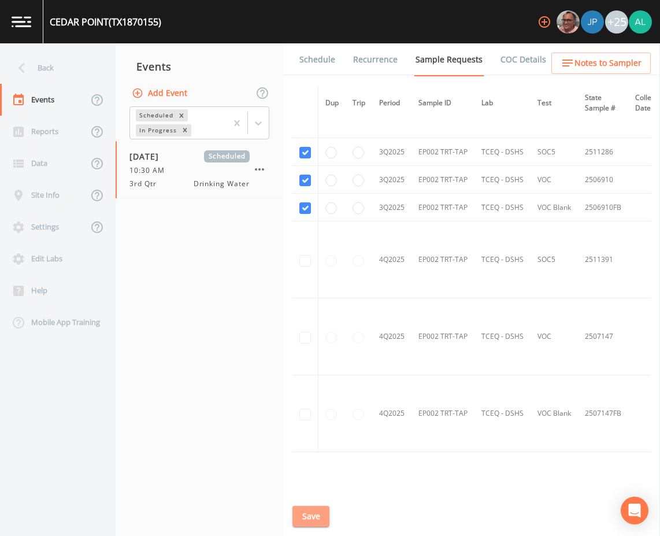
click at [326, 513] on button "Save" at bounding box center [311, 516] width 37 height 21
click at [61, 65] on div "Back" at bounding box center [52, 68] width 104 height 32
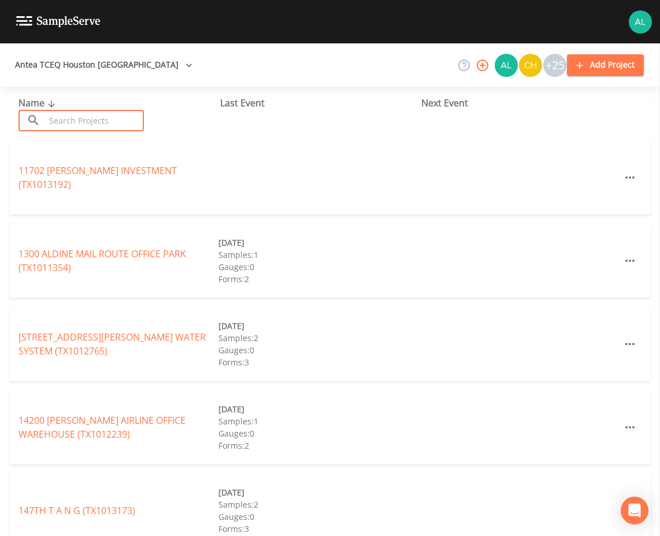
click at [113, 118] on input "text" at bounding box center [94, 120] width 99 height 21
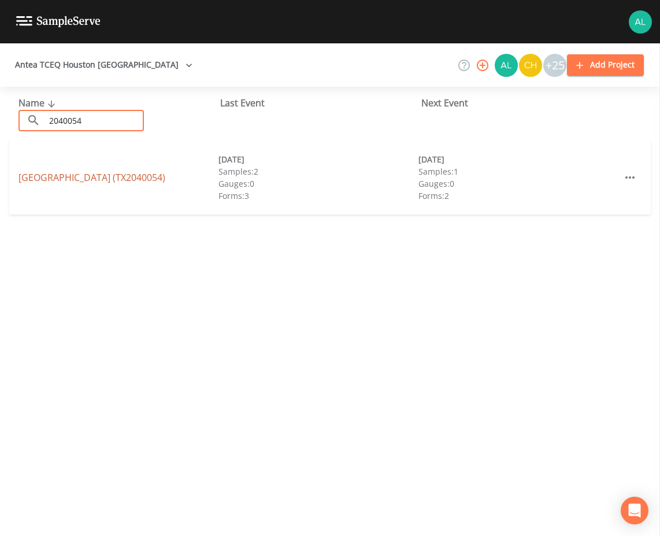
type input "2040054"
click at [54, 179] on link "[GEOGRAPHIC_DATA] (TX2040054)" at bounding box center [92, 177] width 147 height 13
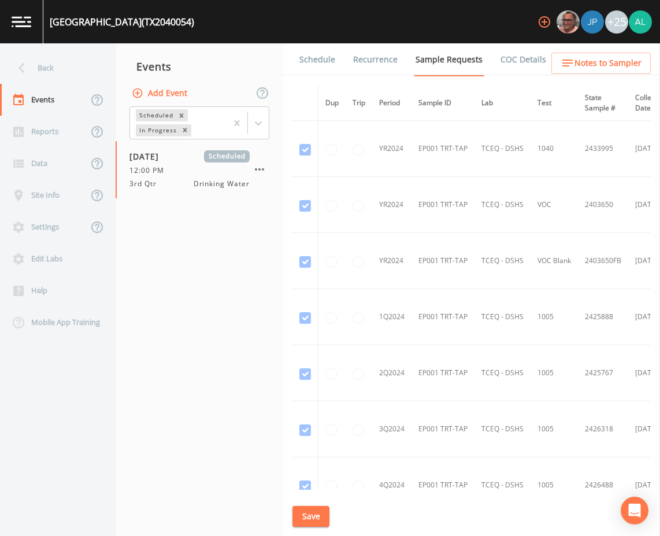
drag, startPoint x: 304, startPoint y: 60, endPoint x: 324, endPoint y: 80, distance: 28.6
click at [305, 60] on link "Schedule" at bounding box center [317, 59] width 39 height 32
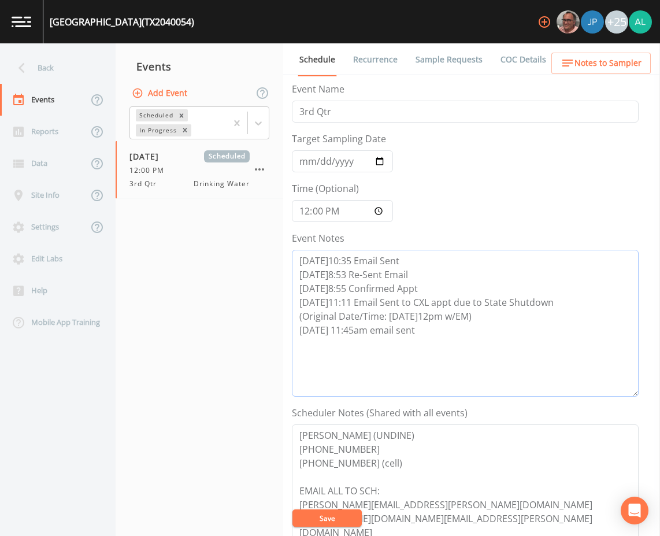
click at [415, 332] on textarea "[DATE]10:35 Email Sent [DATE]8:53 Re-Sent Email [DATE]8:55 Confirmed Appt [DATE…" at bounding box center [465, 323] width 347 height 147
type textarea "[DATE]10:35 Email Sent [DATE]8:53 Re-Sent Email [DATE]8:55 Confirmed Appt [DATE…"
click at [329, 516] on button "Save" at bounding box center [327, 517] width 69 height 17
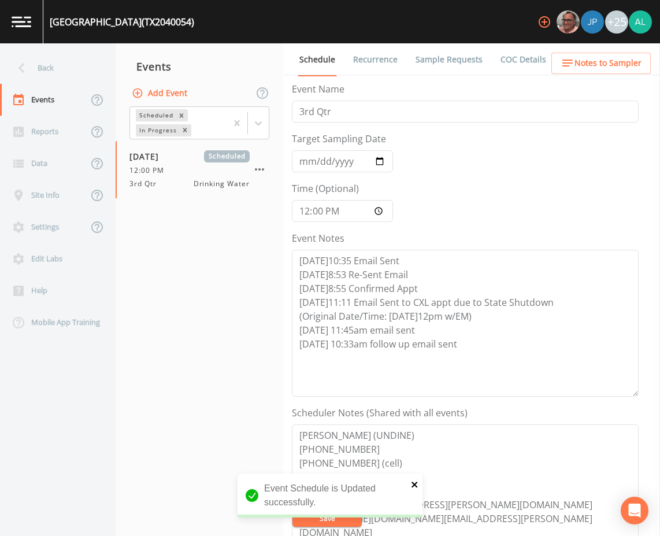
drag, startPoint x: 415, startPoint y: 489, endPoint x: 403, endPoint y: 468, distance: 23.8
click at [413, 488] on icon "close" at bounding box center [415, 484] width 8 height 9
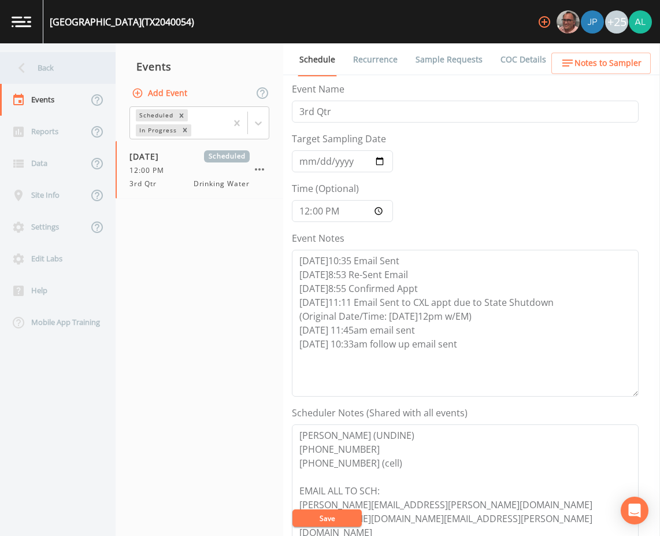
click at [67, 66] on div "Back" at bounding box center [52, 68] width 104 height 32
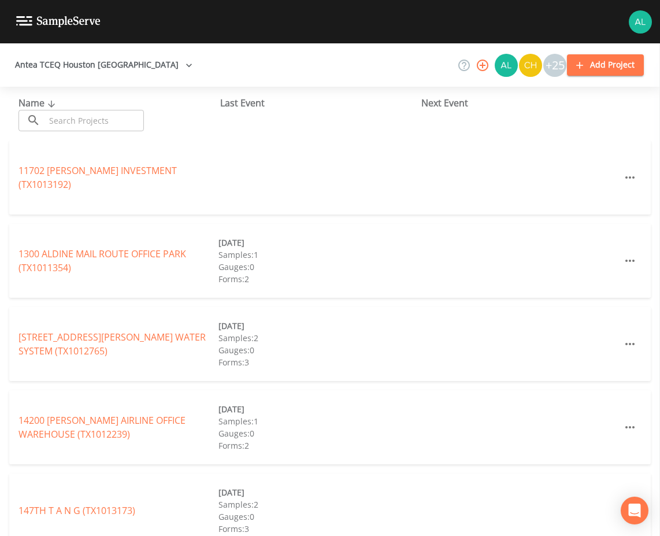
click at [85, 117] on input "text" at bounding box center [94, 120] width 99 height 21
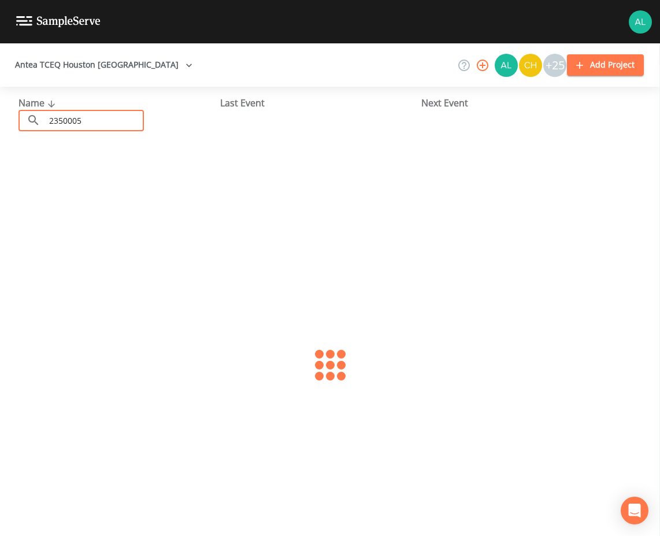
type input "2350005"
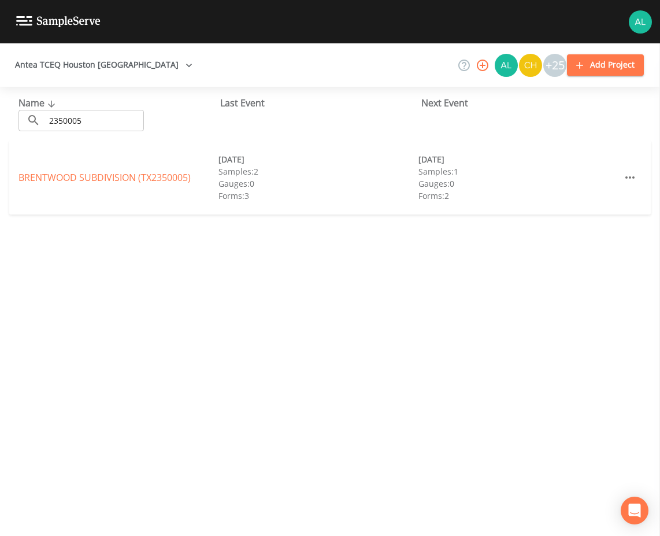
click at [17, 180] on div "BRENTWOOD SUBDIVISION (TX2350005) [DATE] Samples: 2 Gauges: 0 Forms: 3 [DATE] S…" at bounding box center [330, 178] width 642 height 74
click at [28, 176] on link "[GEOGRAPHIC_DATA] (TX2350005)" at bounding box center [105, 177] width 172 height 13
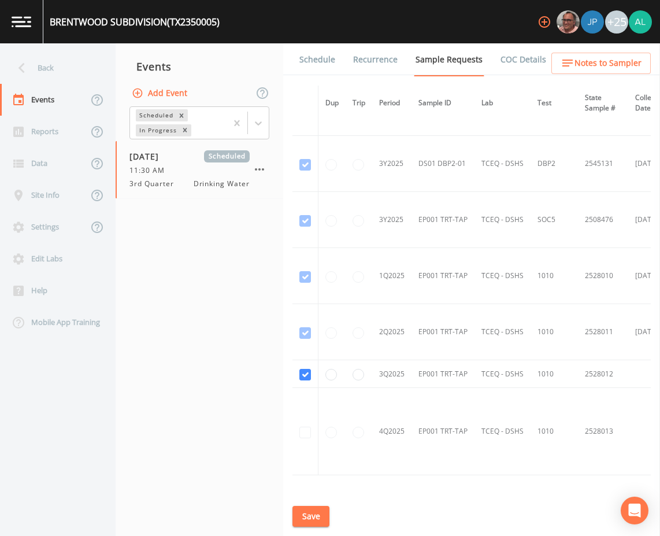
scroll to position [962, 0]
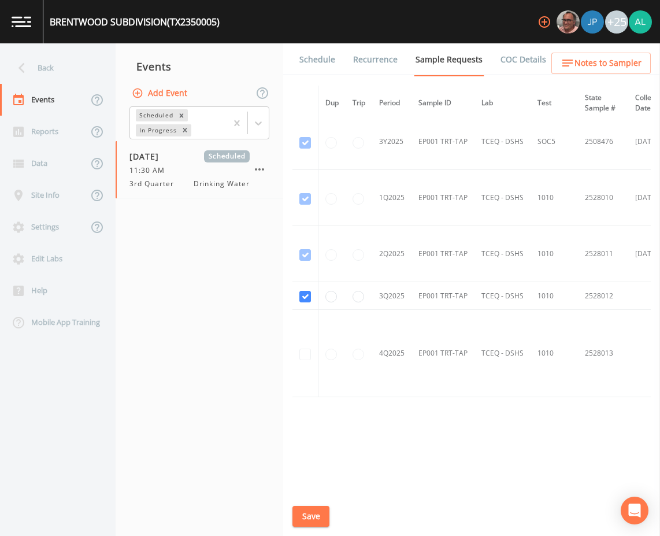
click at [312, 60] on link "Schedule" at bounding box center [317, 59] width 39 height 32
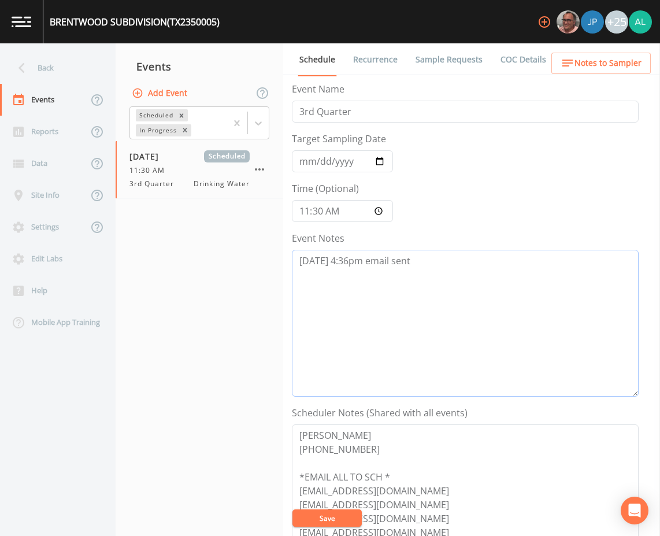
click at [449, 272] on textarea "[DATE] 4:36pm email sent" at bounding box center [465, 323] width 347 height 147
type textarea "[DATE] 4:36pm email sent [DATE] 10:35am follow up email sent"
click at [341, 512] on button "Save" at bounding box center [327, 517] width 69 height 17
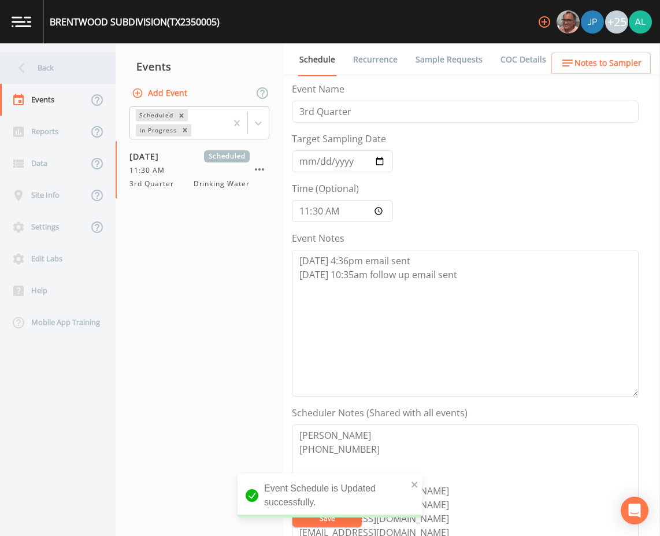
click at [38, 65] on div "Back" at bounding box center [52, 68] width 104 height 32
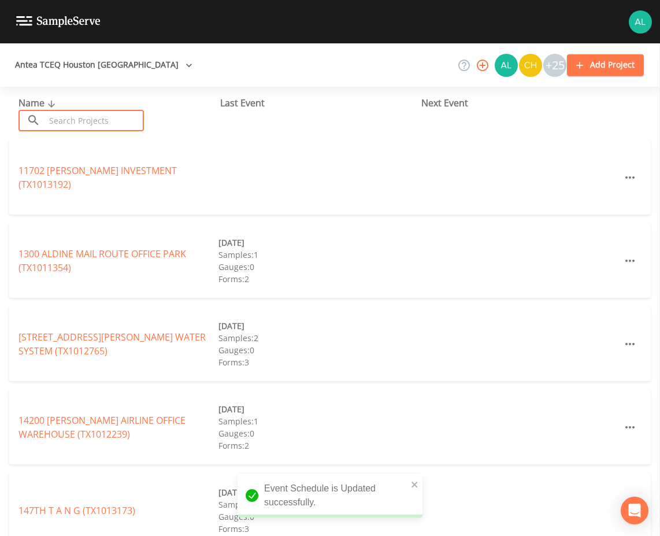
click at [81, 119] on input "text" at bounding box center [94, 120] width 99 height 21
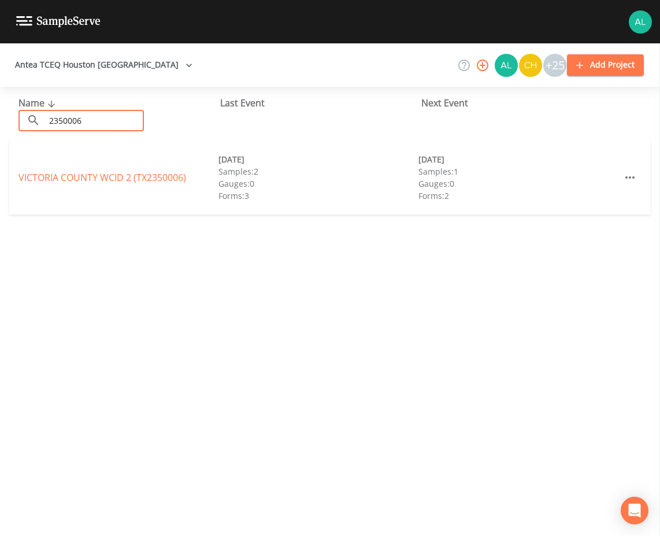
drag, startPoint x: 80, startPoint y: 117, endPoint x: 14, endPoint y: 115, distance: 66.5
click at [14, 115] on div "Name ​ 2350006 ​ Last Event Next Event" at bounding box center [330, 114] width 660 height 54
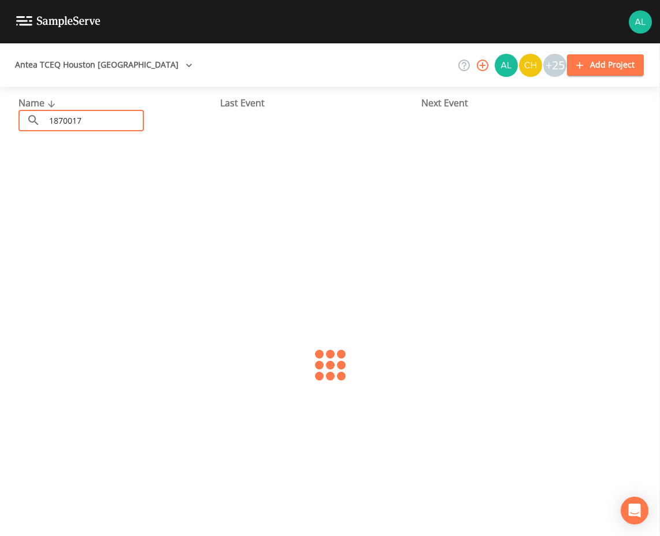
type input "1870017"
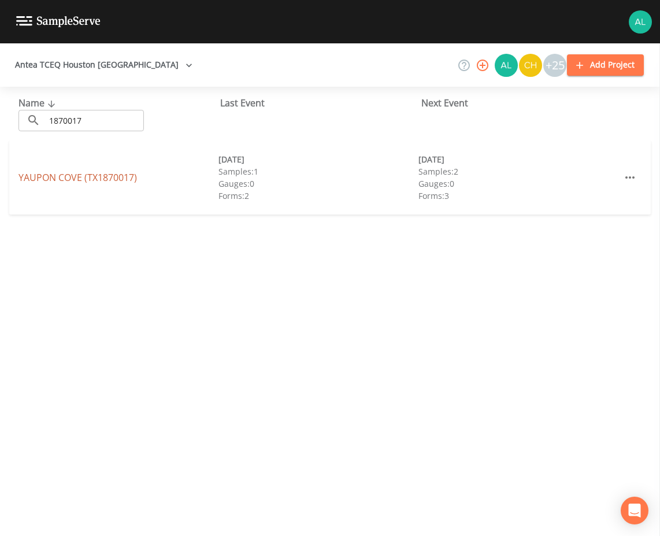
click at [46, 178] on link "[GEOGRAPHIC_DATA] (TX1870017)" at bounding box center [78, 177] width 119 height 13
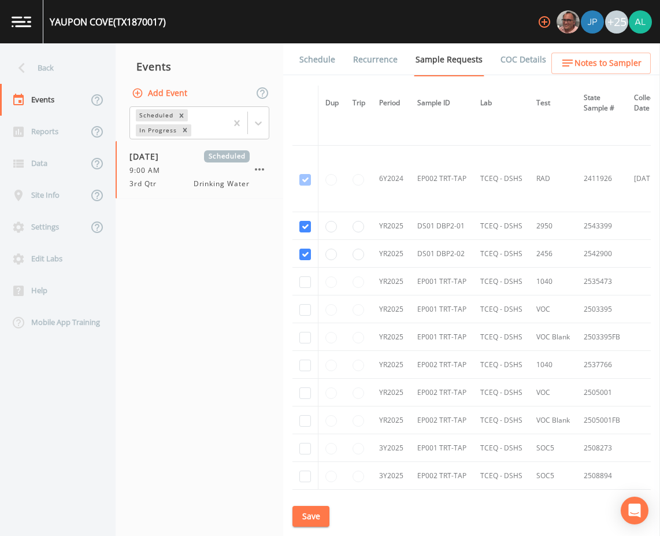
scroll to position [1334, 0]
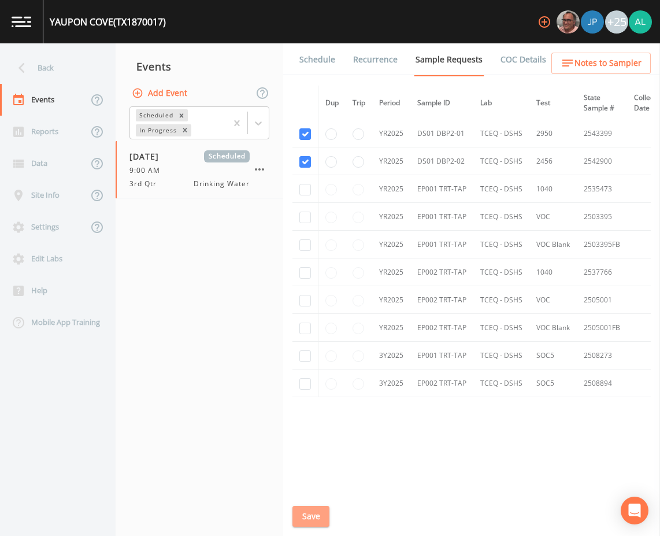
click at [308, 523] on button "Save" at bounding box center [311, 516] width 37 height 21
click at [310, 63] on link "Schedule" at bounding box center [317, 59] width 39 height 32
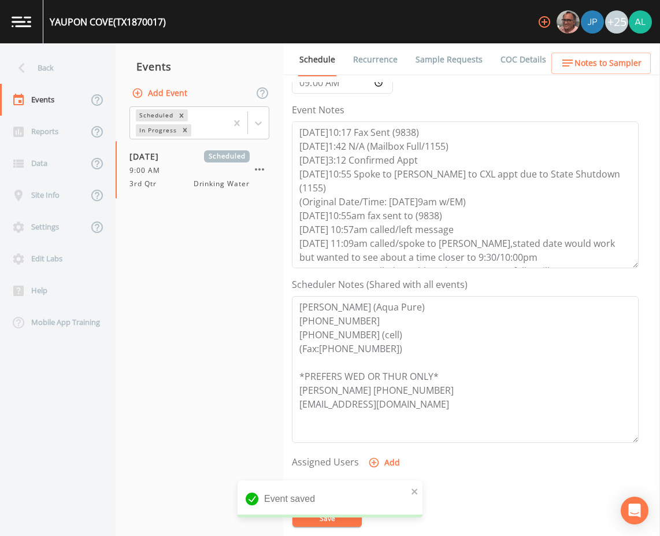
scroll to position [173, 0]
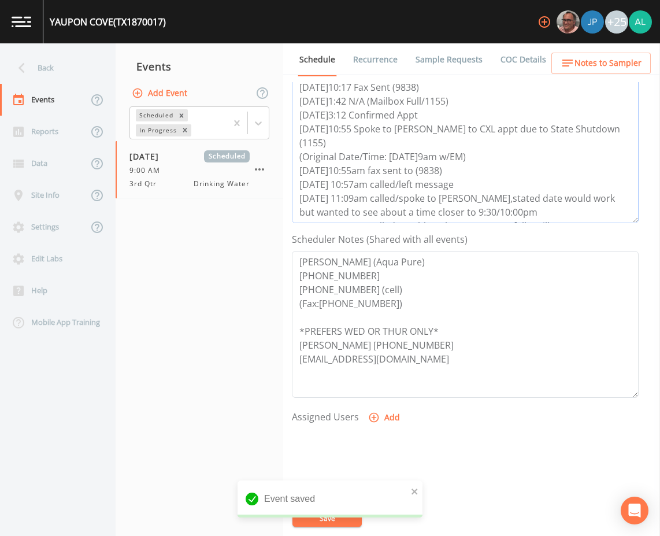
click at [597, 208] on textarea "[DATE]10:17 Fax Sent (9838) [DATE]1:42 N/A (Mailbox Full/1155) [DATE]3:12 Confi…" at bounding box center [465, 149] width 347 height 147
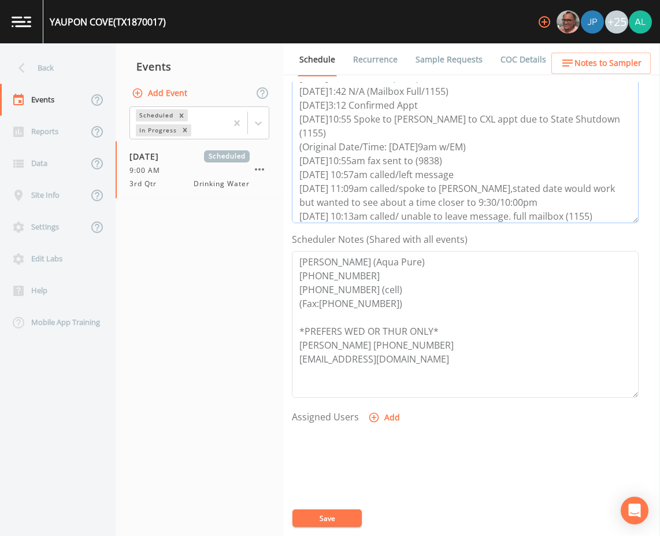
type textarea "[DATE]10:17 Fax Sent (9838) [DATE]1:42 N/A (Mailbox Full/1155) [DATE]3:12 Confi…"
click at [377, 409] on button "Add" at bounding box center [385, 417] width 39 height 21
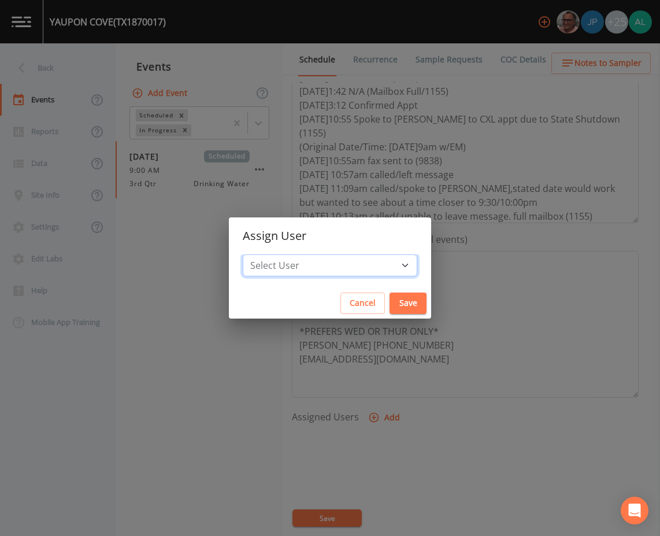
click at [346, 266] on select "Select User [PERSON_NAME] [PERSON_NAME] [PERSON_NAME] [PERSON_NAME] [PERSON_NAM…" at bounding box center [330, 265] width 175 height 22
select select "1051c3a1-6c84-4a22-a0dd-c999b59f2b39"
click at [269, 254] on select "Select User [PERSON_NAME] [PERSON_NAME] [PERSON_NAME] [PERSON_NAME] [PERSON_NAM…" at bounding box center [330, 265] width 175 height 22
click at [393, 298] on button "Save" at bounding box center [408, 303] width 37 height 21
select select
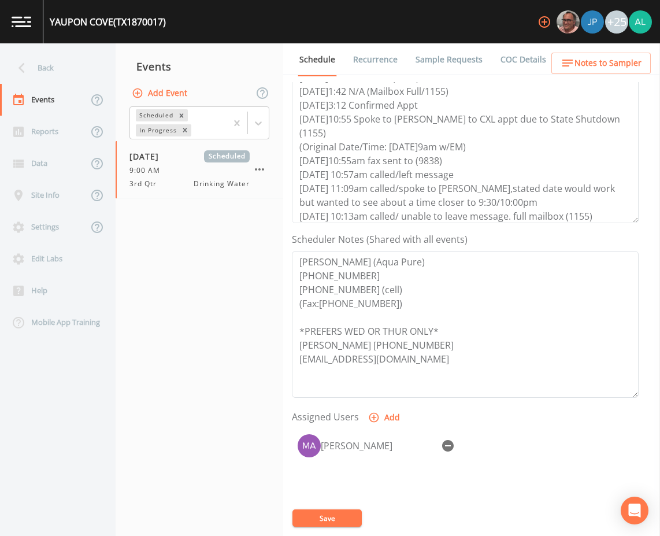
click at [316, 518] on button "Save" at bounding box center [327, 517] width 69 height 17
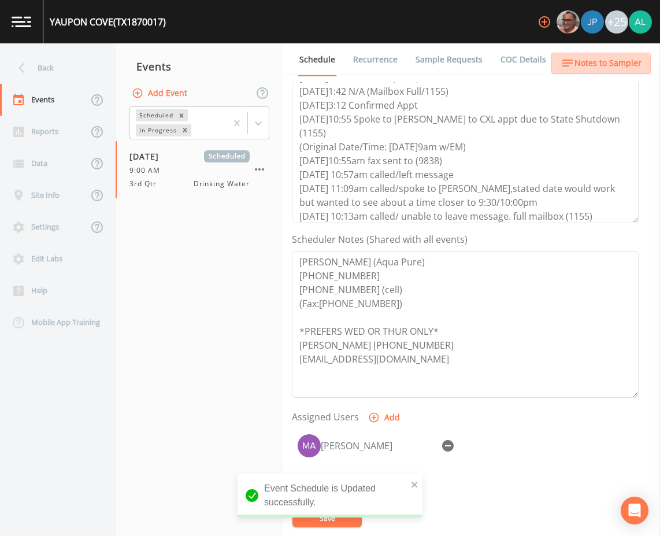
click at [595, 65] on span "Notes to Sampler" at bounding box center [608, 63] width 67 height 14
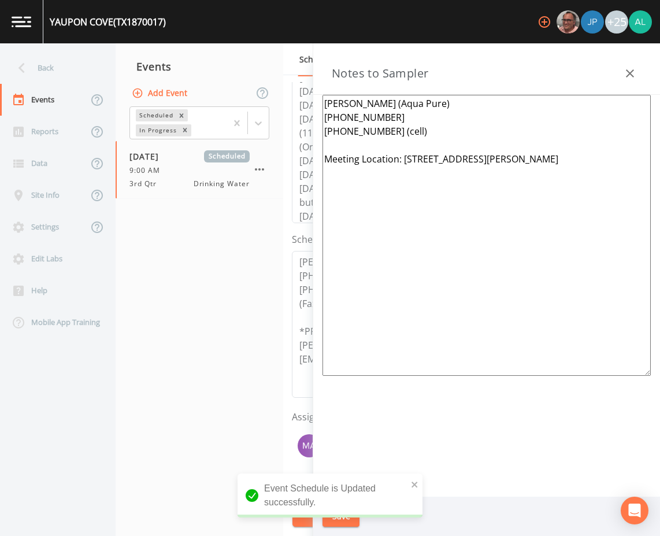
drag, startPoint x: 556, startPoint y: 166, endPoint x: 412, endPoint y: 158, distance: 144.2
click at [412, 158] on textarea "[PERSON_NAME] (Aqua Pure) [PHONE_NUMBER] [PHONE_NUMBER] (cell) Meeting Location…" at bounding box center [487, 235] width 328 height 281
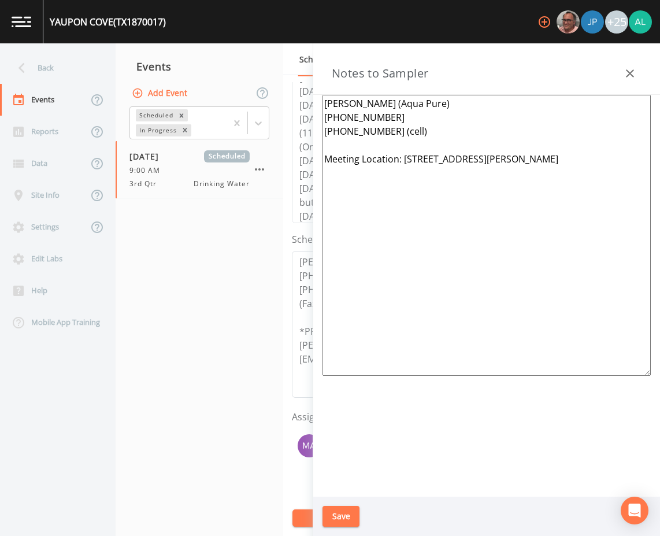
click at [576, 164] on textarea "[PERSON_NAME] (Aqua Pure) [PHONE_NUMBER] [PHONE_NUMBER] (cell) Meeting Location…" at bounding box center [487, 235] width 328 height 281
drag, startPoint x: 571, startPoint y: 161, endPoint x: 400, endPoint y: 170, distance: 171.4
click at [400, 170] on textarea "[PERSON_NAME] (Aqua Pure) [PHONE_NUMBER] [PHONE_NUMBER] (cell) Meeting Location…" at bounding box center [487, 235] width 328 height 281
paste textarea "[STREET_ADDRESS]"
type textarea "[PERSON_NAME] (Aqua Pure) [PHONE_NUMBER] [PHONE_NUMBER] (cell) Meeting Location…"
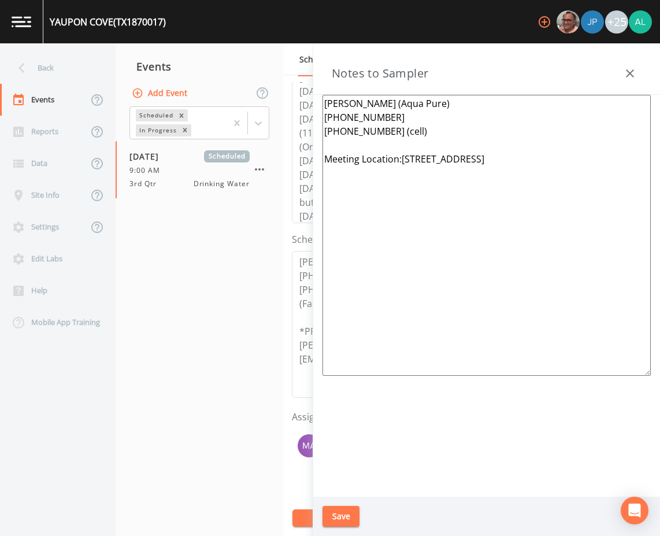
click at [341, 511] on button "Save" at bounding box center [341, 516] width 37 height 21
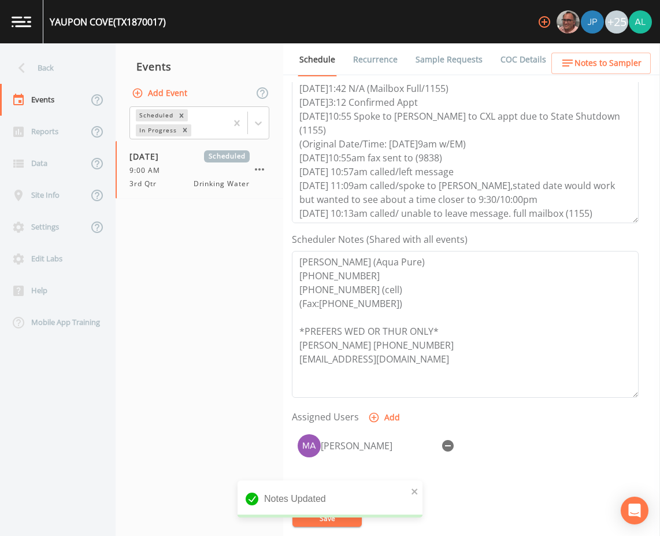
scroll to position [14, 0]
click at [343, 518] on div "Notes Updated" at bounding box center [330, 504] width 185 height 46
click at [322, 511] on button "Save" at bounding box center [327, 517] width 69 height 17
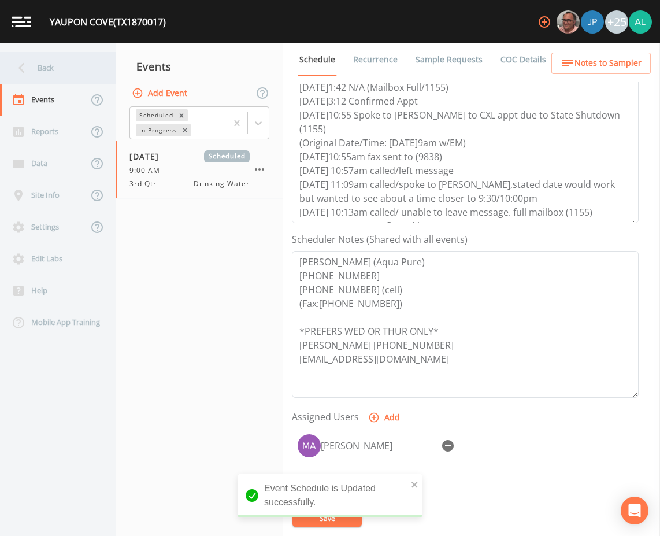
click at [46, 80] on div "Back" at bounding box center [52, 68] width 104 height 32
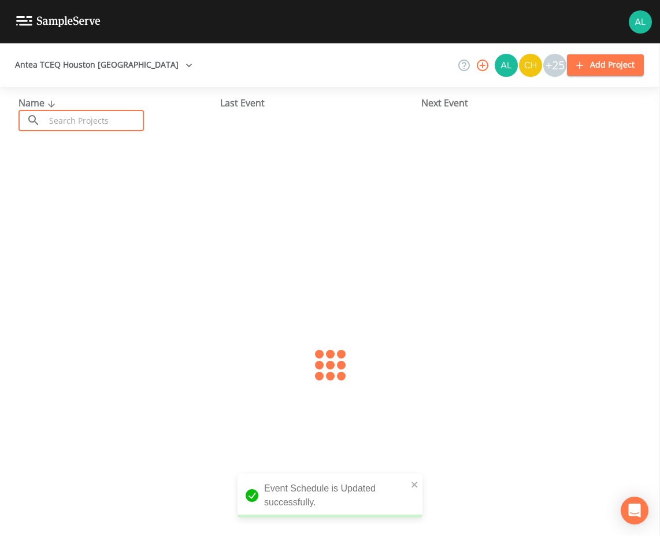
click at [67, 116] on input "text" at bounding box center [94, 120] width 99 height 21
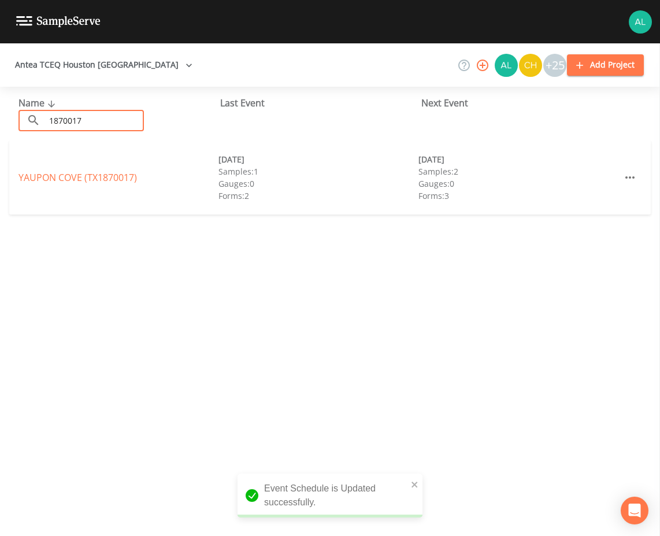
type input "1870017"
click at [60, 176] on link "[GEOGRAPHIC_DATA] (TX1870017)" at bounding box center [78, 177] width 119 height 13
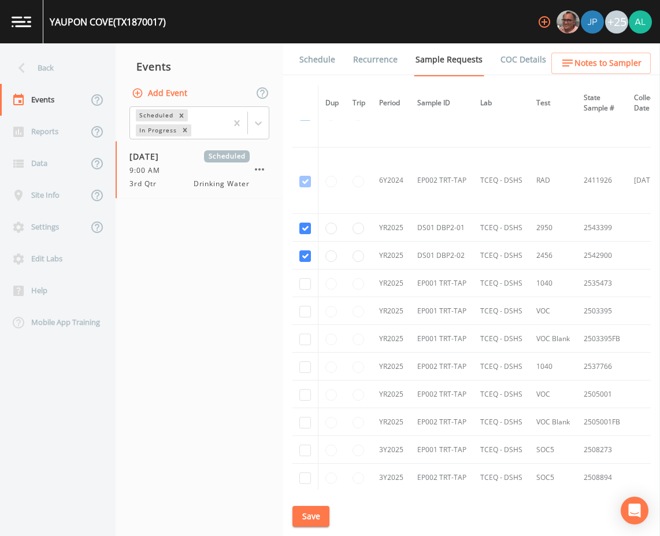
scroll to position [1218, 0]
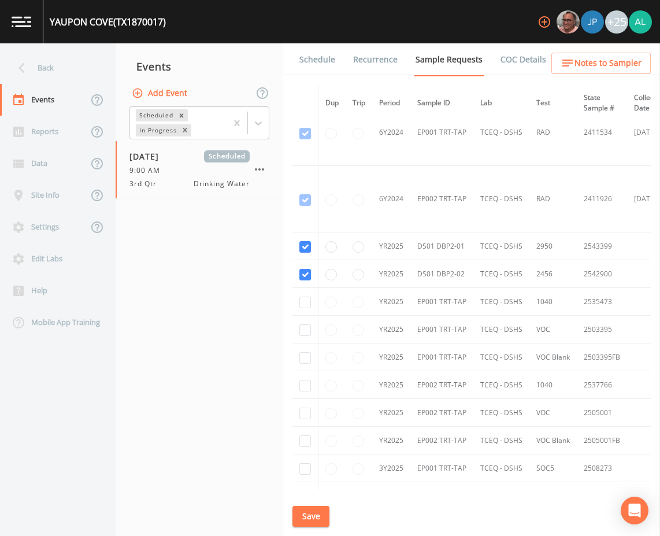
click at [305, 48] on link "Schedule" at bounding box center [317, 59] width 39 height 32
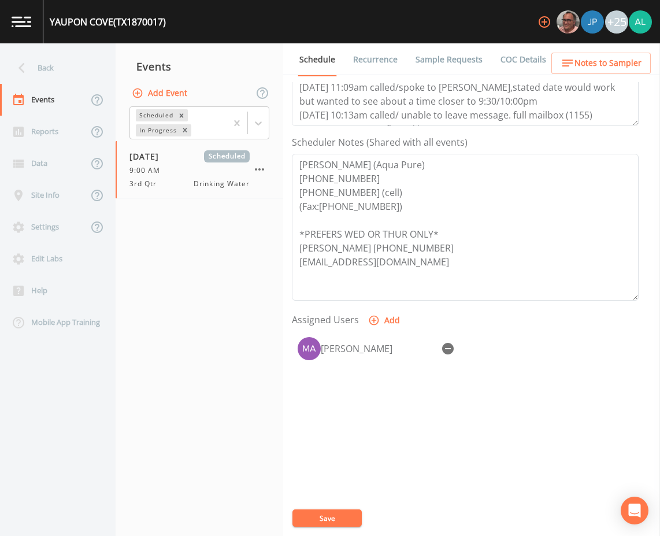
scroll to position [280, 0]
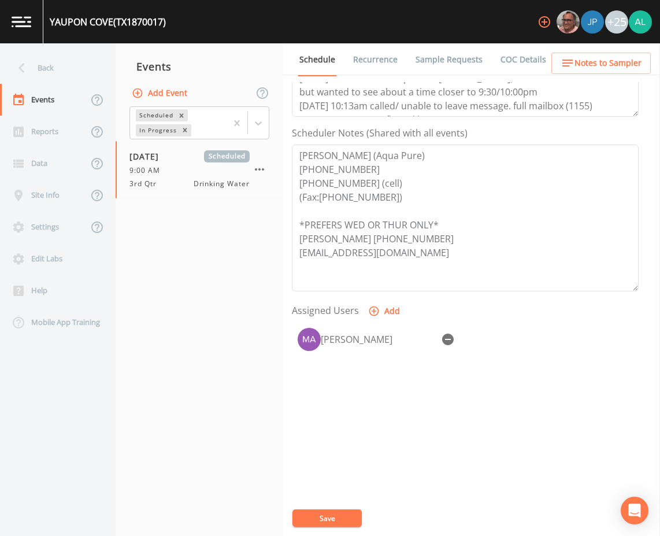
click at [331, 526] on button "Save" at bounding box center [327, 517] width 69 height 17
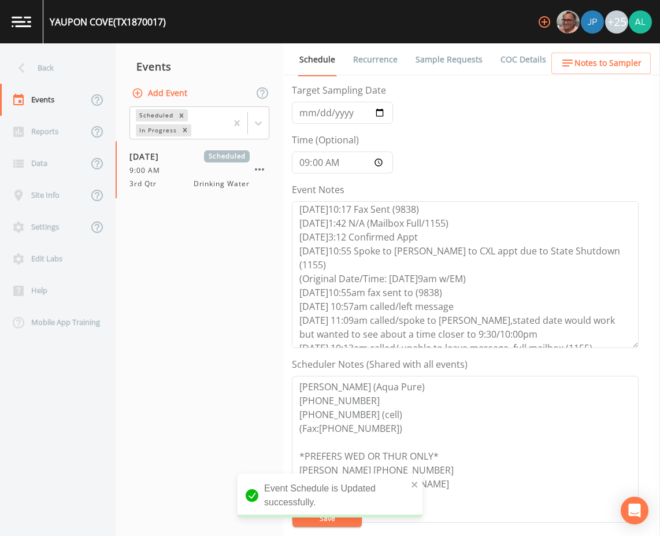
scroll to position [0, 0]
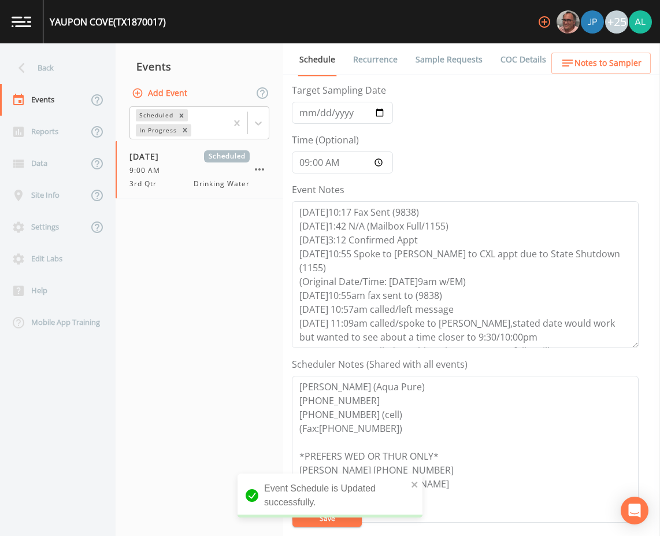
click at [604, 64] on span "Notes to Sampler" at bounding box center [608, 63] width 67 height 14
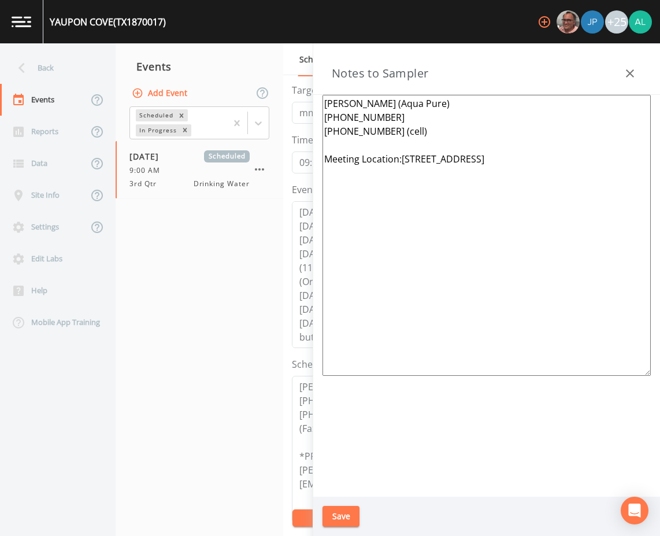
click at [403, 161] on textarea "[PERSON_NAME] (Aqua Pure) [PHONE_NUMBER] [PHONE_NUMBER] (cell) Meeting Location…" at bounding box center [487, 235] width 328 height 281
type textarea "[PERSON_NAME] (Aqua Pure) [PHONE_NUMBER] [PHONE_NUMBER] (cell) Meeting Location…"
click at [349, 519] on button "Save" at bounding box center [341, 516] width 37 height 21
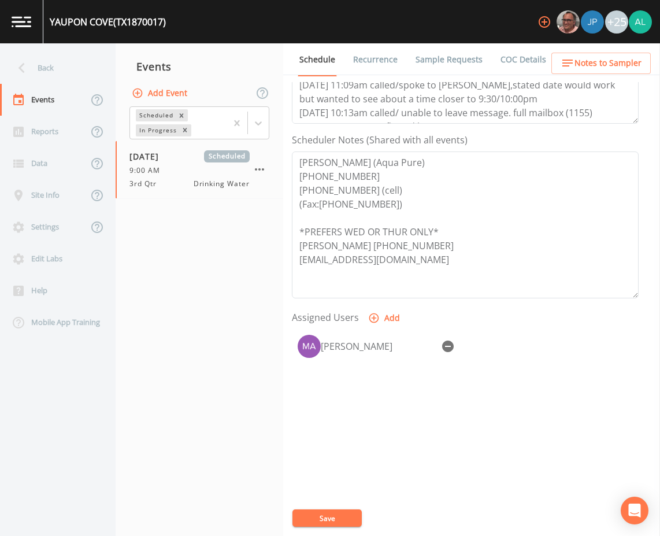
scroll to position [280, 0]
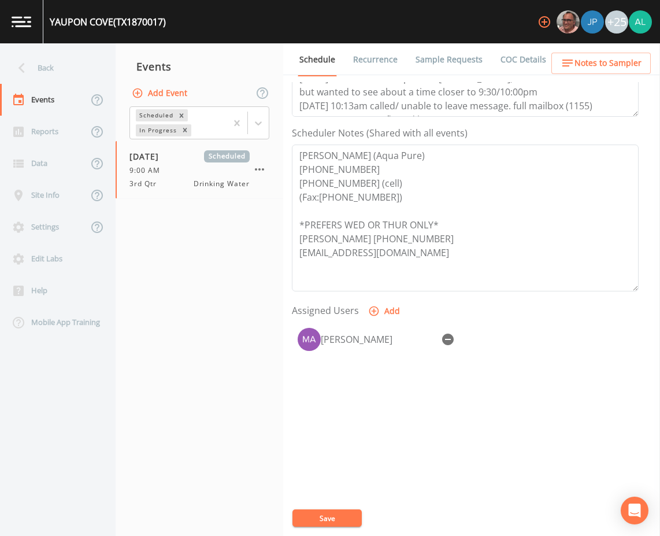
click at [596, 58] on span "Notes to Sampler" at bounding box center [608, 63] width 67 height 14
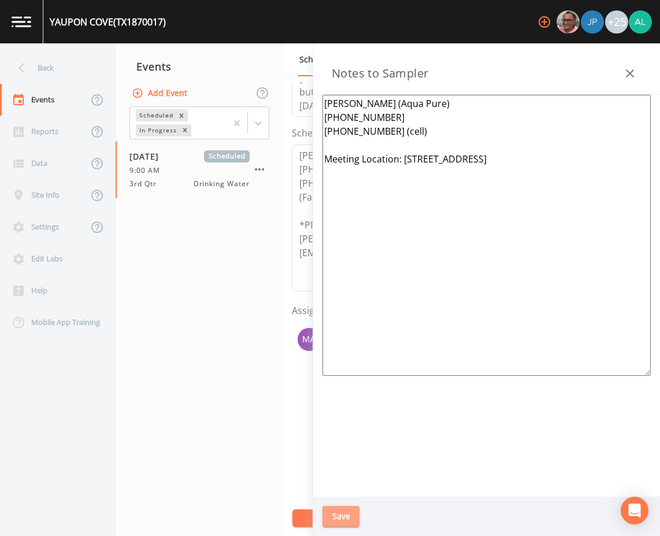
click at [359, 512] on button "Save" at bounding box center [341, 516] width 37 height 21
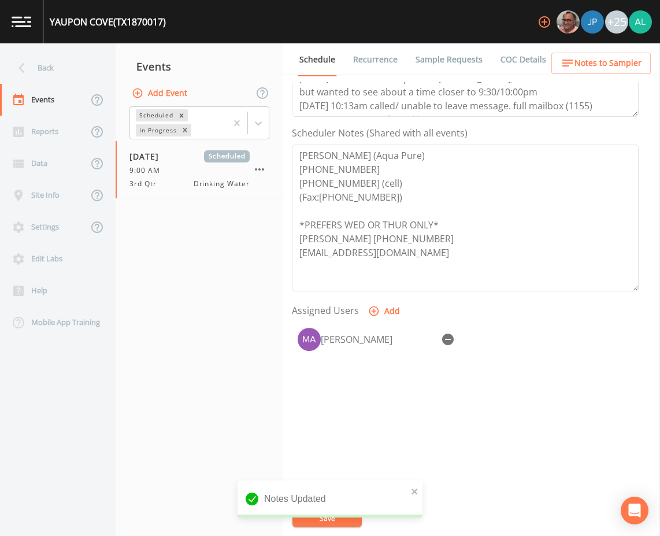
click at [238, 516] on div "notification timer" at bounding box center [238, 516] width 0 height 3
click at [53, 65] on div "Back" at bounding box center [52, 68] width 104 height 32
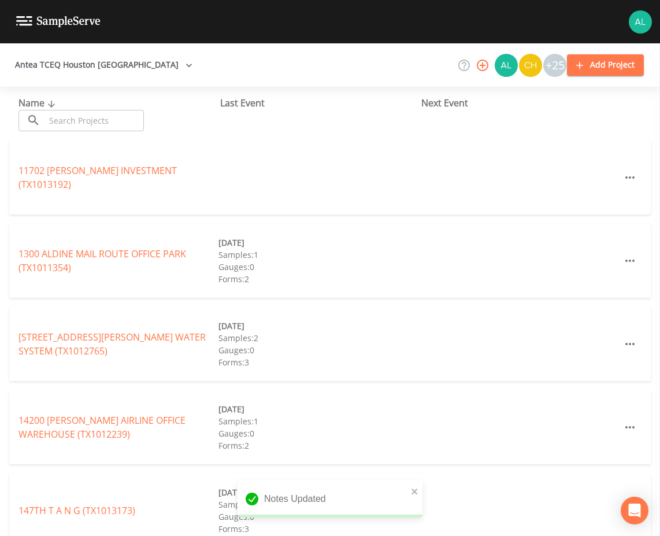
click at [97, 117] on input "text" at bounding box center [94, 120] width 99 height 21
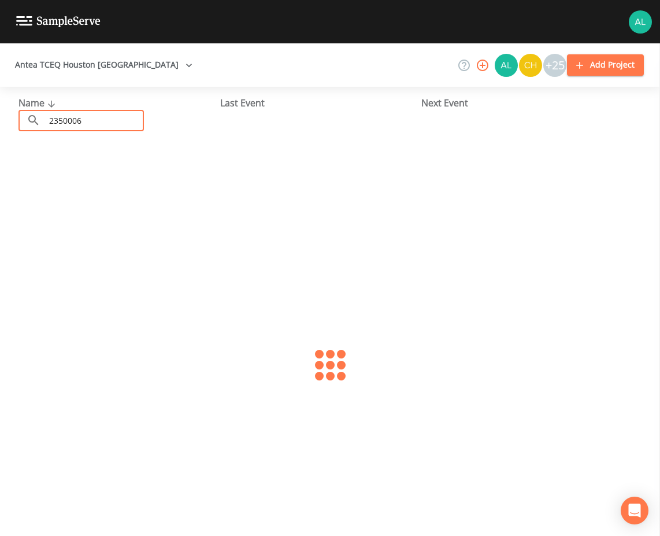
type input "2350006"
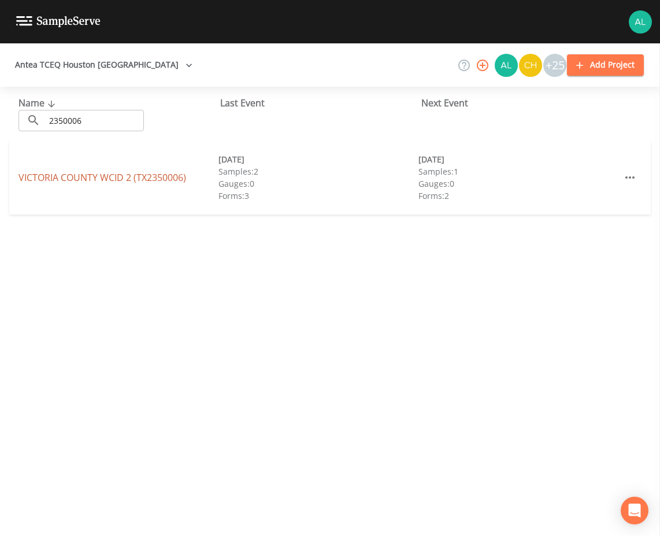
click at [38, 175] on link "[GEOGRAPHIC_DATA] 2 (TX2350006)" at bounding box center [103, 177] width 168 height 13
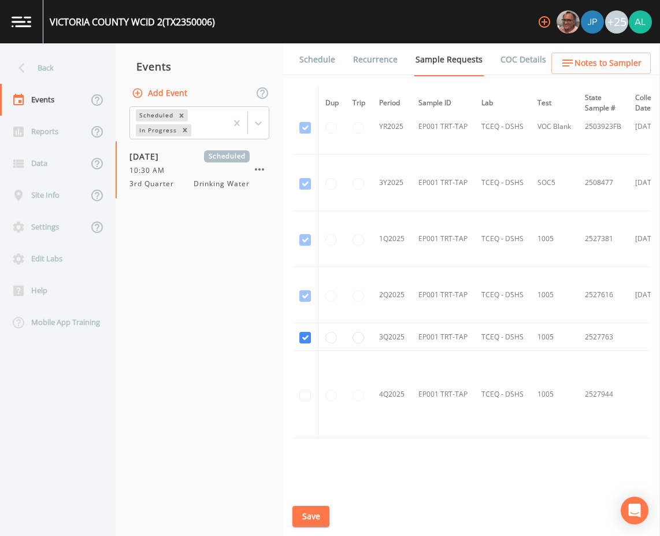
scroll to position [1020, 0]
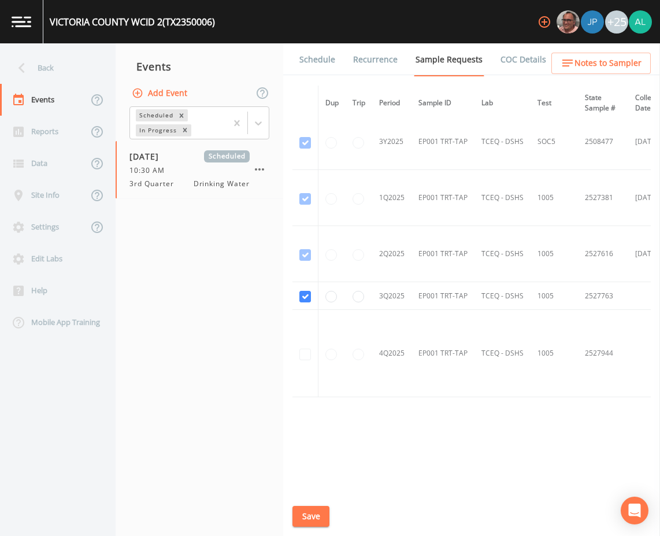
click at [320, 49] on link "Schedule" at bounding box center [317, 59] width 39 height 32
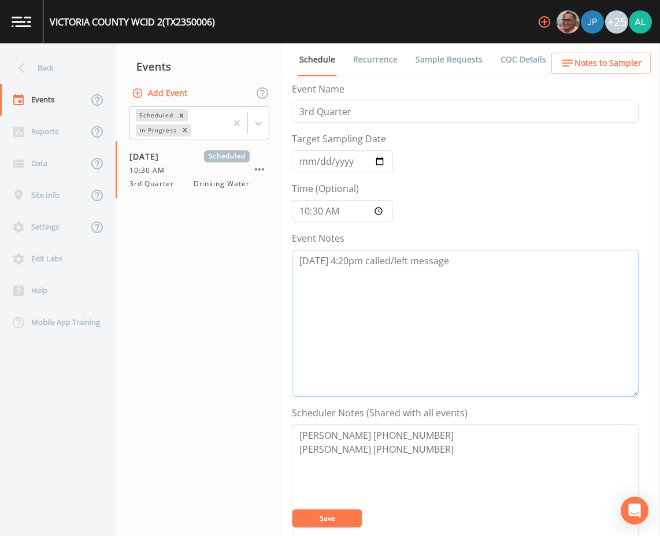
click at [512, 275] on textarea "[DATE] 4:20pm called/left message" at bounding box center [465, 323] width 347 height 147
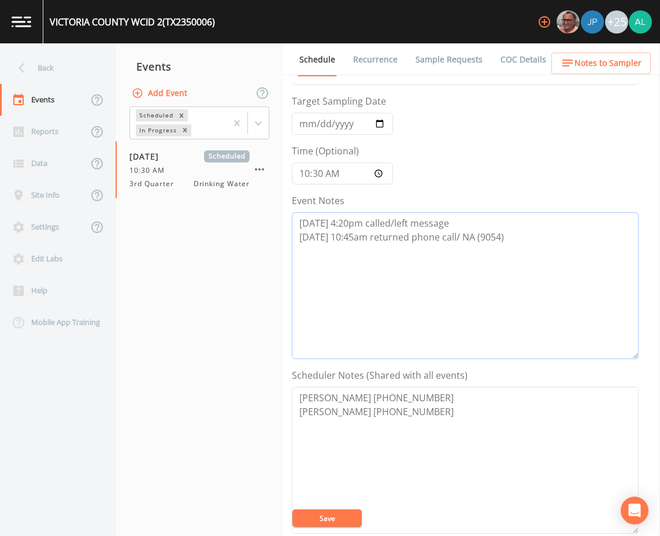
scroll to position [58, 0]
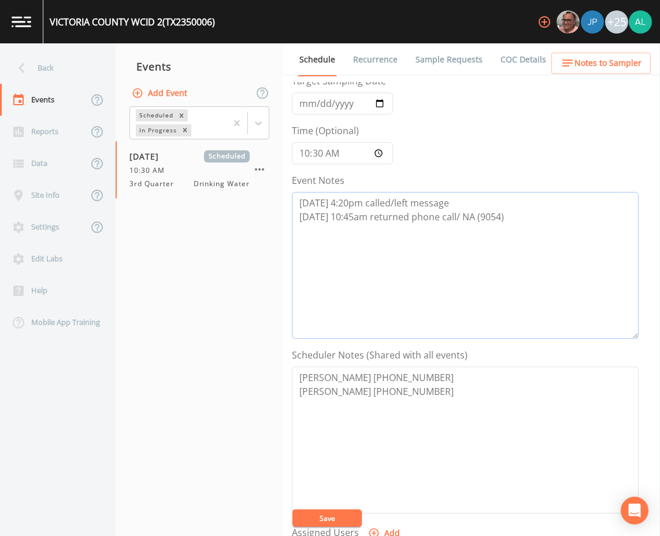
type textarea "[DATE] 4:20pm called/left message [DATE] 10:45am returned phone call/ NA (9054)"
click at [326, 507] on textarea "[PERSON_NAME] [PHONE_NUMBER] [PERSON_NAME] [PHONE_NUMBER]" at bounding box center [465, 440] width 347 height 147
click at [328, 508] on textarea "[PERSON_NAME] [PHONE_NUMBER] [PERSON_NAME] [PHONE_NUMBER]" at bounding box center [465, 440] width 347 height 147
click at [327, 512] on button "Save" at bounding box center [327, 517] width 69 height 17
click at [586, 71] on button "Notes to Sampler" at bounding box center [601, 63] width 99 height 21
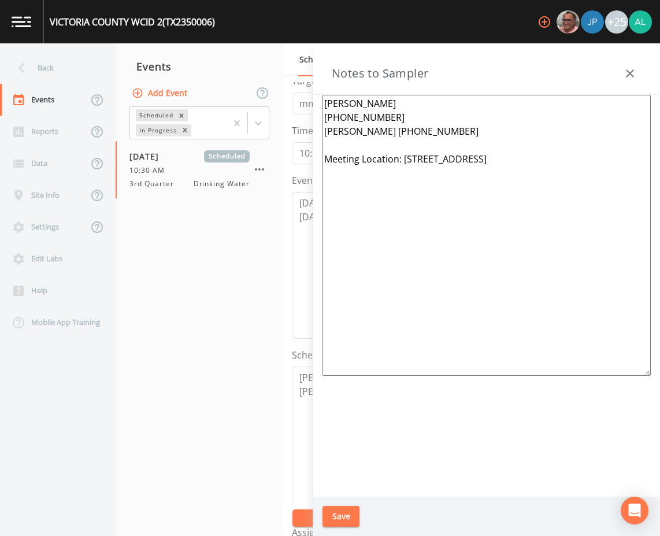
drag, startPoint x: 459, startPoint y: 158, endPoint x: 472, endPoint y: 156, distance: 14.2
click at [461, 158] on textarea "[PERSON_NAME] [PHONE_NUMBER] [PERSON_NAME] [PHONE_NUMBER] Meeting Location: [ST…" at bounding box center [487, 235] width 328 height 281
type textarea "[PERSON_NAME] [PHONE_NUMBER] [PERSON_NAME] [PHONE_NUMBER] Meeting Location: [ST…"
click at [350, 513] on button "Save" at bounding box center [341, 516] width 37 height 21
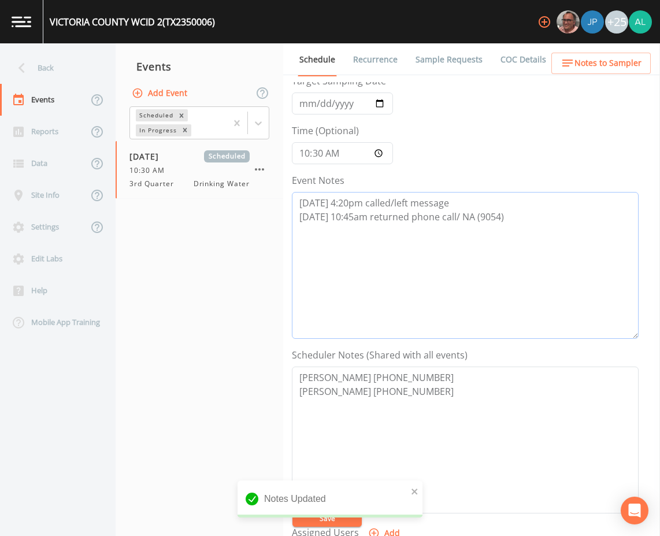
click at [525, 212] on textarea "[DATE] 4:20pm called/left message [DATE] 10:45am returned phone call/ NA (9054)" at bounding box center [465, 265] width 347 height 147
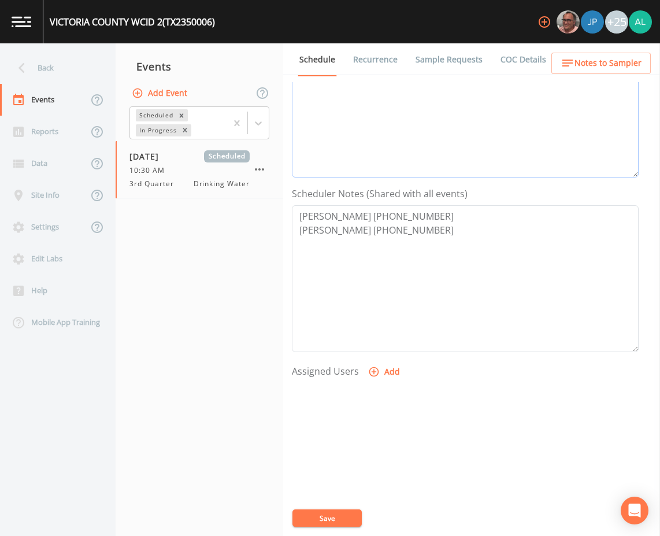
scroll to position [231, 0]
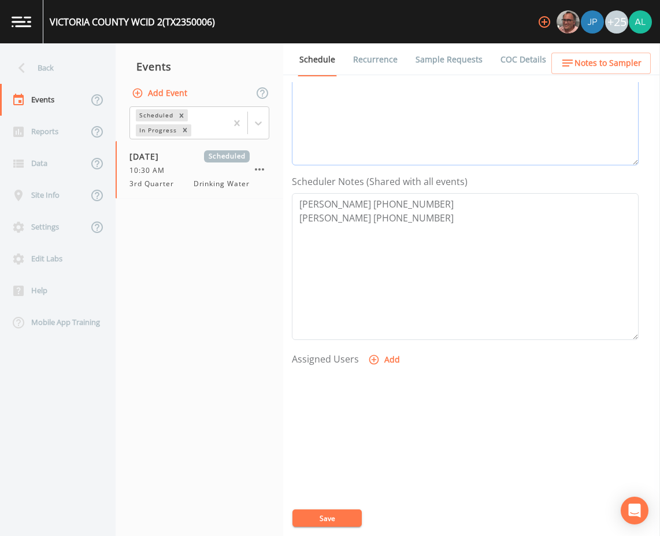
type textarea "[DATE] 4:20pm called/left message [DATE] 10:45am returned phone call/ NA (9054)…"
click at [375, 357] on icon "button" at bounding box center [374, 360] width 12 height 12
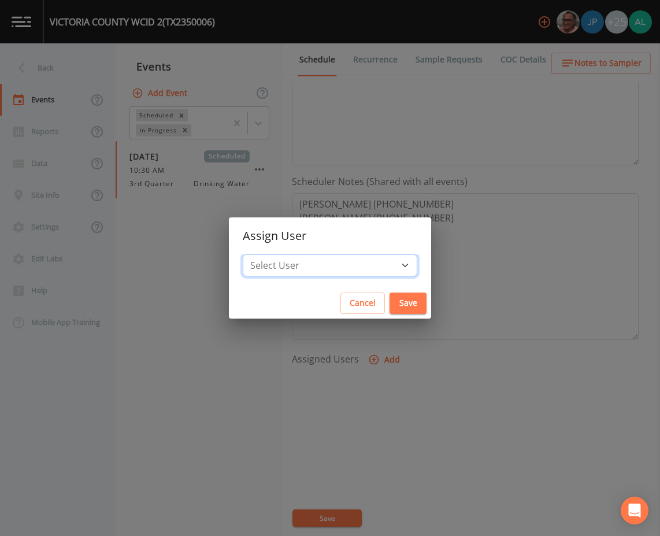
click at [335, 264] on select "Select User [PERSON_NAME] [PERSON_NAME] [PERSON_NAME] [PERSON_NAME] [PERSON_NAM…" at bounding box center [330, 265] width 175 height 22
select select "af93318b-11dc-4776-bee1-f4056f560a61"
click at [269, 254] on select "Select User [PERSON_NAME] [PERSON_NAME] [PERSON_NAME] [PERSON_NAME] [PERSON_NAM…" at bounding box center [330, 265] width 175 height 22
click at [390, 313] on button "Save" at bounding box center [408, 303] width 37 height 21
select select
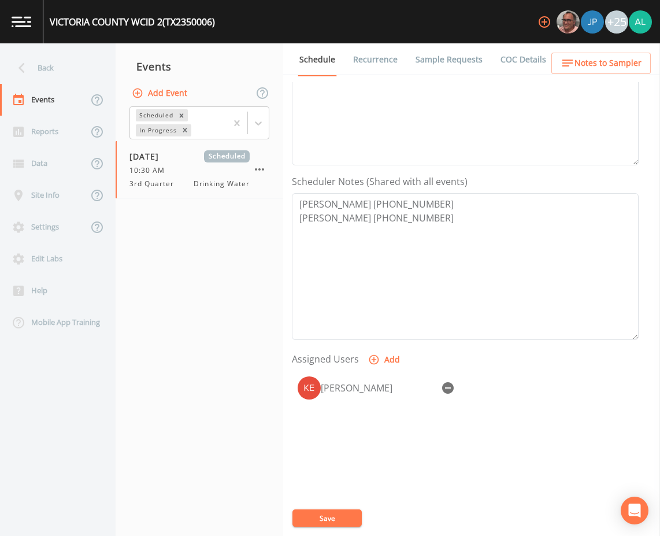
click at [336, 526] on button "Save" at bounding box center [327, 517] width 69 height 17
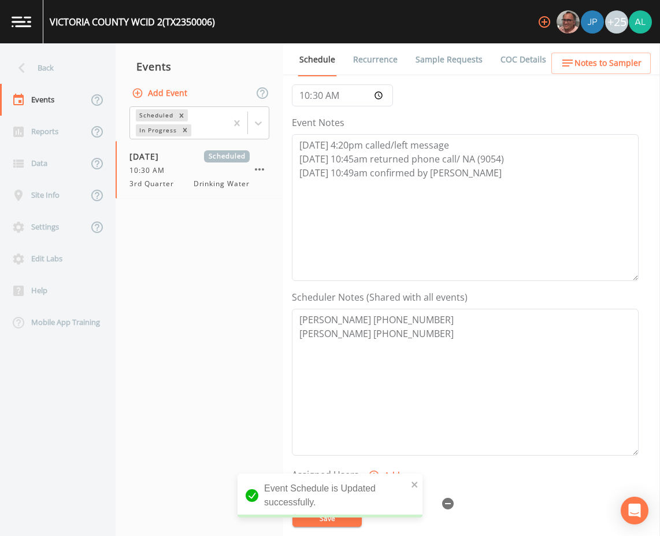
click at [578, 60] on span "Notes to Sampler" at bounding box center [608, 63] width 67 height 14
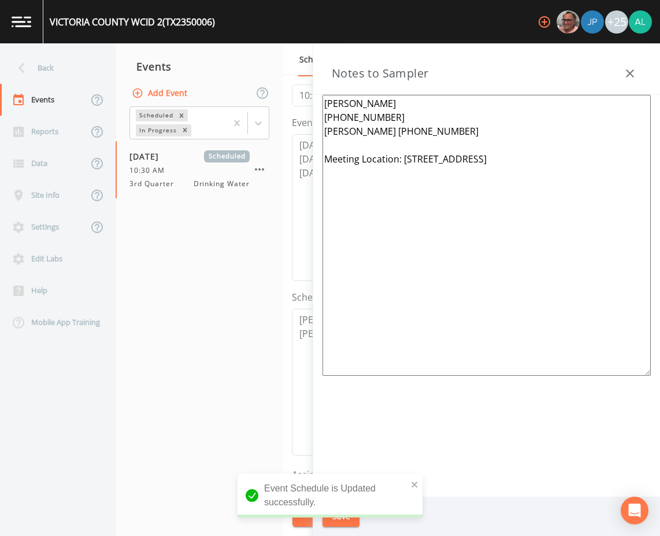
click at [624, 84] on div at bounding box center [630, 73] width 23 height 23
click at [620, 73] on button "button" at bounding box center [630, 73] width 23 height 23
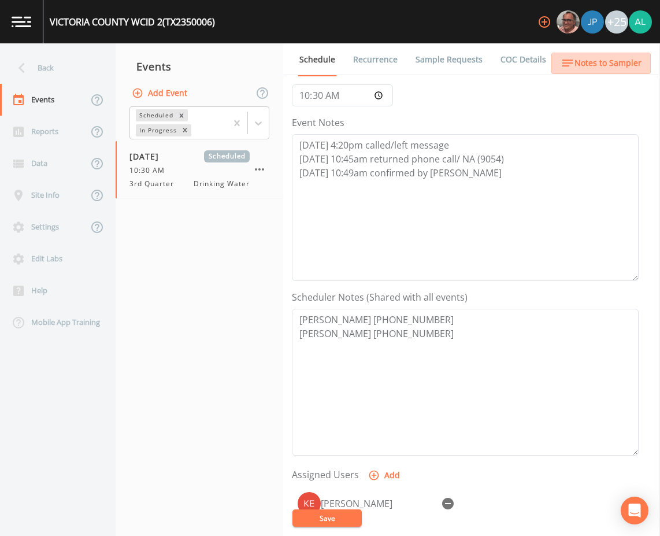
click at [601, 66] on span "Notes to Sampler" at bounding box center [608, 63] width 67 height 14
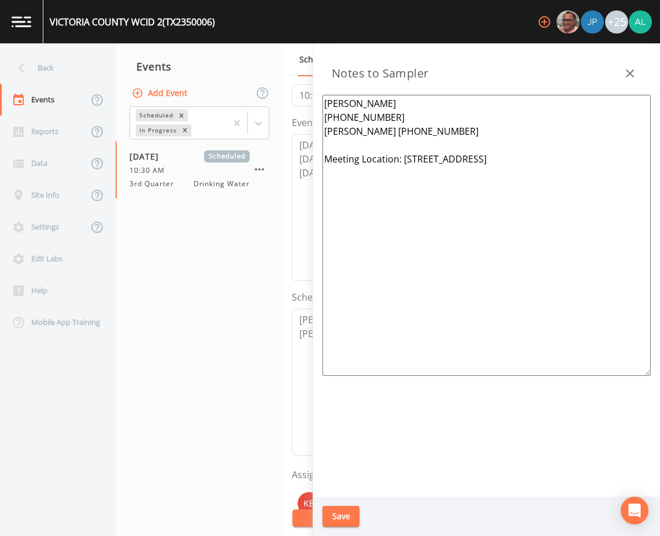
drag, startPoint x: 360, startPoint y: 510, endPoint x: 353, endPoint y: 512, distance: 7.2
click at [357, 511] on div "Save" at bounding box center [486, 517] width 347 height 40
click at [350, 512] on button "Save" at bounding box center [341, 516] width 37 height 21
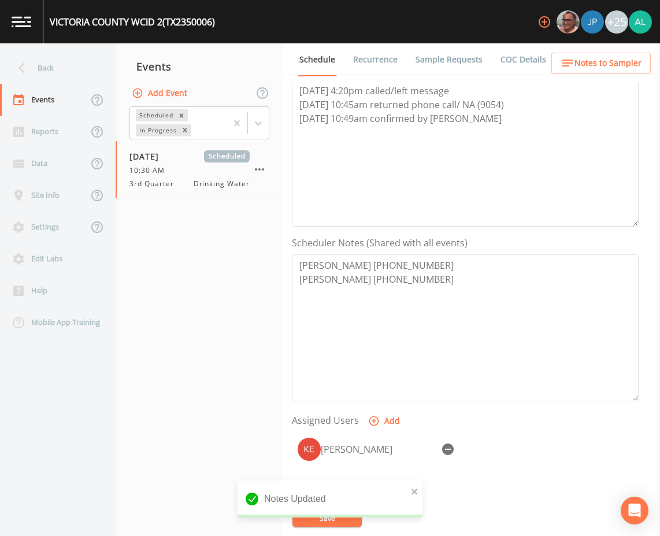
scroll to position [231, 0]
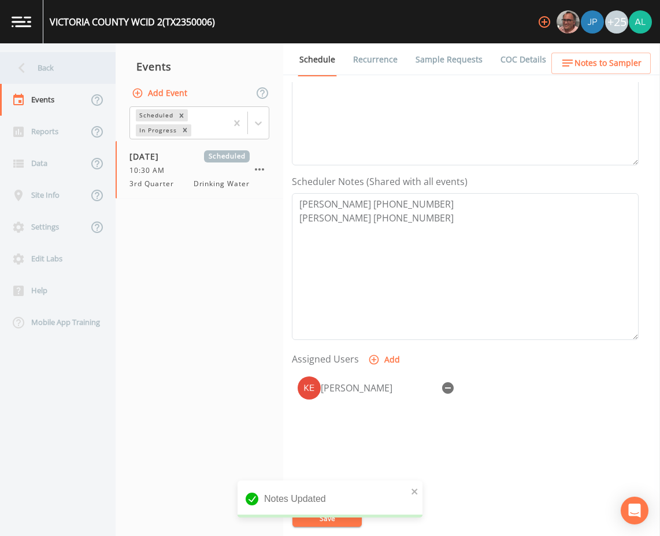
click at [68, 61] on div "Back" at bounding box center [52, 68] width 104 height 32
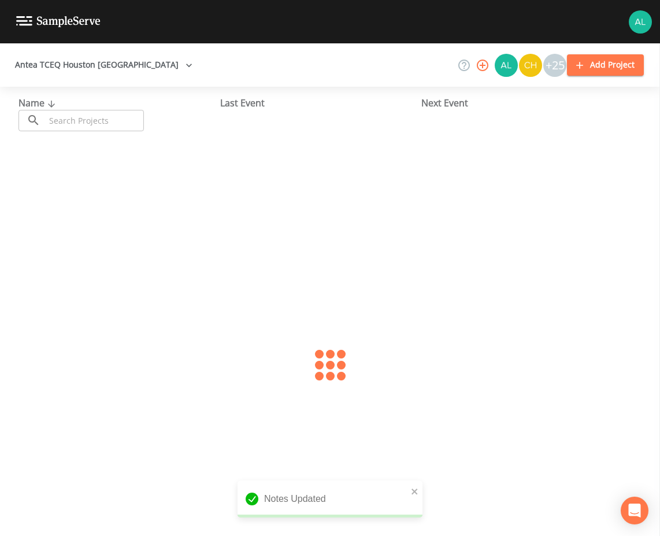
click at [106, 109] on div "Name ​ ​" at bounding box center [120, 113] width 202 height 35
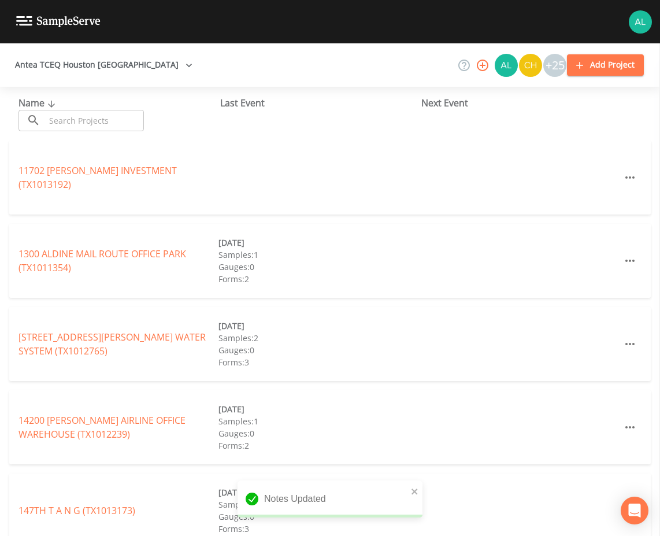
click at [99, 118] on input "text" at bounding box center [94, 120] width 99 height 21
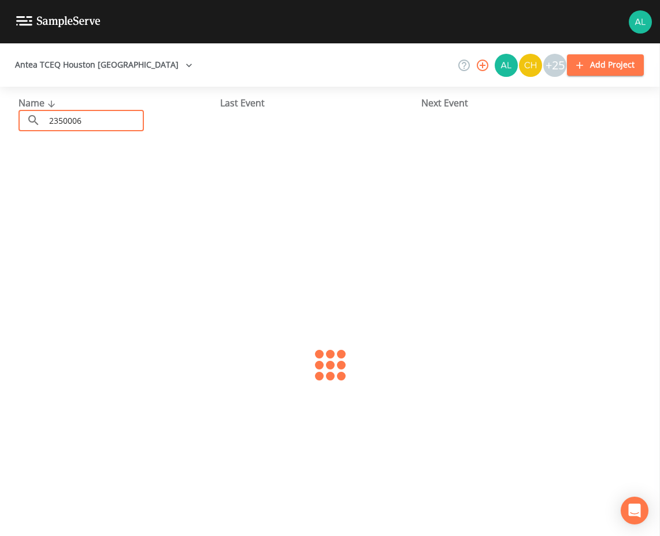
type input "2350006"
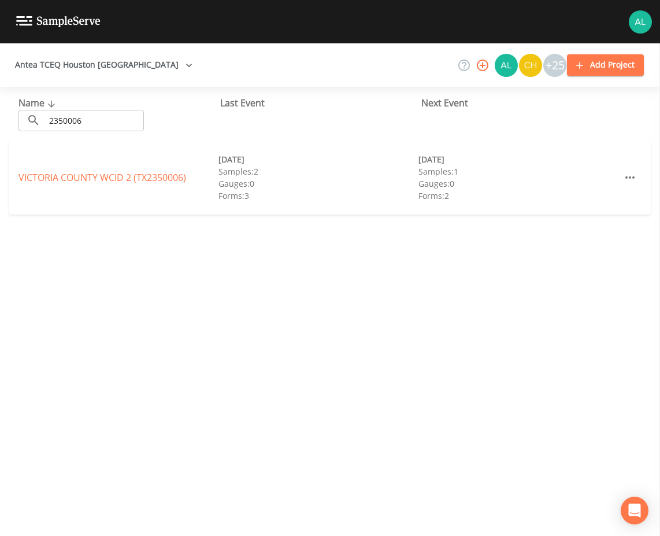
click at [54, 163] on div "VICTORIA COUNTY WCID 2 (TX2350006) [DATE] Samples: 2 Gauges: 0 Forms: 3 [DATE] …" at bounding box center [330, 178] width 642 height 74
click at [54, 181] on link "[GEOGRAPHIC_DATA] 2 (TX2350006)" at bounding box center [103, 177] width 168 height 13
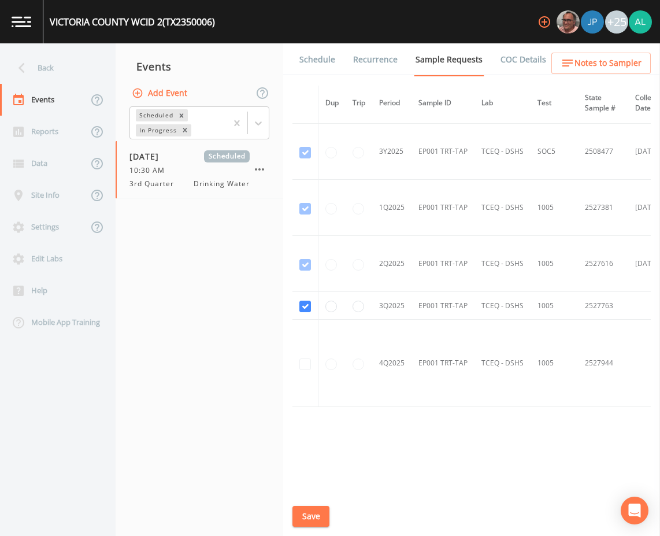
scroll to position [1020, 0]
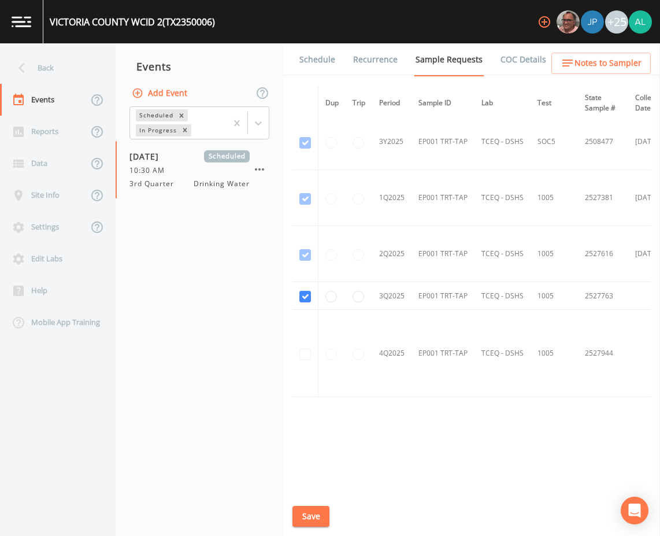
click at [320, 79] on div "Schedule Recurrence Sample Requests COC Details Forms Dup Trip Period Sample ID…" at bounding box center [471, 289] width 377 height 493
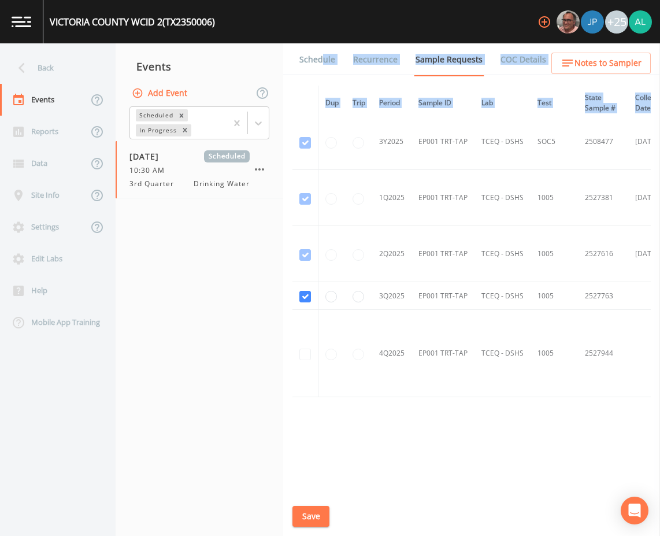
click at [312, 60] on link "Schedule" at bounding box center [317, 59] width 39 height 32
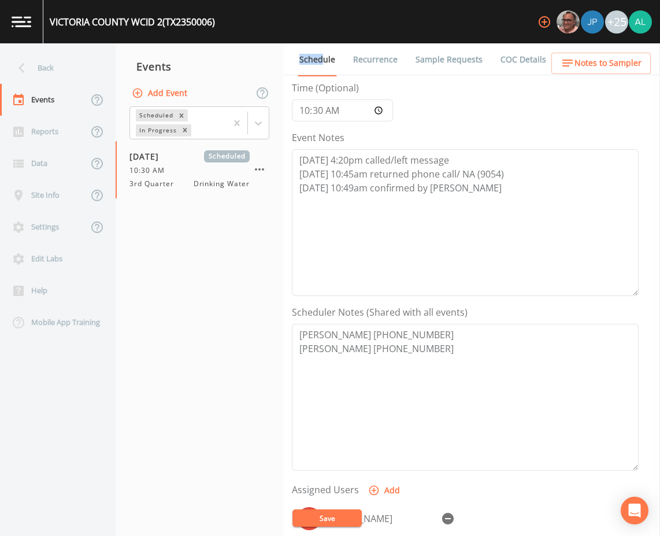
scroll to position [280, 0]
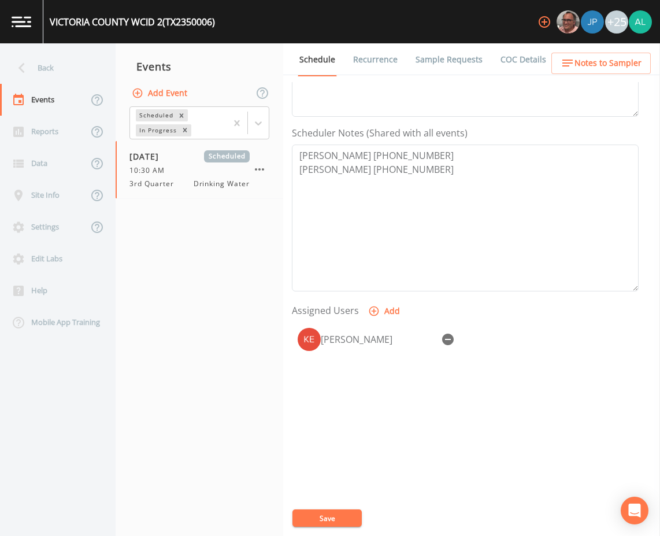
drag, startPoint x: 163, startPoint y: 320, endPoint x: 317, endPoint y: 237, distance: 175.4
click at [164, 317] on nav "Events Add Event Scheduled In Progress [DATE] Scheduled 10:30 AM 3rd Quarter Dr…" at bounding box center [200, 289] width 168 height 493
click at [612, 57] on span "Notes to Sampler" at bounding box center [608, 63] width 67 height 14
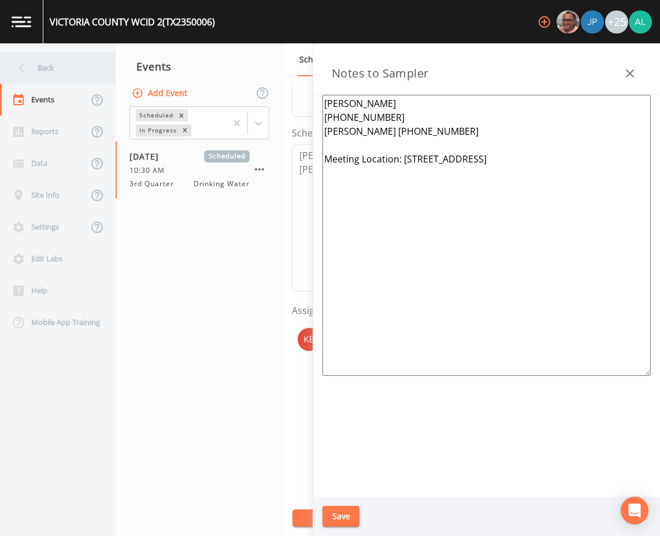
click at [35, 63] on div "Back" at bounding box center [52, 68] width 104 height 32
